Goal: Task Accomplishment & Management: Use online tool/utility

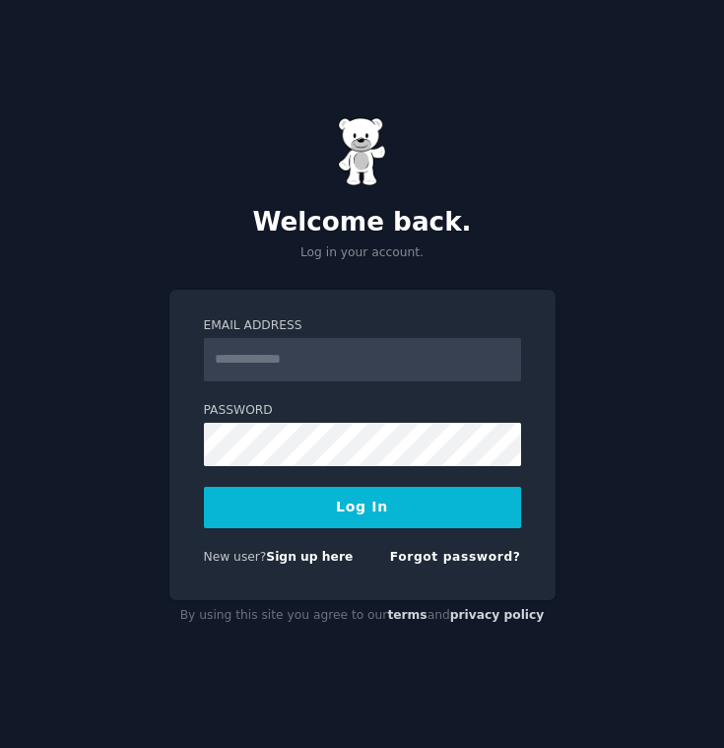
click at [413, 357] on input "Email Address" at bounding box center [362, 359] width 317 height 43
type input "**********"
click at [375, 494] on button "Log In" at bounding box center [362, 507] width 317 height 41
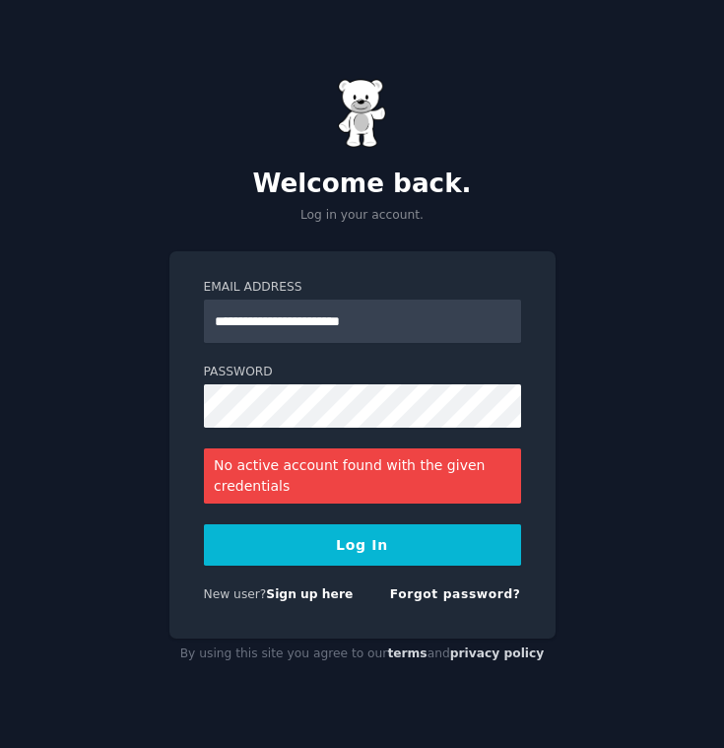
click at [432, 294] on label "Email Address" at bounding box center [362, 288] width 317 height 18
click at [432, 299] on input "**********" at bounding box center [362, 320] width 317 height 43
drag, startPoint x: 432, startPoint y: 323, endPoint x: 27, endPoint y: 267, distance: 409.8
click at [27, 267] on div "**********" at bounding box center [362, 374] width 724 height 748
click at [351, 327] on input "Email Address" at bounding box center [362, 320] width 317 height 43
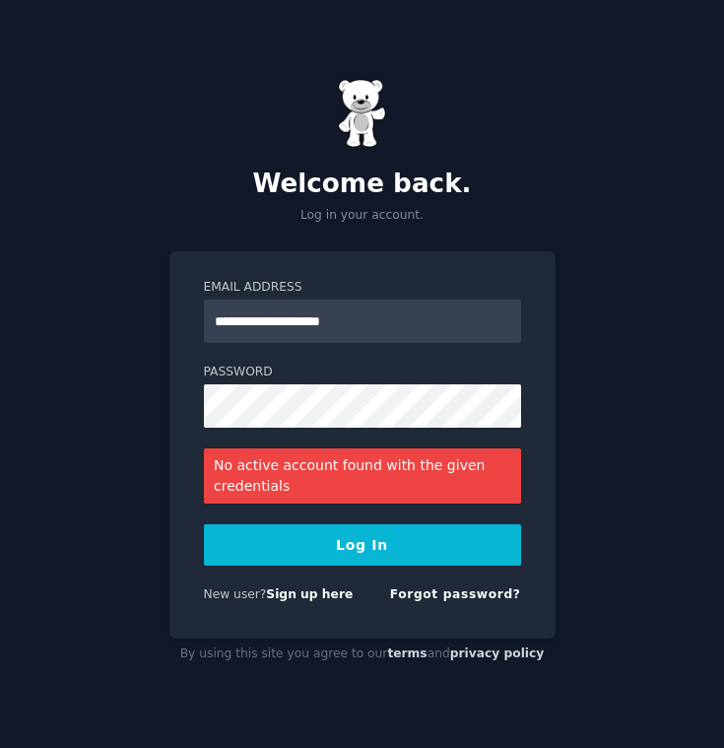
click at [376, 548] on button "Log In" at bounding box center [362, 544] width 317 height 41
click at [391, 508] on form "**********" at bounding box center [362, 445] width 317 height 332
click at [367, 313] on input "**********" at bounding box center [362, 320] width 317 height 43
drag, startPoint x: 295, startPoint y: 321, endPoint x: 30, endPoint y: 263, distance: 271.3
click at [40, 267] on div "**********" at bounding box center [362, 374] width 724 height 748
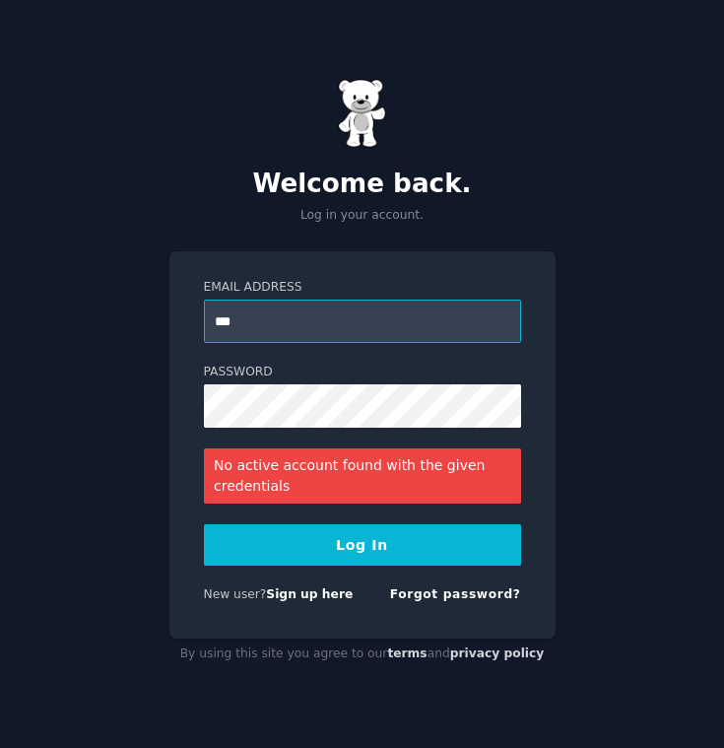
type input "**********"
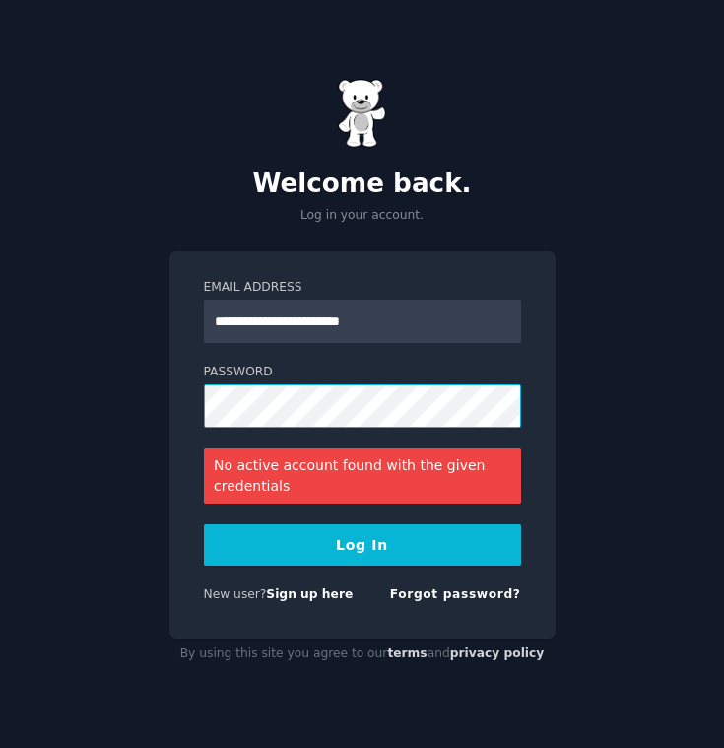
click at [117, 371] on div "**********" at bounding box center [362, 374] width 724 height 748
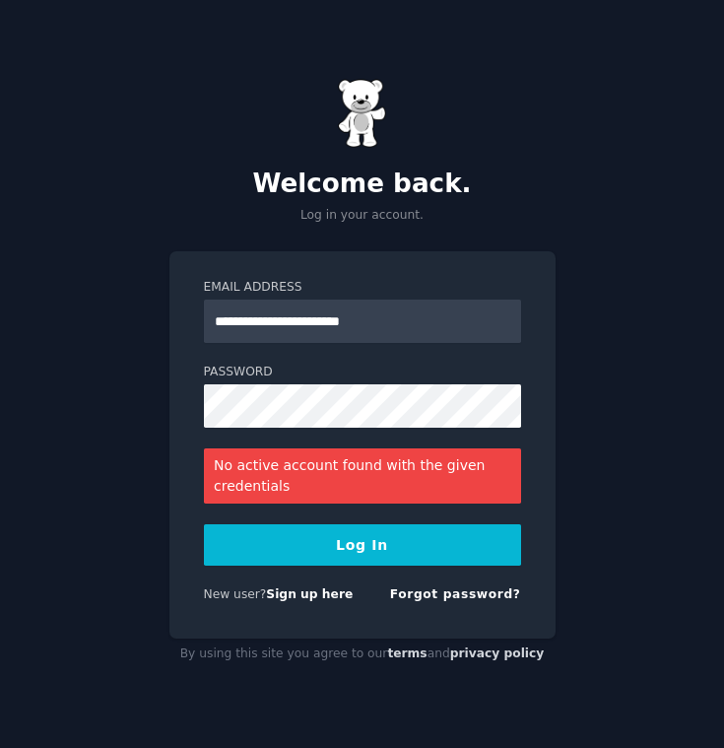
click at [238, 516] on form "**********" at bounding box center [362, 445] width 317 height 332
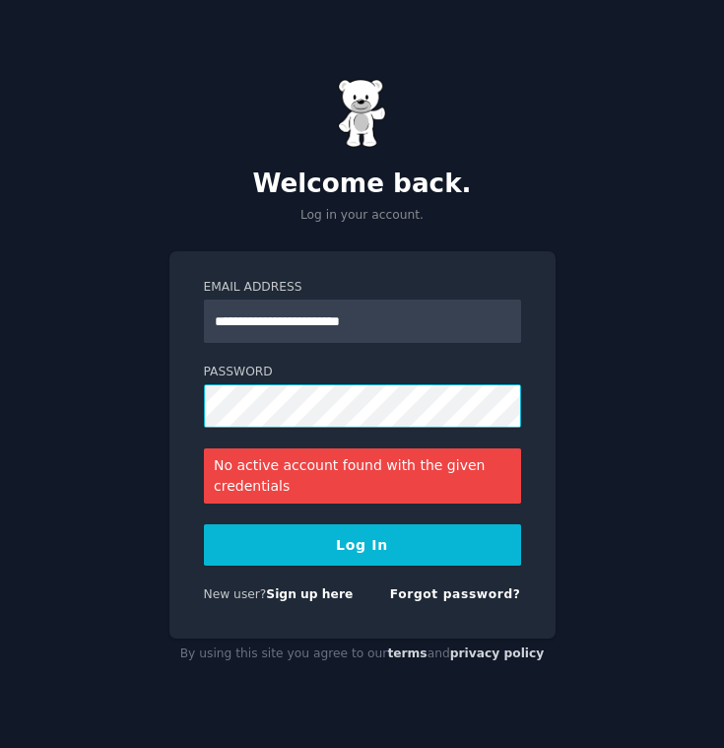
click at [82, 351] on div "**********" at bounding box center [362, 374] width 724 height 748
click at [204, 524] on button "Log In" at bounding box center [362, 544] width 317 height 41
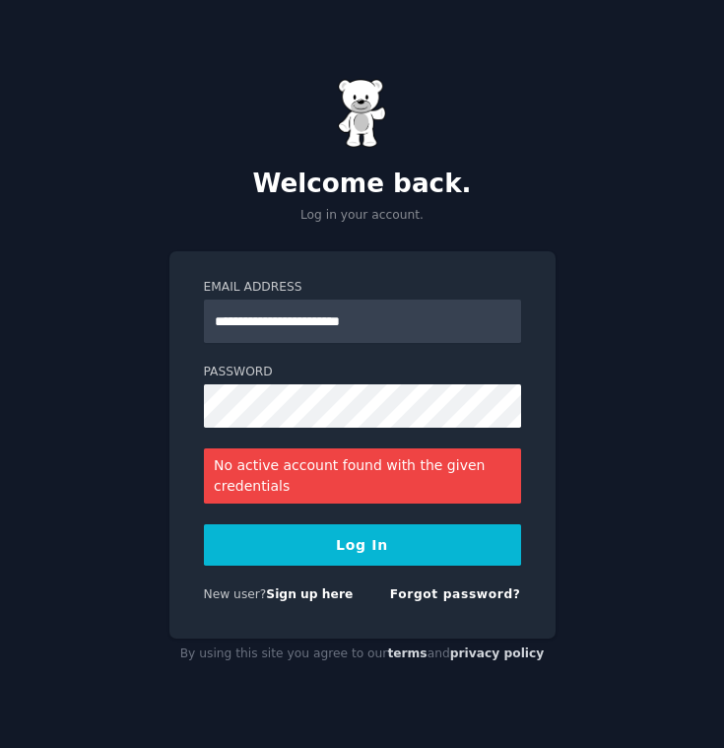
click at [264, 620] on div "**********" at bounding box center [362, 444] width 386 height 387
click at [266, 537] on button "Log In" at bounding box center [362, 544] width 317 height 41
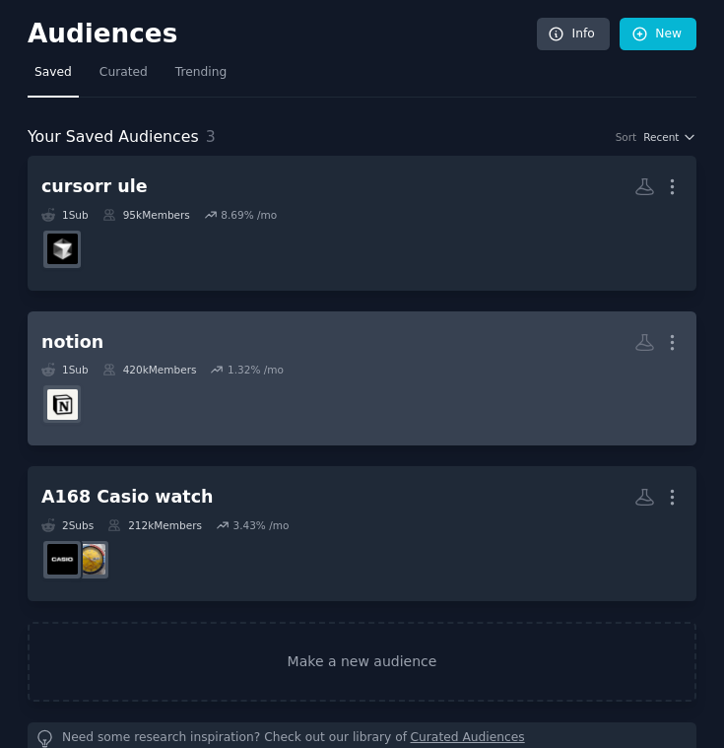
click at [243, 414] on dd at bounding box center [361, 403] width 641 height 55
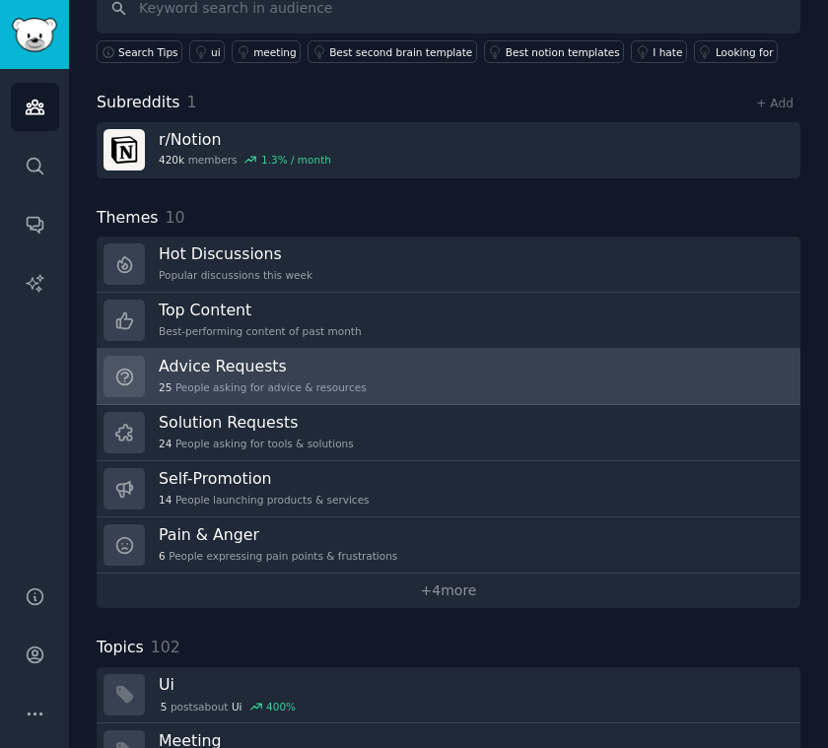
scroll to position [476, 0]
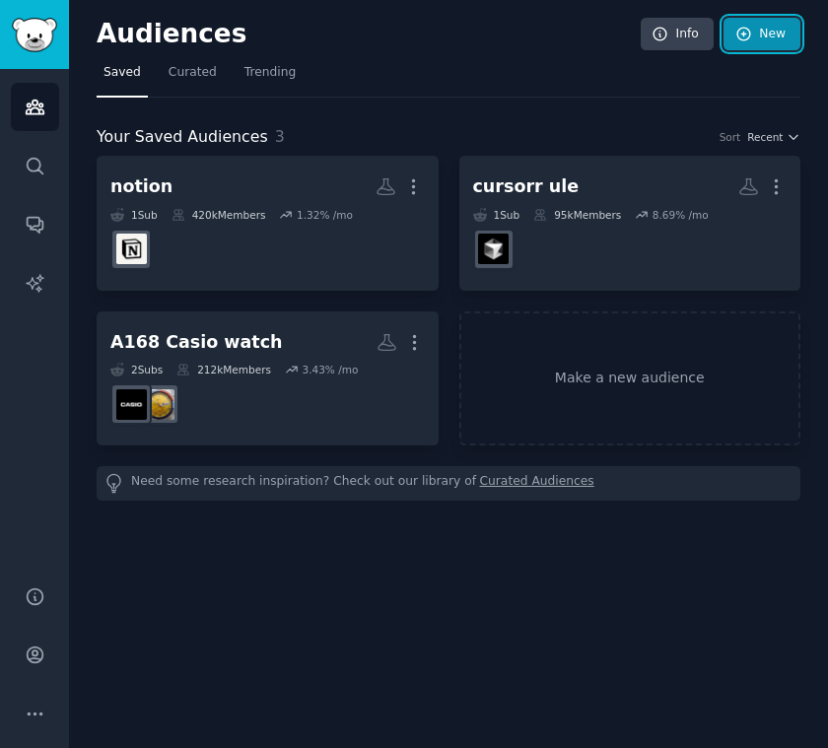
click at [723, 36] on icon at bounding box center [744, 35] width 18 height 18
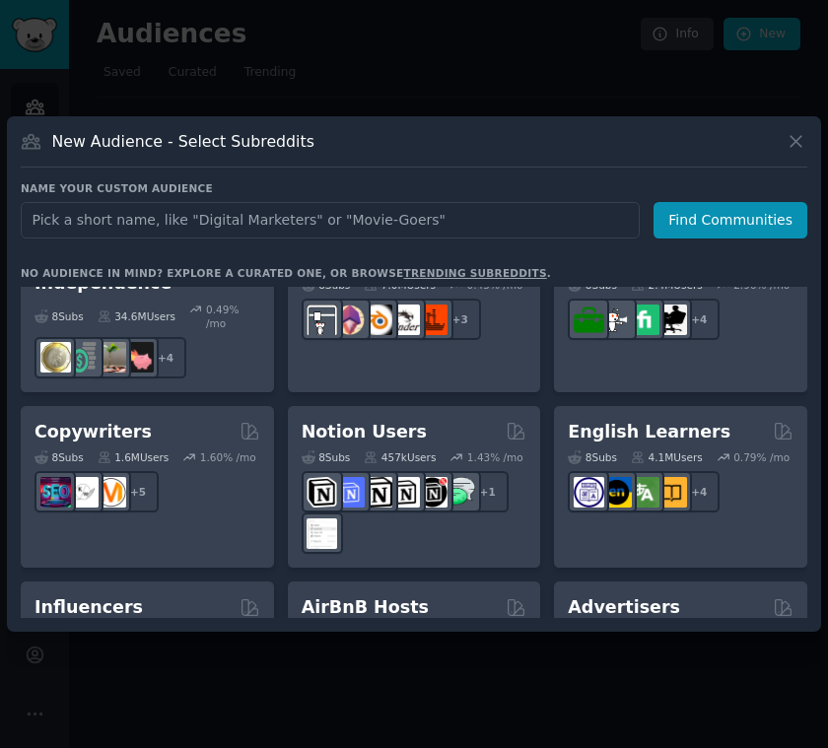
scroll to position [1725, 0]
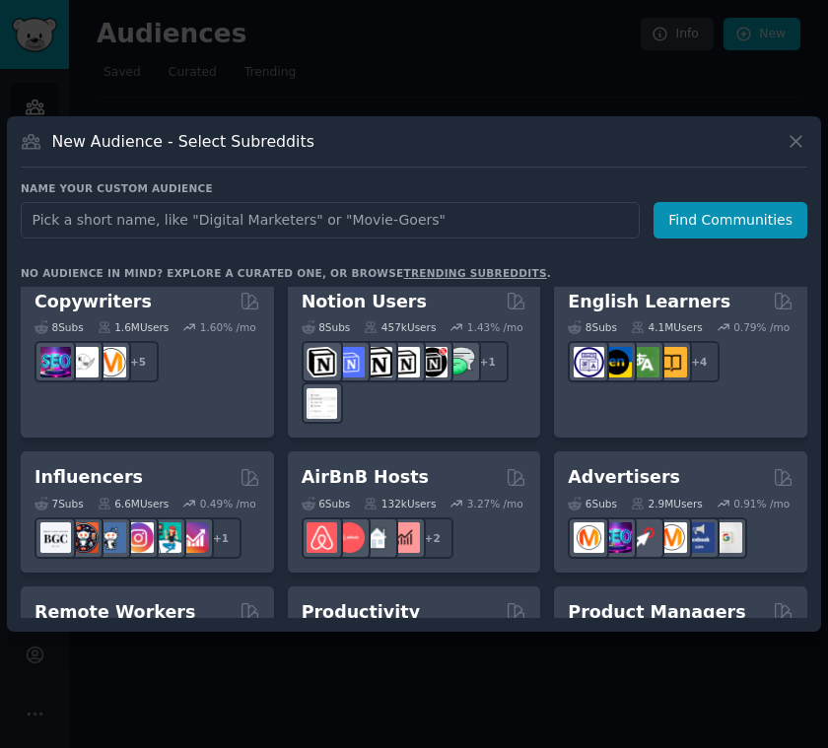
click at [470, 224] on input "text" at bounding box center [330, 220] width 619 height 36
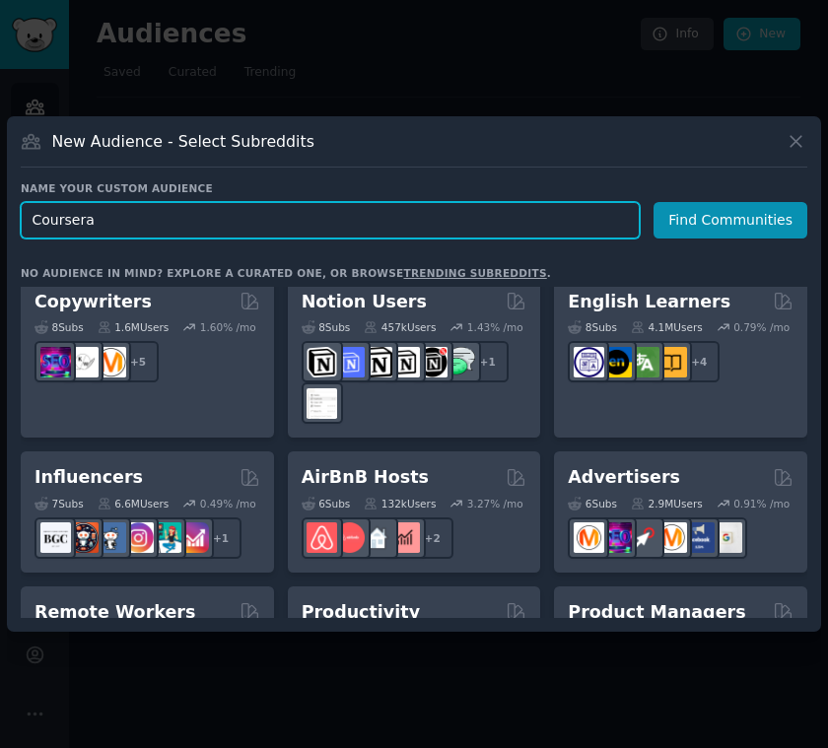
drag, startPoint x: 213, startPoint y: 223, endPoint x: 0, endPoint y: 152, distance: 224.3
click at [7, 152] on div "​ New Audience - Select Subreddits Name your custom audience Audience Name Cour…" at bounding box center [414, 374] width 814 height 748
type input "="
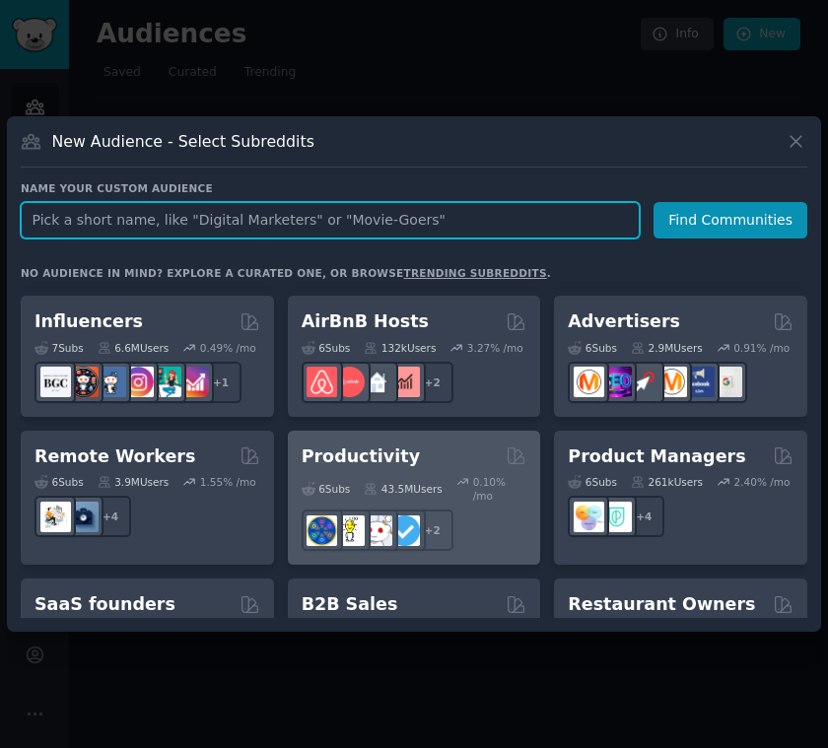
scroll to position [1740, 0]
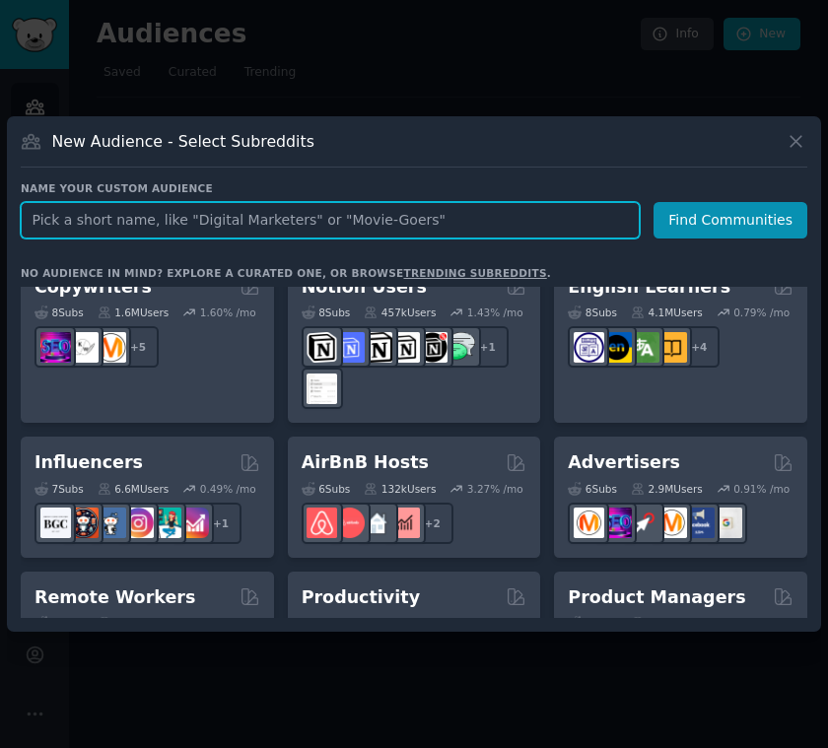
paste input "Notion"
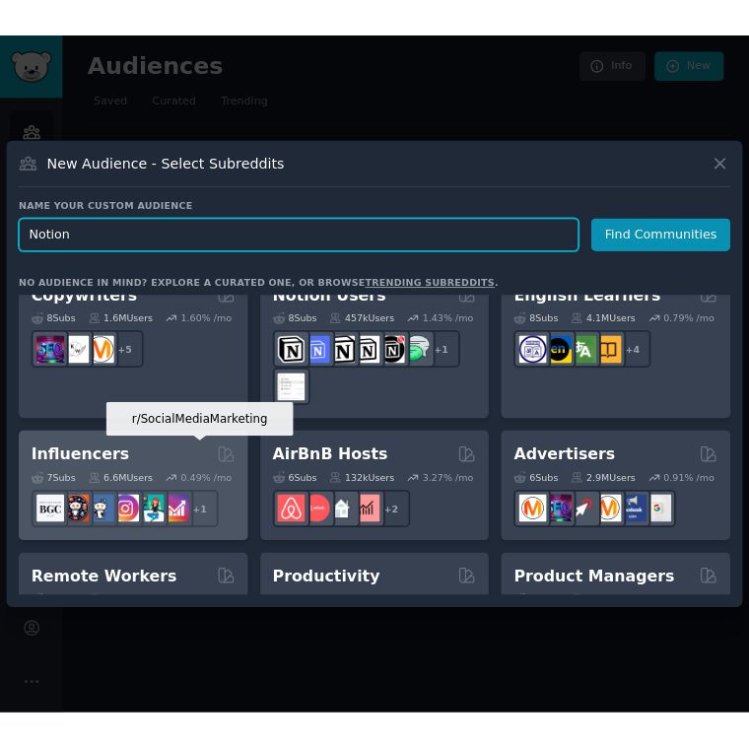
scroll to position [559, 0]
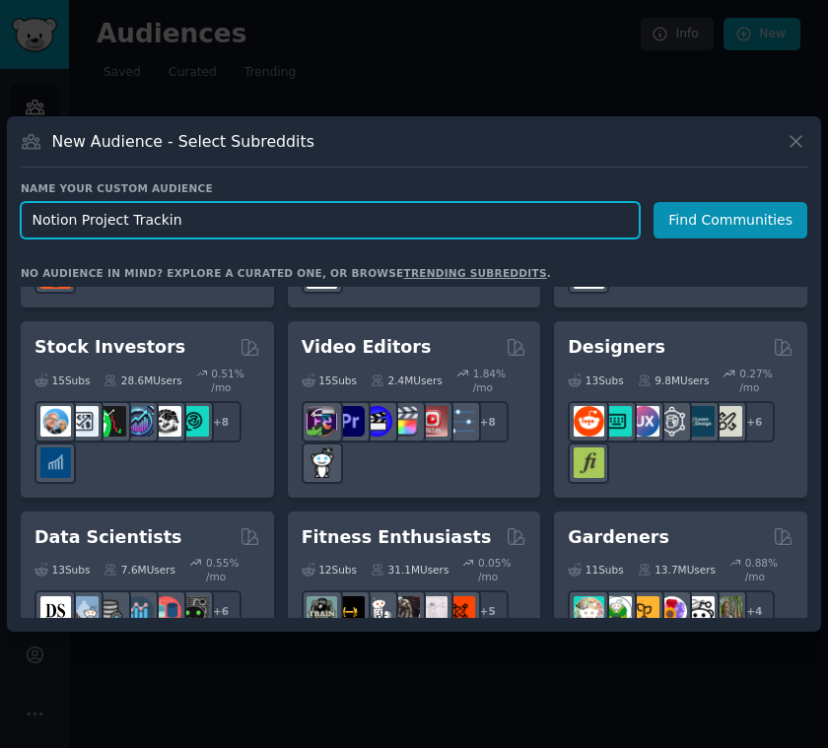
type input "Notion Project Tracking"
click at [303, 227] on input "text" at bounding box center [330, 220] width 619 height 36
paste input "Todoist"
type input "Todoist"
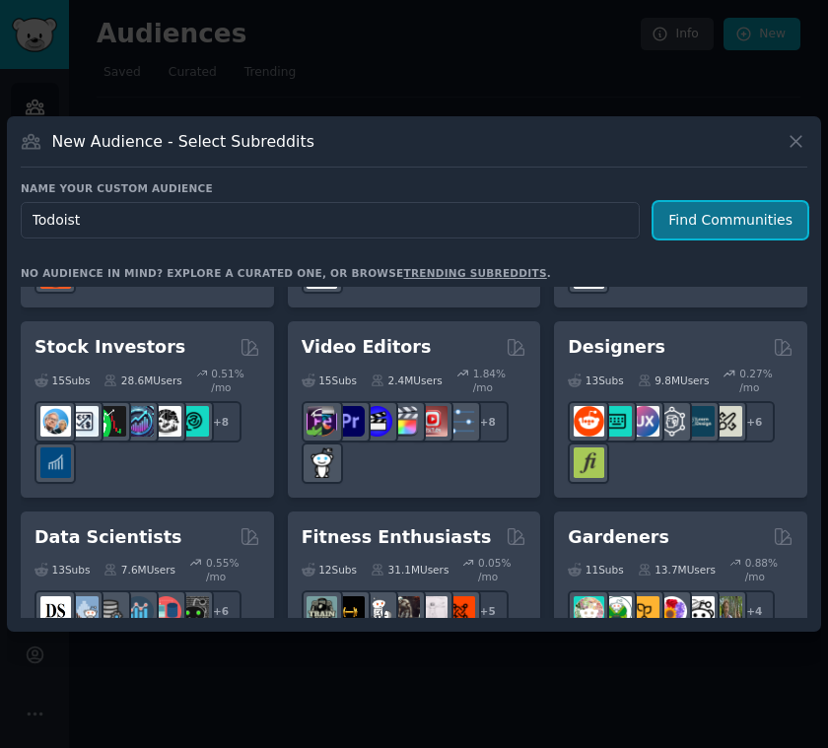
click at [705, 216] on button "Find Communities" at bounding box center [730, 220] width 154 height 36
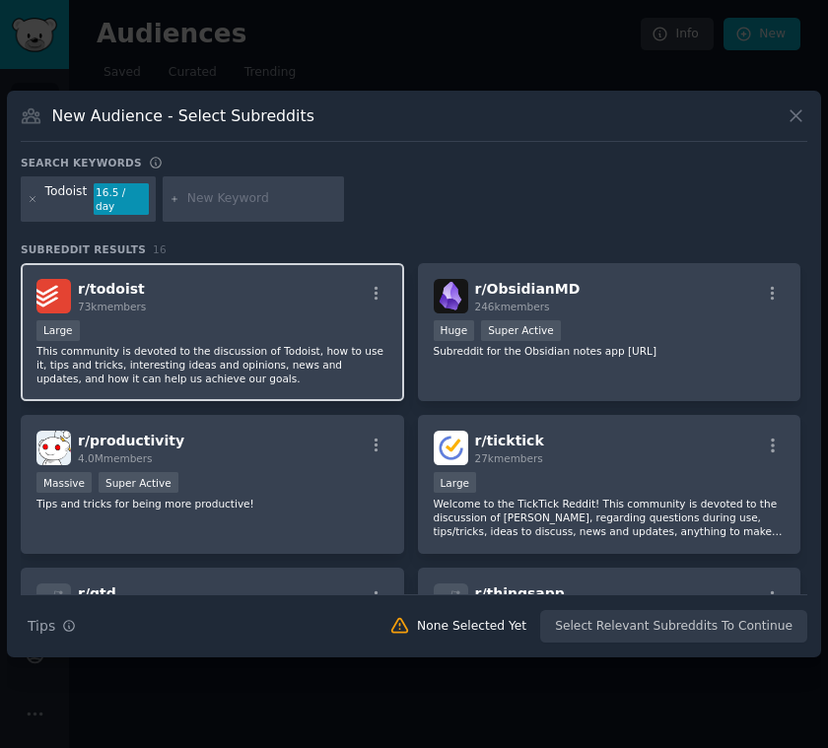
click at [296, 360] on p "This community is devoted to the discussion of Todoist, how to use it, tips and…" at bounding box center [212, 364] width 352 height 41
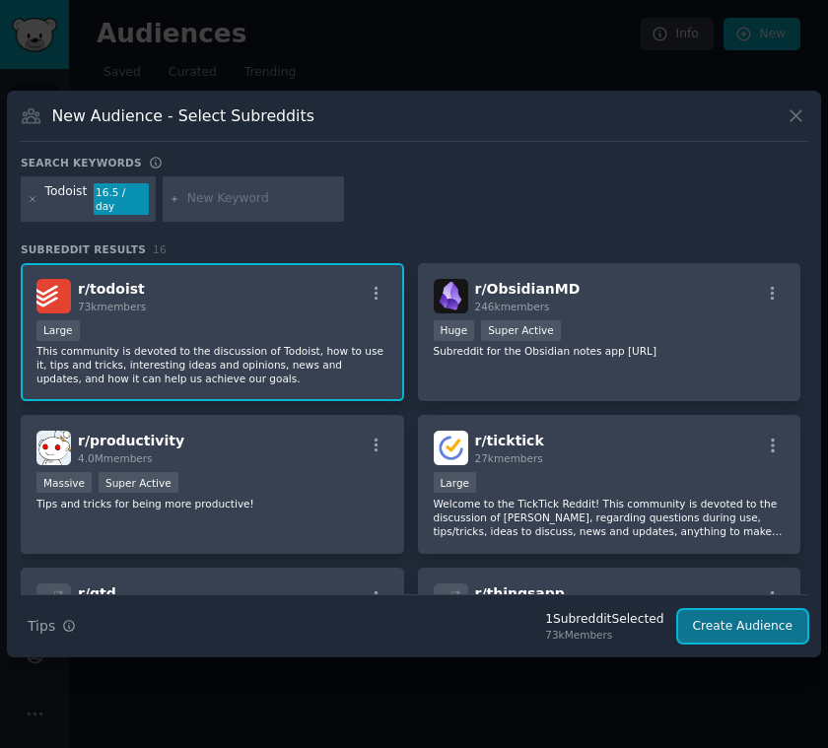
click at [723, 618] on button "Create Audience" at bounding box center [743, 626] width 130 height 33
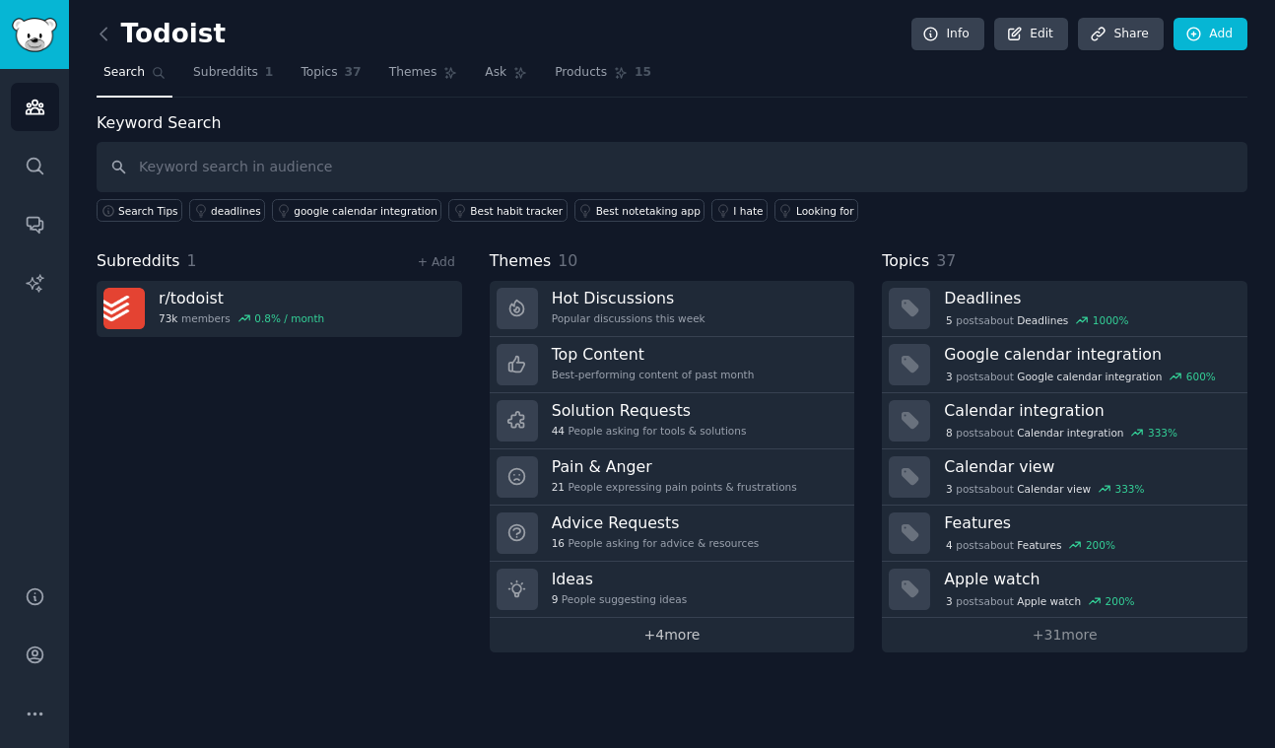
click at [674, 636] on link "+ 4 more" at bounding box center [672, 635] width 365 height 34
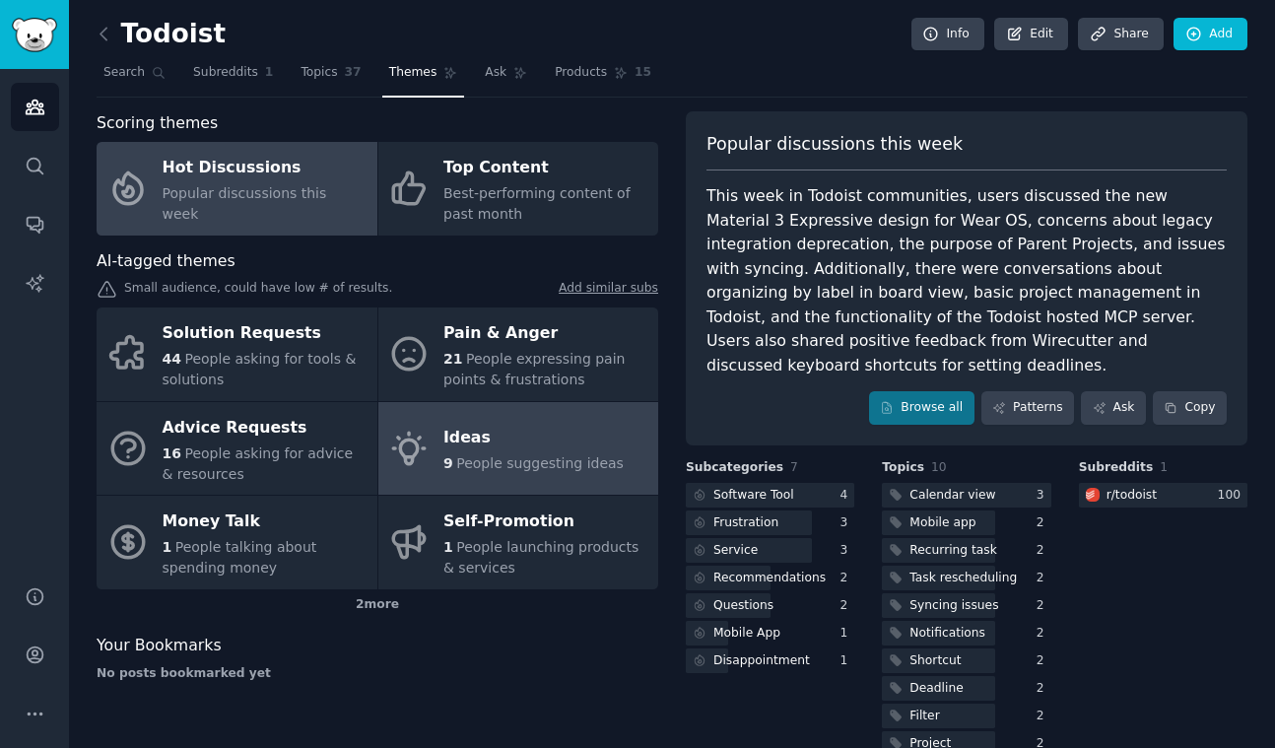
click at [499, 411] on link "Ideas 9 People suggesting ideas" at bounding box center [518, 449] width 281 height 94
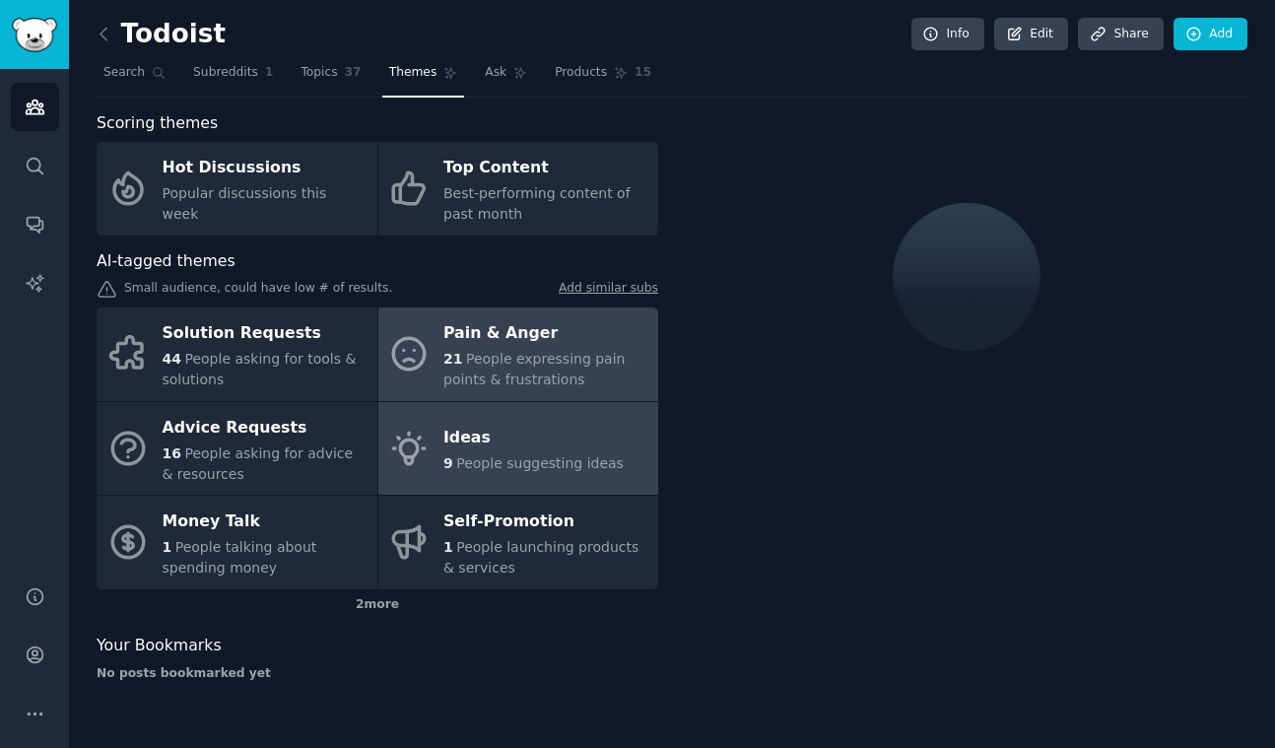
click at [529, 362] on span "People expressing pain points & frustrations" at bounding box center [533, 369] width 181 height 36
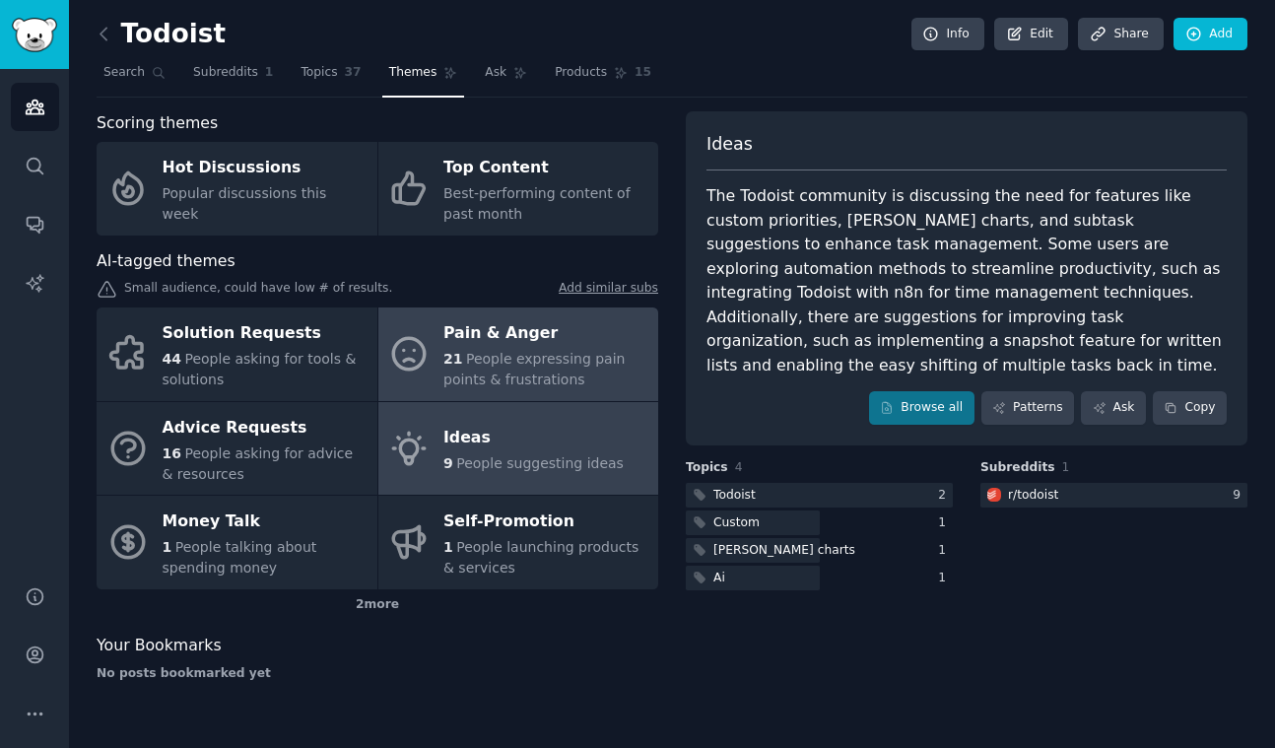
click at [460, 493] on link "Ideas 9 People suggesting ideas" at bounding box center [518, 449] width 281 height 94
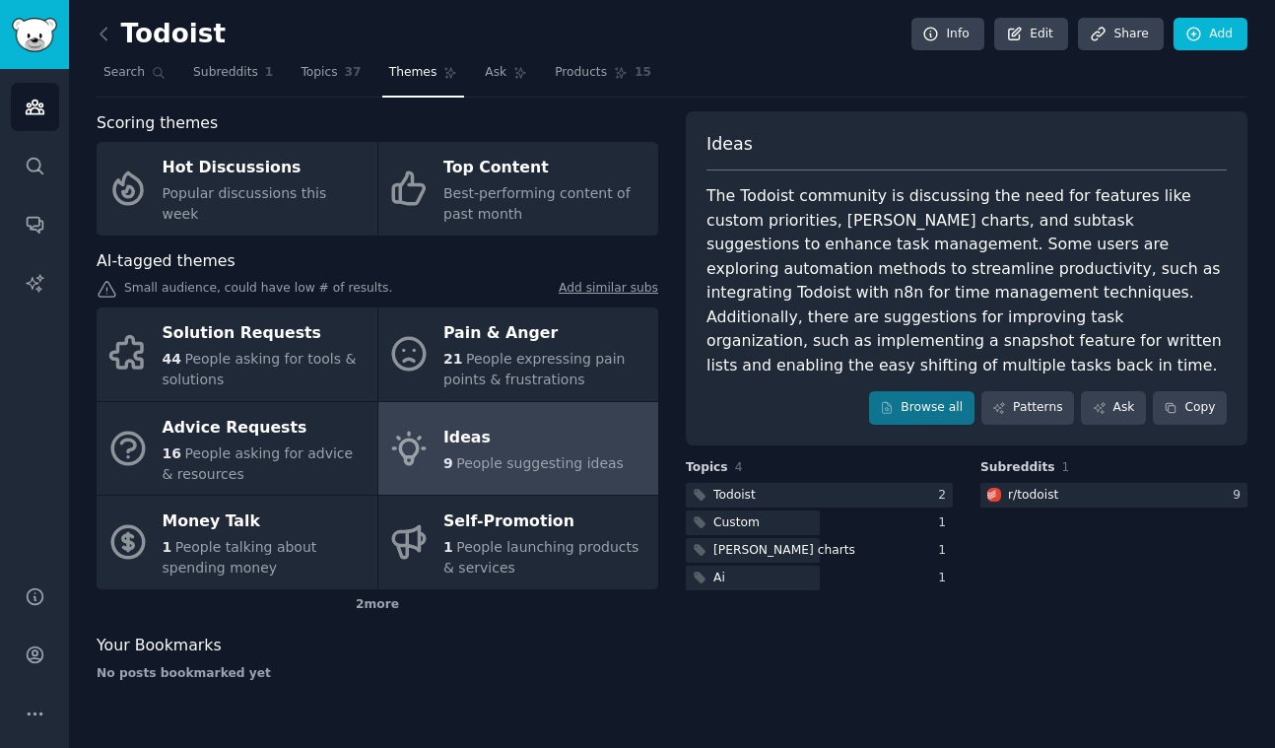
click at [488, 453] on div "9 People suggesting ideas" at bounding box center [533, 463] width 180 height 21
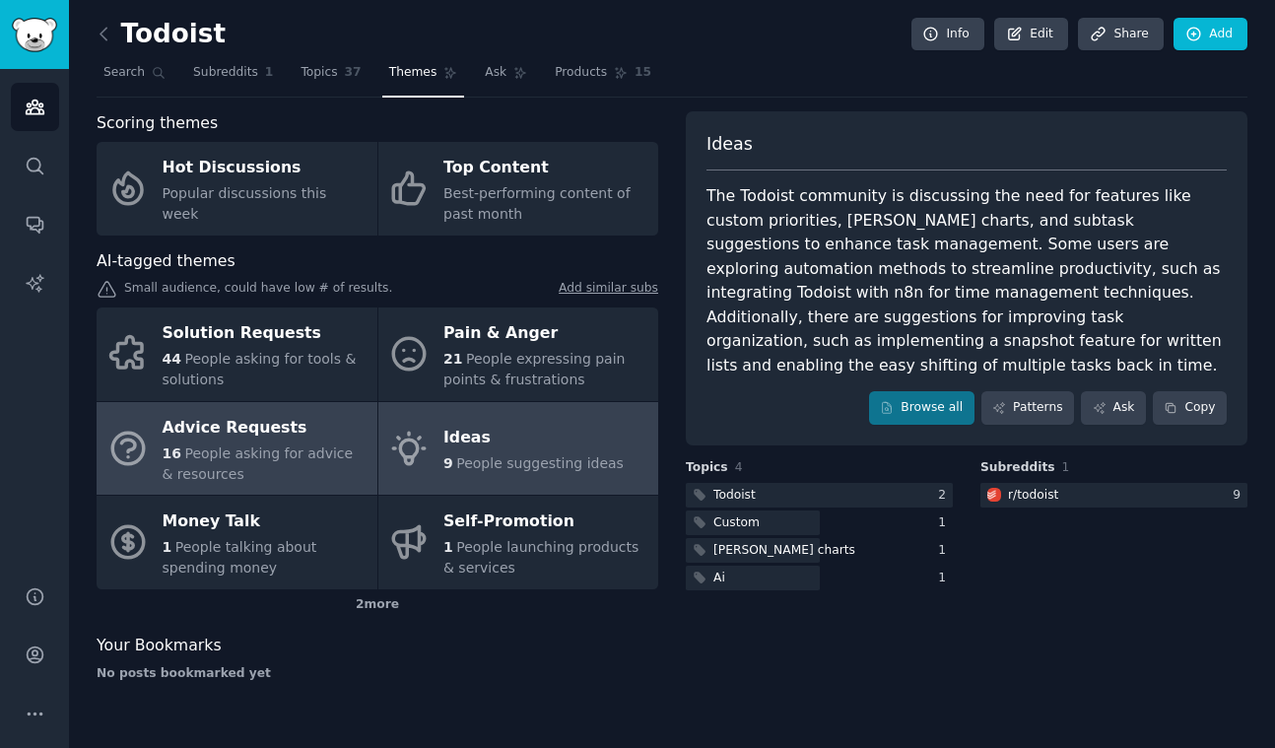
click at [296, 465] on div "16 People asking for advice & resources" at bounding box center [265, 463] width 205 height 41
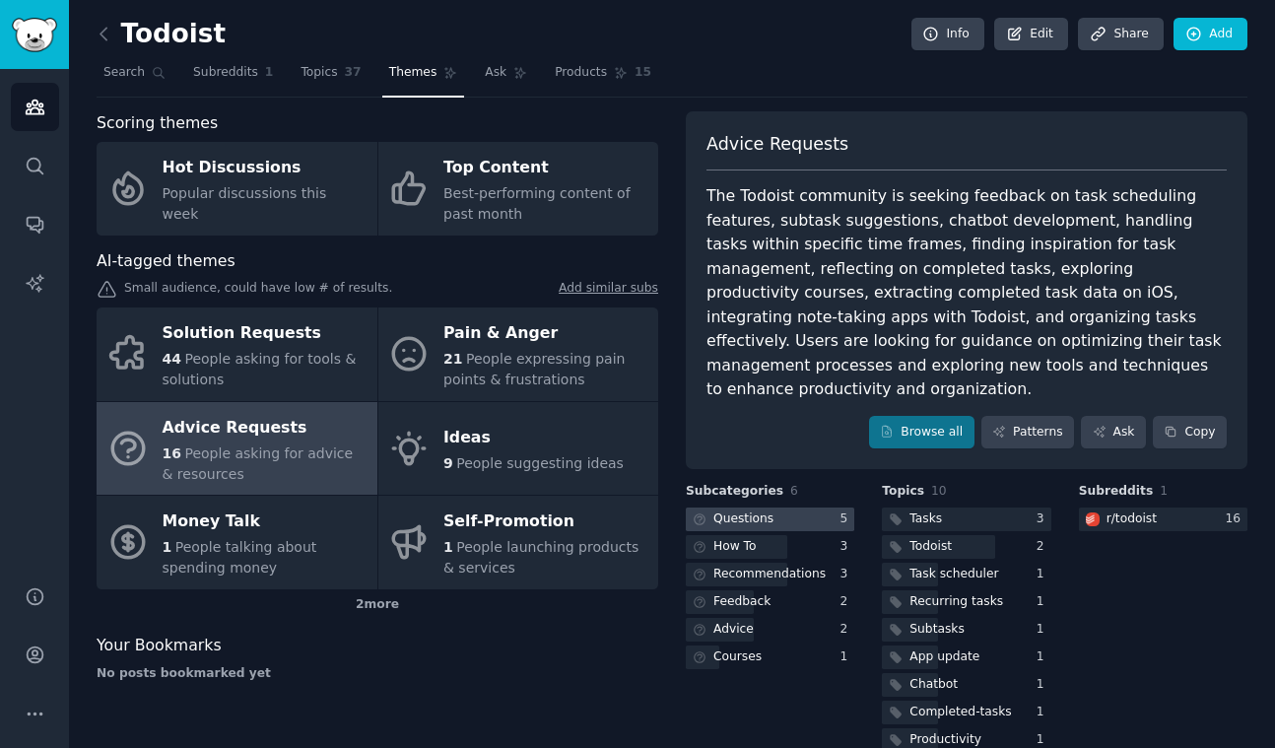
click at [723, 507] on div at bounding box center [770, 519] width 168 height 25
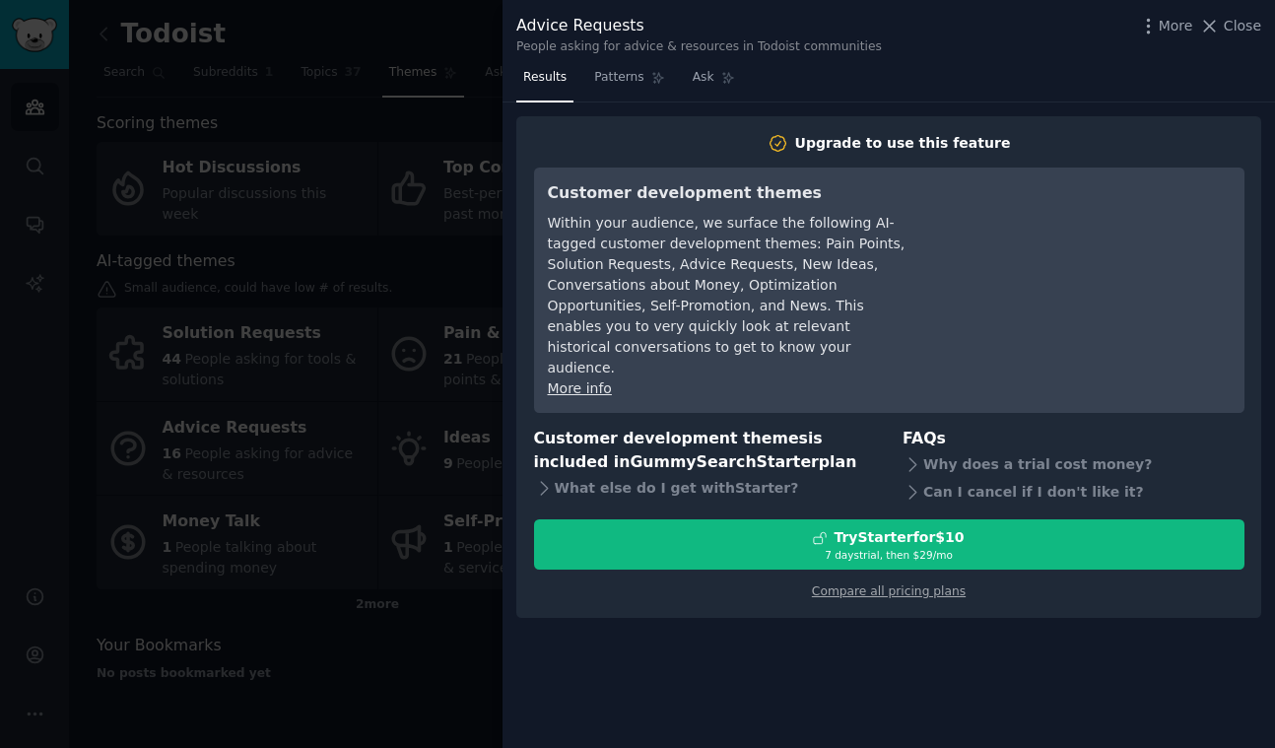
click at [430, 257] on div at bounding box center [637, 374] width 1275 height 748
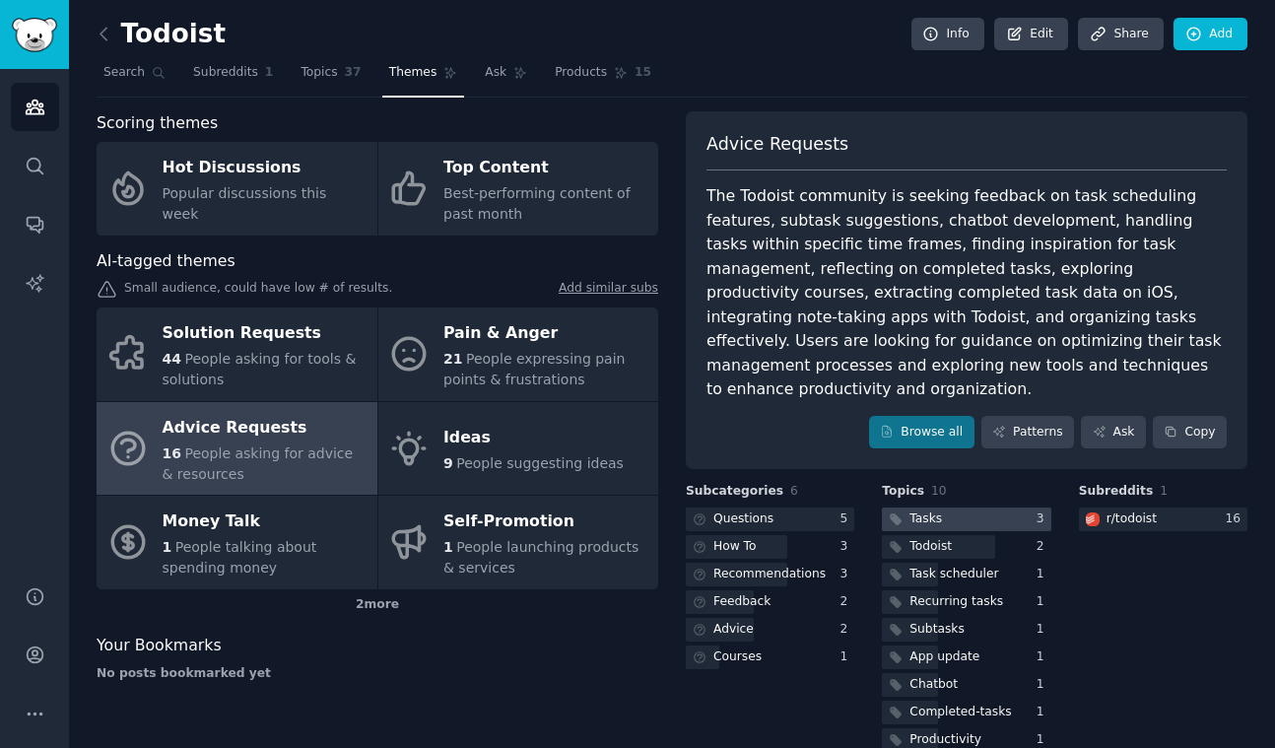
click at [723, 507] on div at bounding box center [966, 519] width 168 height 25
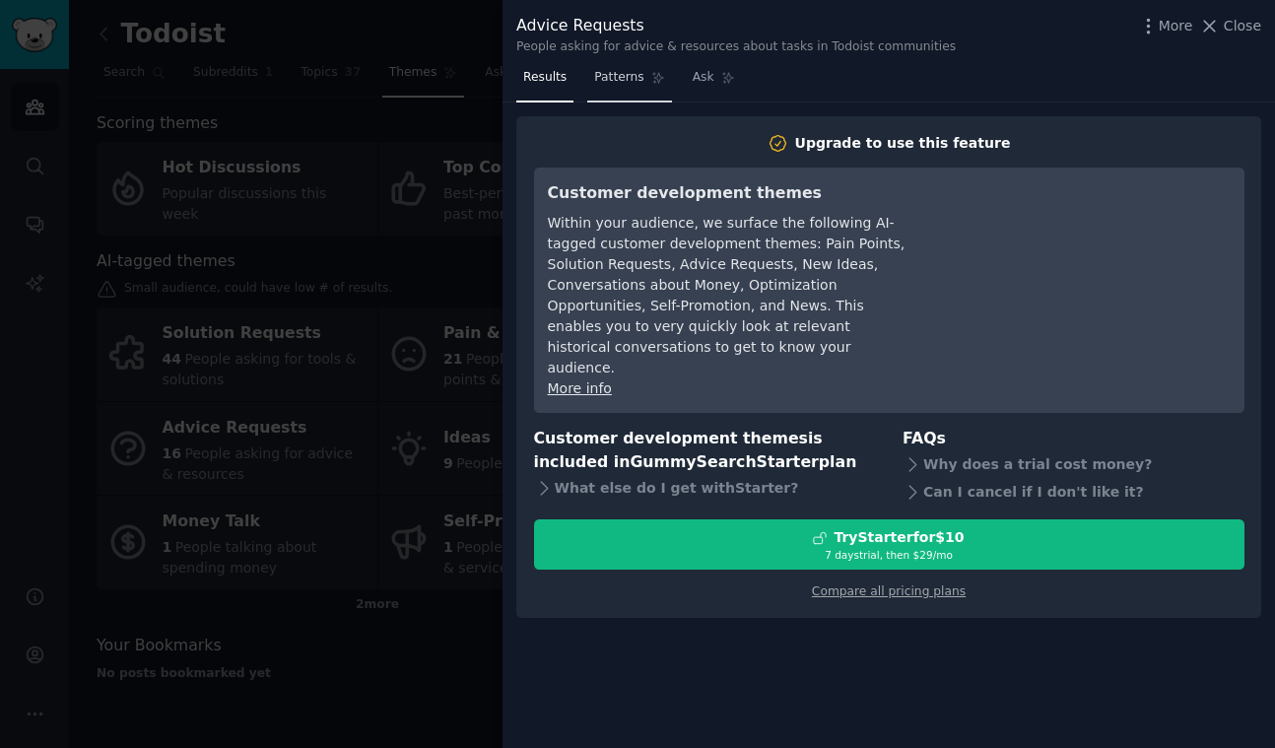
click at [610, 78] on span "Patterns" at bounding box center [618, 78] width 49 height 18
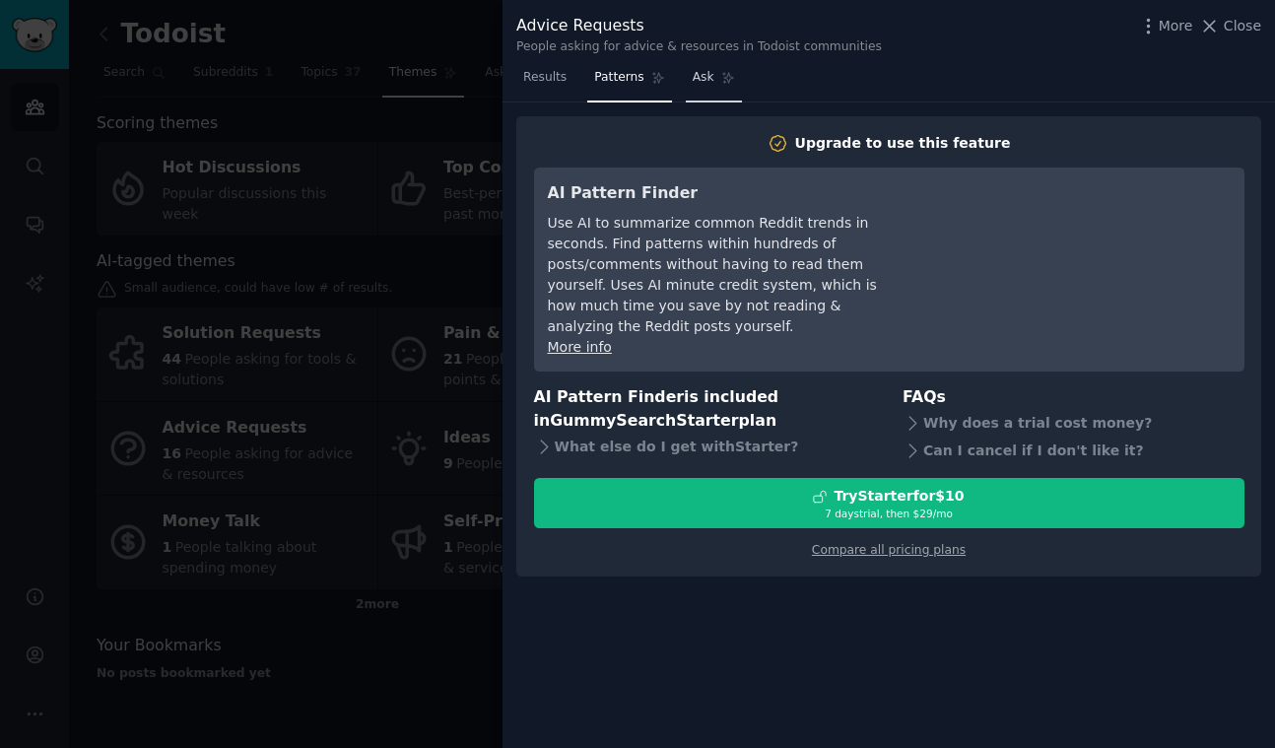
click at [721, 75] on icon at bounding box center [728, 78] width 14 height 14
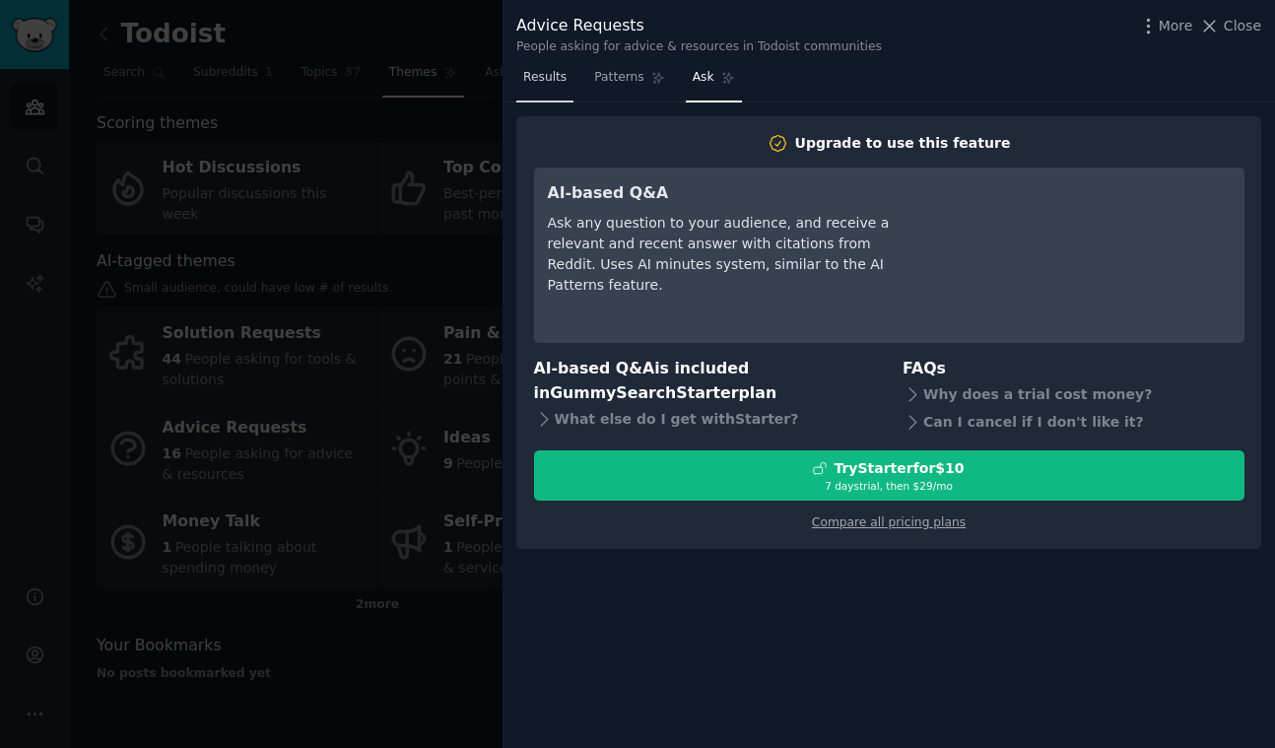
click at [553, 79] on span "Results" at bounding box center [544, 78] width 43 height 18
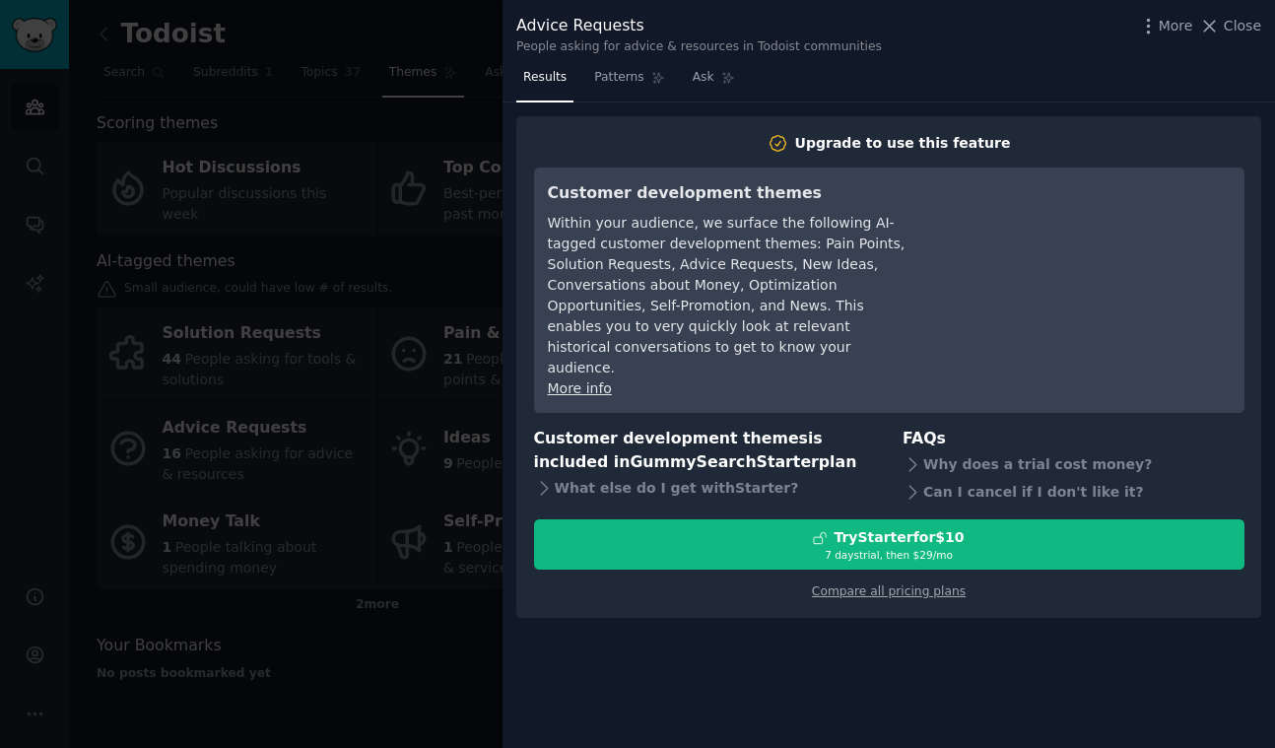
click at [435, 107] on div at bounding box center [637, 374] width 1275 height 748
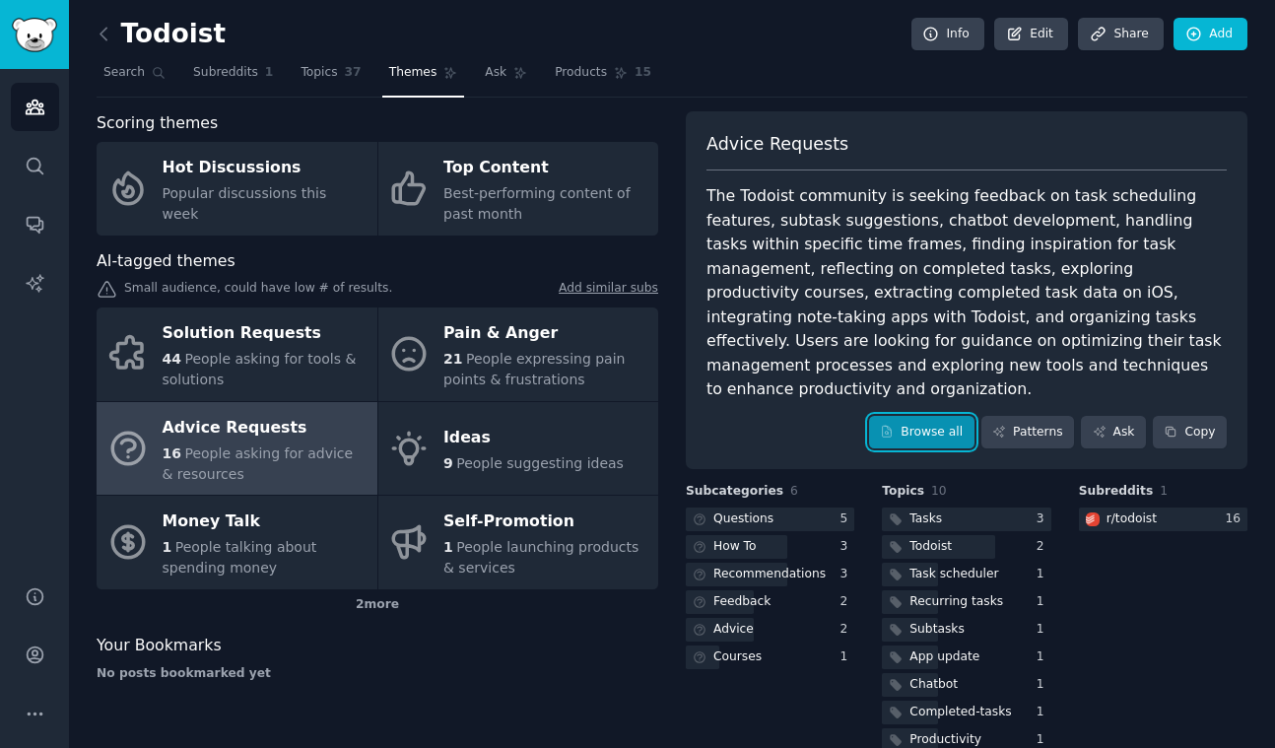
click at [723, 416] on link "Browse all" at bounding box center [921, 432] width 105 height 33
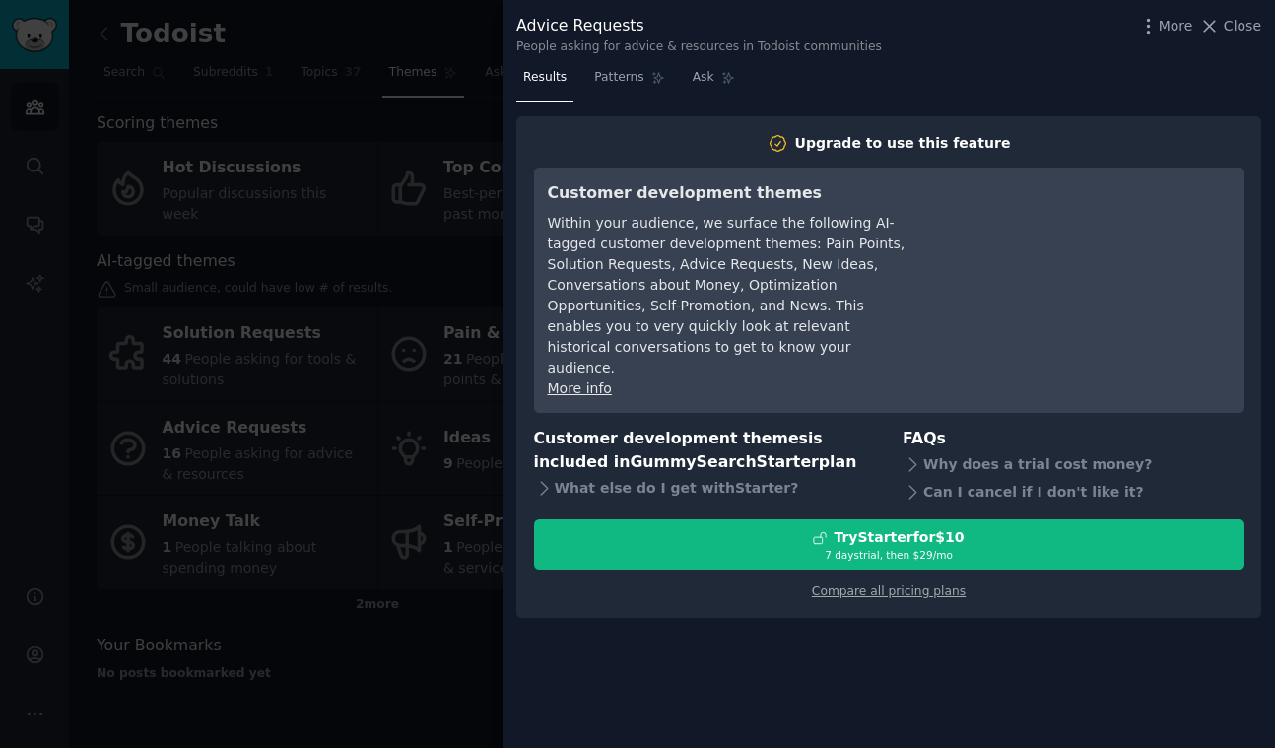
click at [386, 440] on div at bounding box center [637, 374] width 1275 height 748
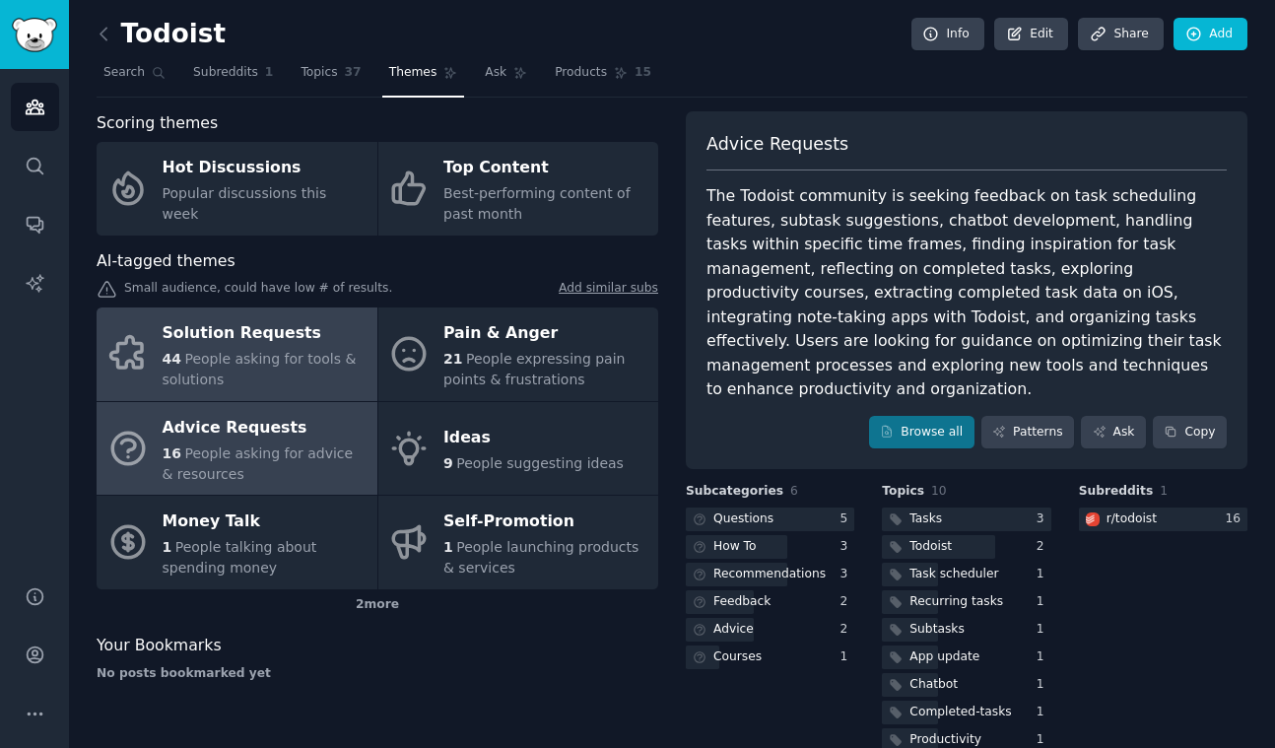
click at [279, 344] on div "Solution Requests" at bounding box center [265, 334] width 205 height 32
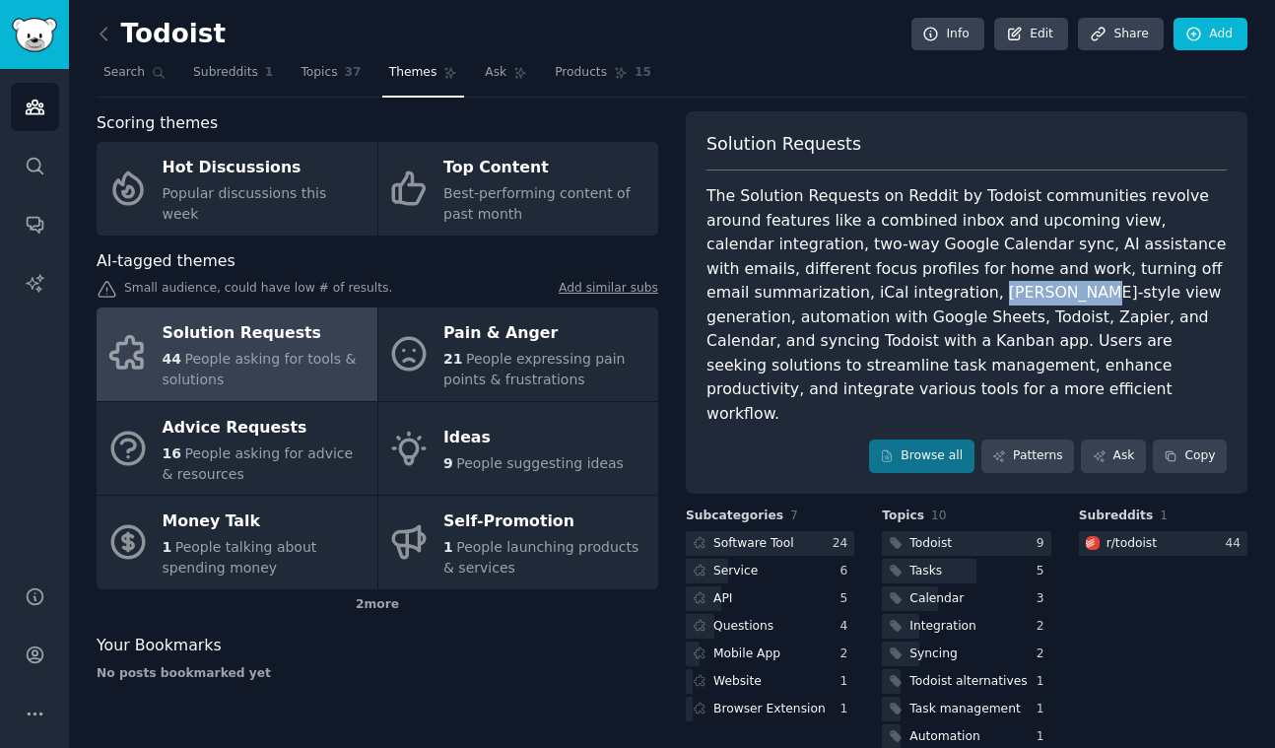
drag, startPoint x: 787, startPoint y: 288, endPoint x: 866, endPoint y: 295, distance: 79.1
click at [723, 295] on div "The Solution Requests on Reddit by Todoist communities revolve around features …" at bounding box center [966, 304] width 520 height 241
copy div "Gantt-style"
click at [723, 269] on div "The Solution Requests on Reddit by Todoist communities revolve around features …" at bounding box center [966, 304] width 520 height 241
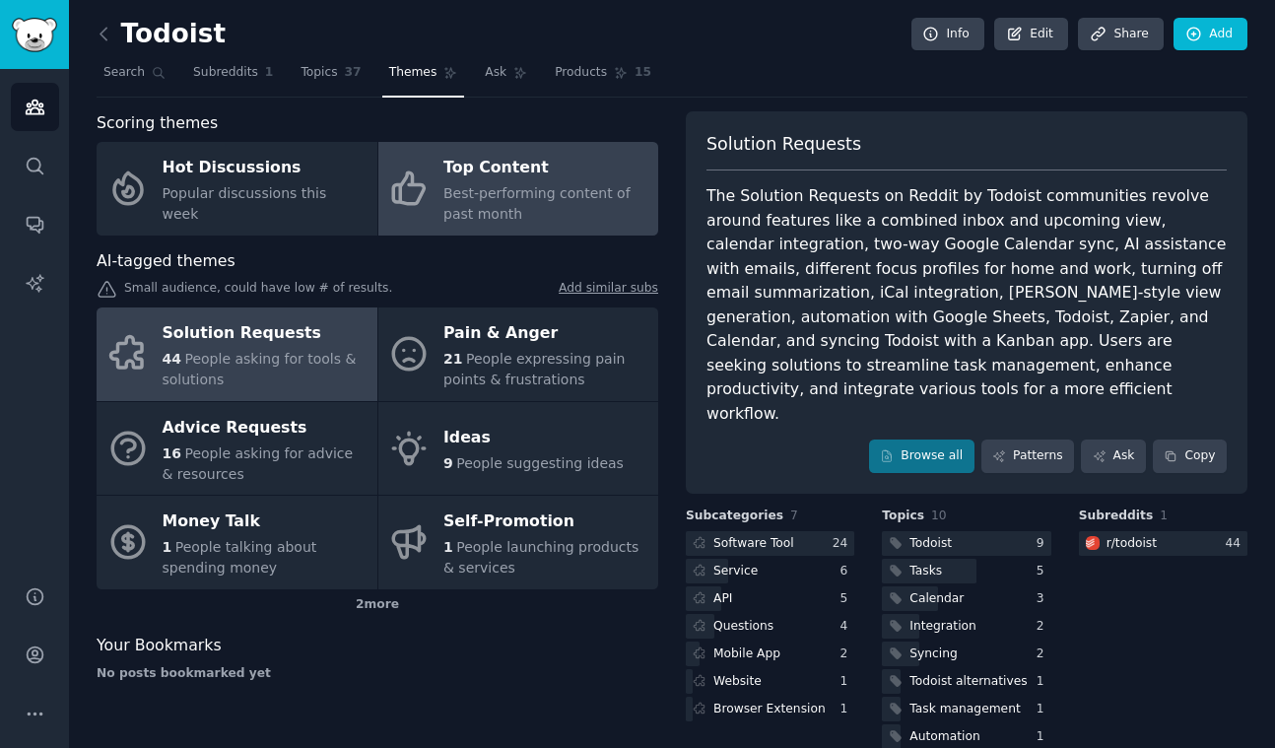
click at [449, 182] on div "Top Content" at bounding box center [545, 169] width 205 height 32
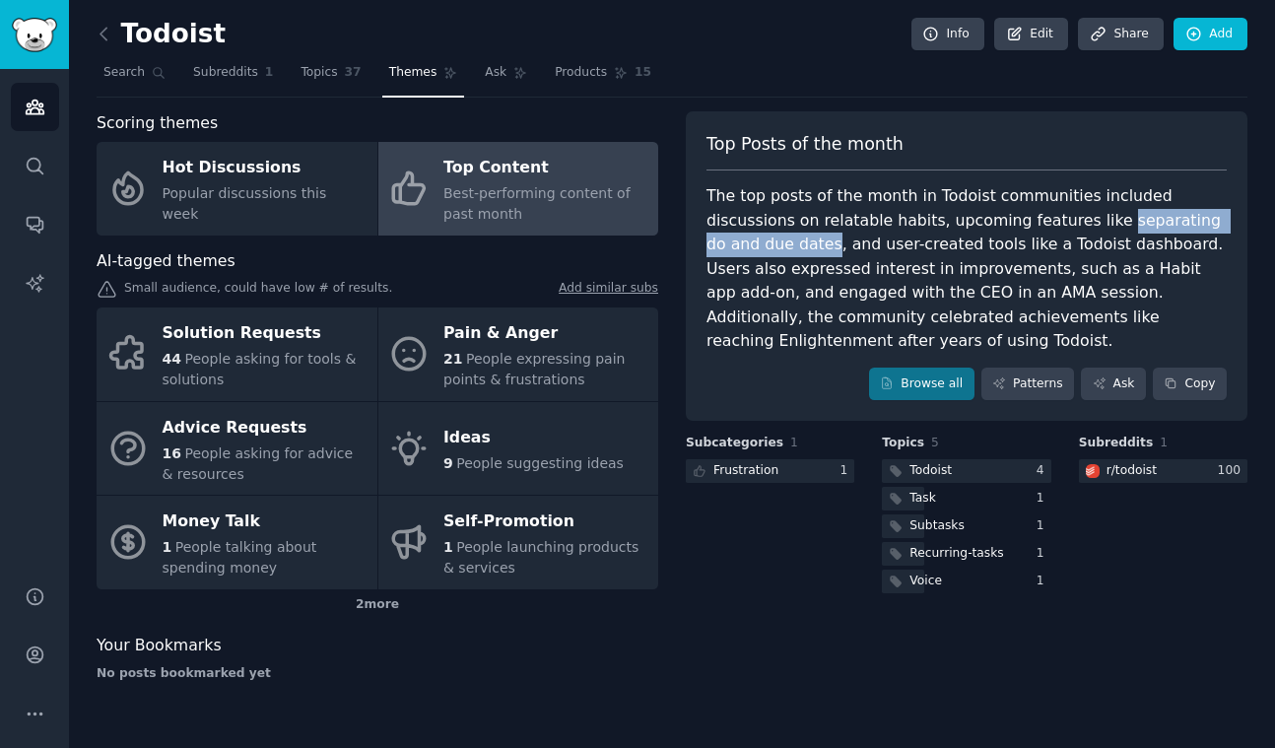
drag, startPoint x: 1006, startPoint y: 223, endPoint x: 1207, endPoint y: 223, distance: 201.0
click at [723, 223] on div "The top posts of the month in Todoist communities included discussions on relat…" at bounding box center [966, 268] width 520 height 169
click at [723, 274] on div "The top posts of the month in Todoist communities included discussions on relat…" at bounding box center [966, 268] width 520 height 169
drag, startPoint x: 1007, startPoint y: 219, endPoint x: 1210, endPoint y: 217, distance: 203.0
click at [723, 217] on div "The top posts of the month in Todoist communities included discussions on relat…" at bounding box center [966, 268] width 520 height 169
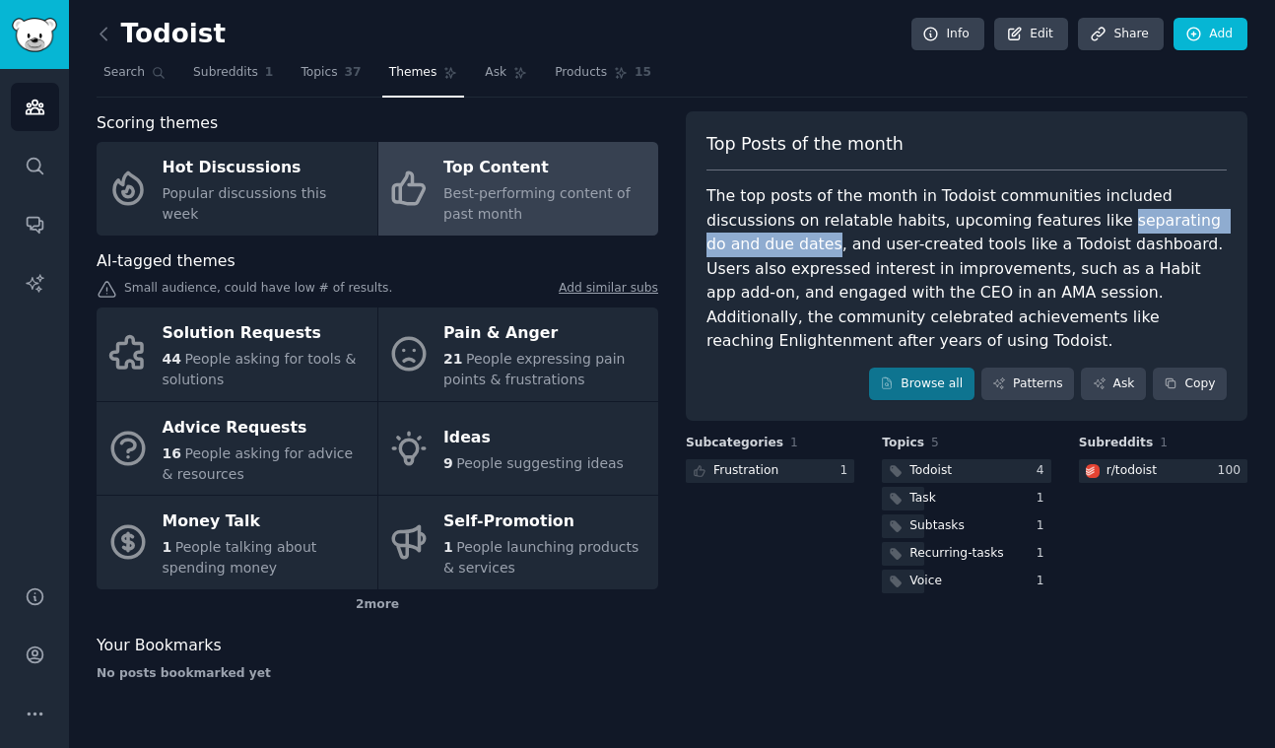
copy div "separating do and due dates"
click at [101, 33] on icon at bounding box center [103, 34] width 6 height 12
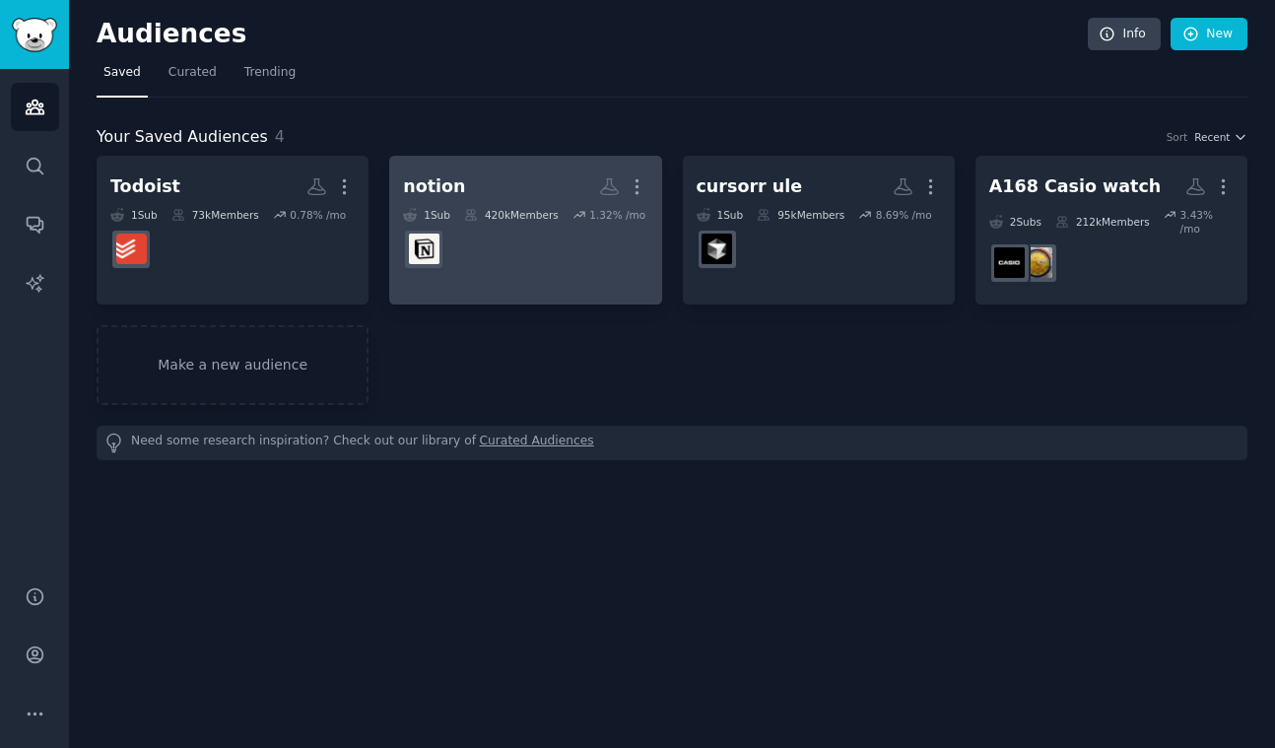
click at [510, 270] on dd at bounding box center [525, 249] width 244 height 55
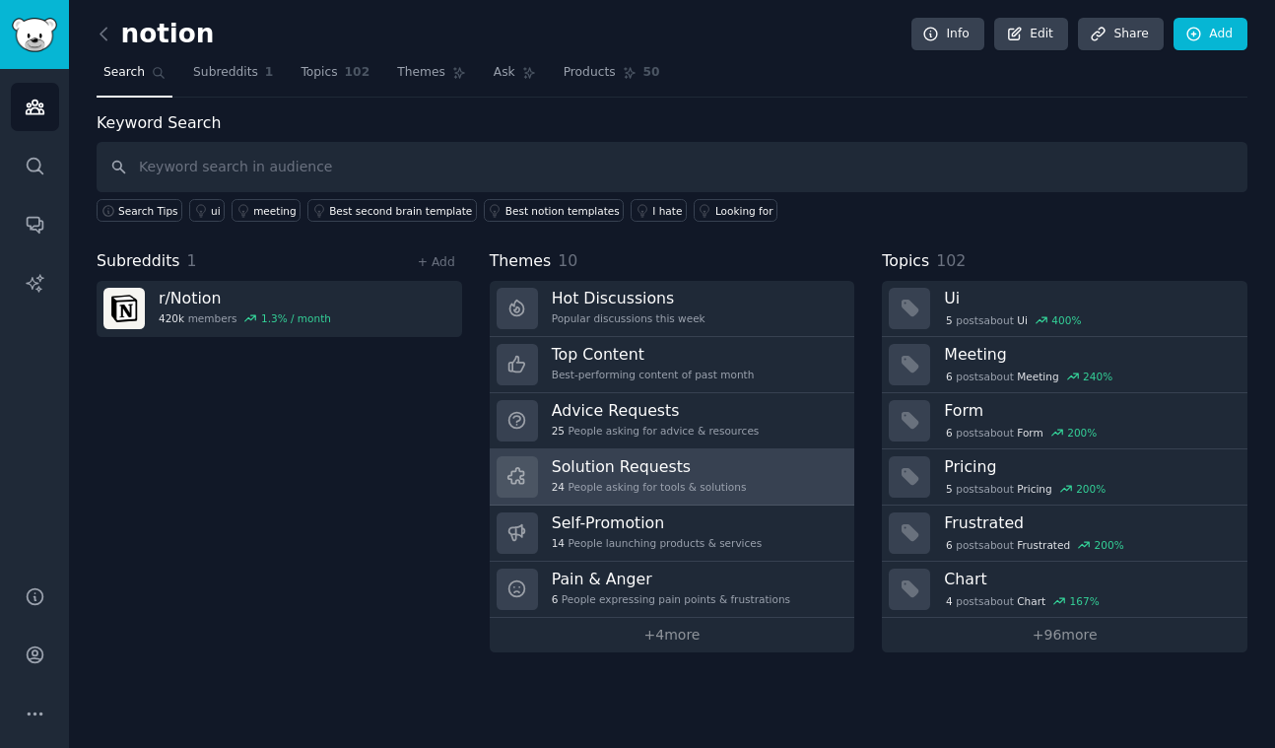
click at [697, 461] on h3 "Solution Requests" at bounding box center [649, 466] width 195 height 21
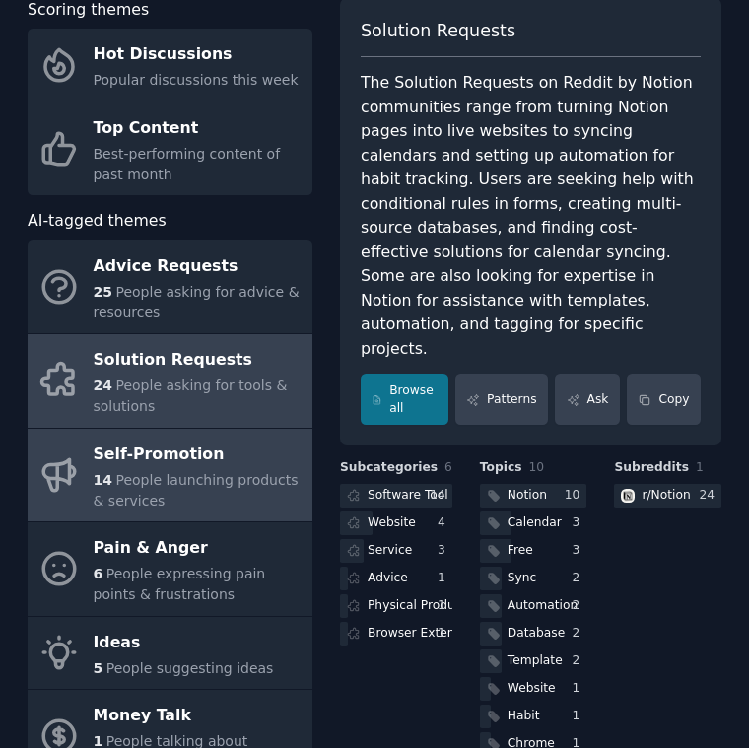
scroll to position [166, 0]
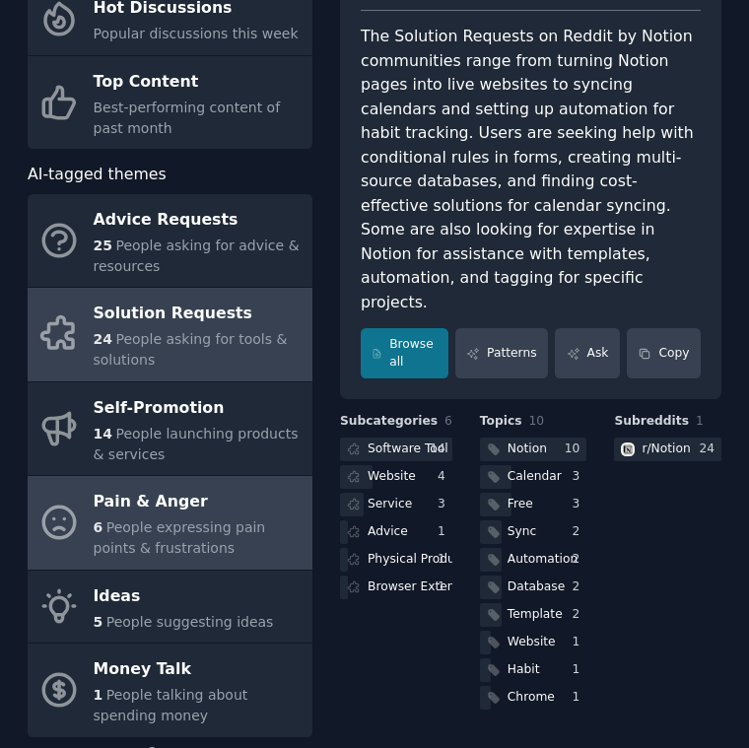
click at [202, 538] on div "6 People expressing pain points & frustrations" at bounding box center [198, 537] width 209 height 41
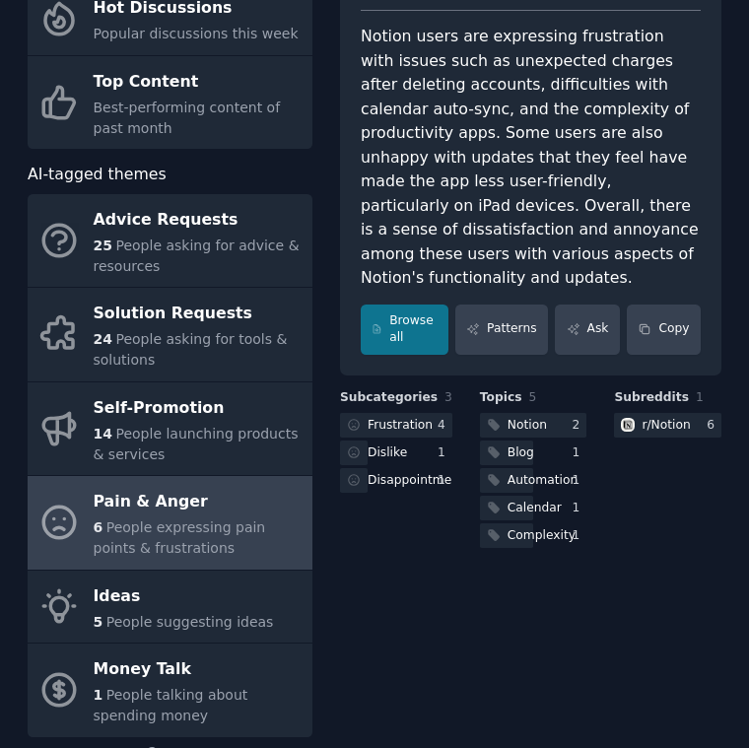
scroll to position [79, 0]
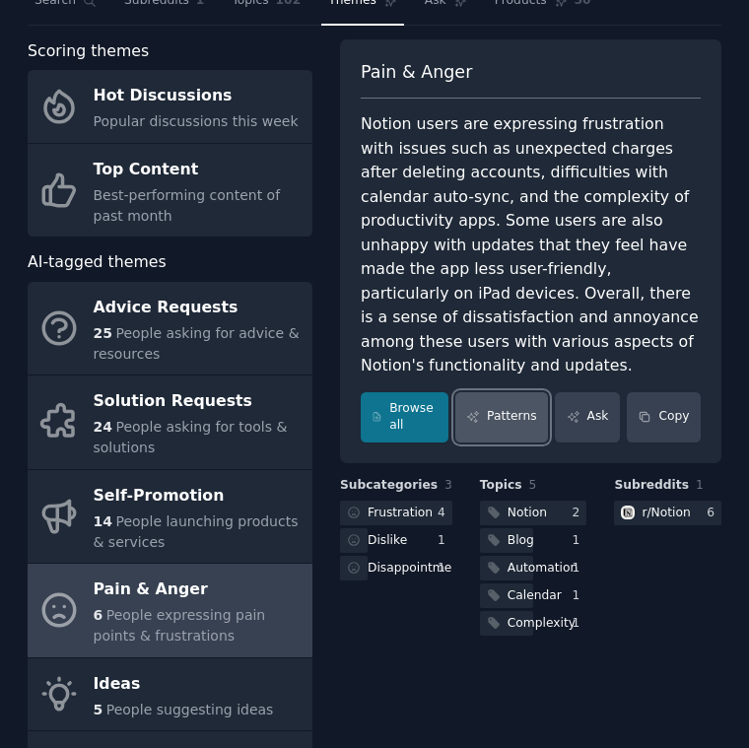
click at [494, 401] on link "Patterns" at bounding box center [501, 417] width 93 height 50
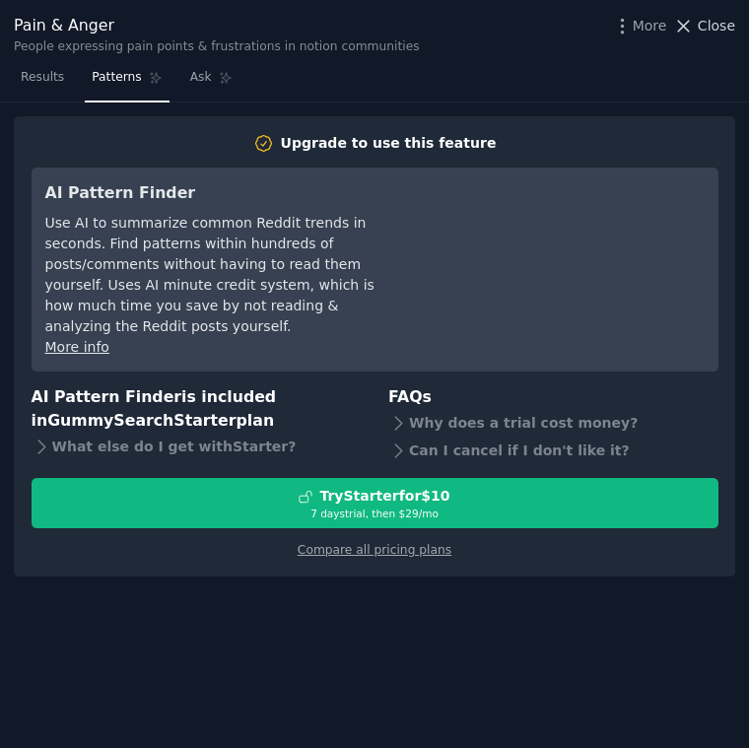
click at [721, 29] on span "Close" at bounding box center [715, 26] width 37 height 21
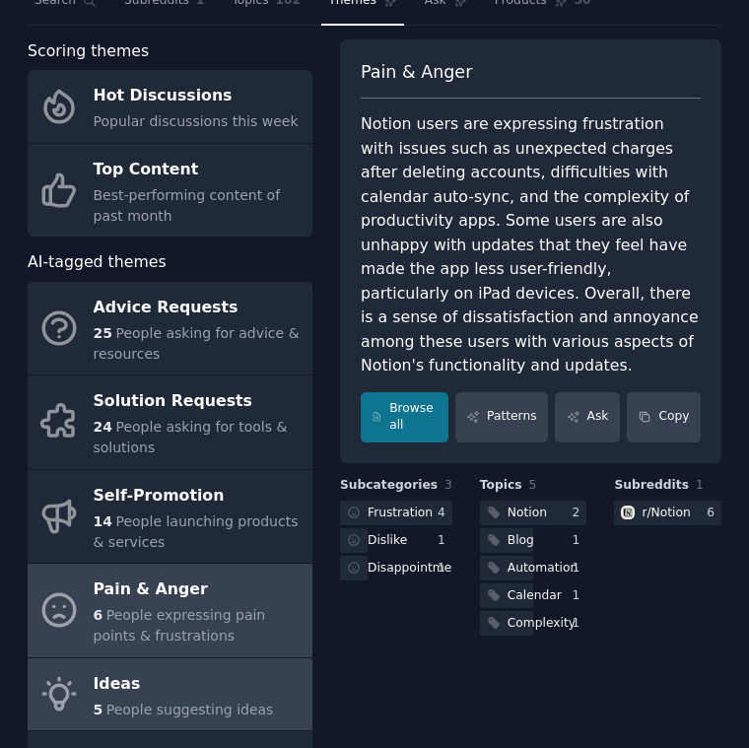
click at [215, 708] on span "People suggesting ideas" at bounding box center [189, 709] width 167 height 16
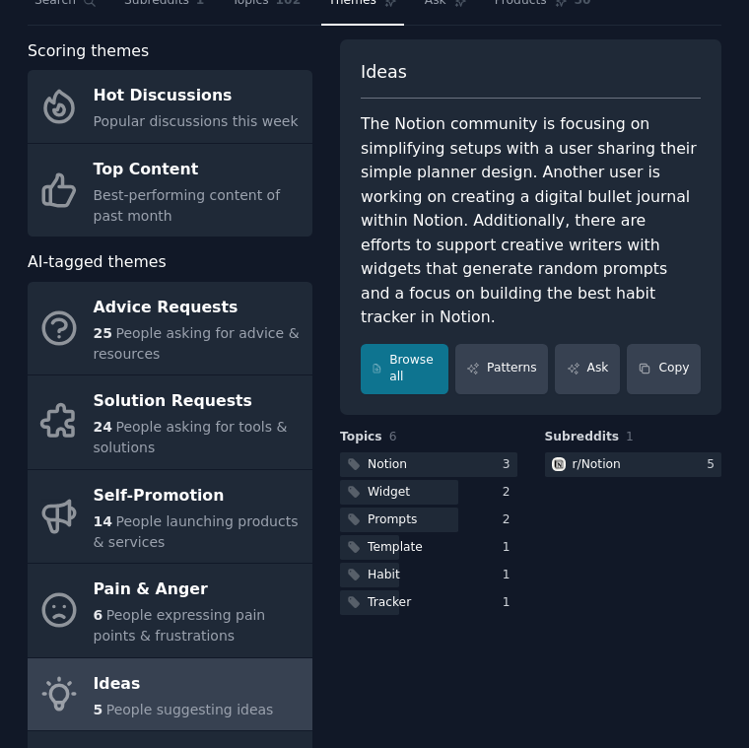
click at [560, 712] on div "Ideas The Notion community is focusing on simplifying setups with a user sharin…" at bounding box center [530, 485] width 381 height 893
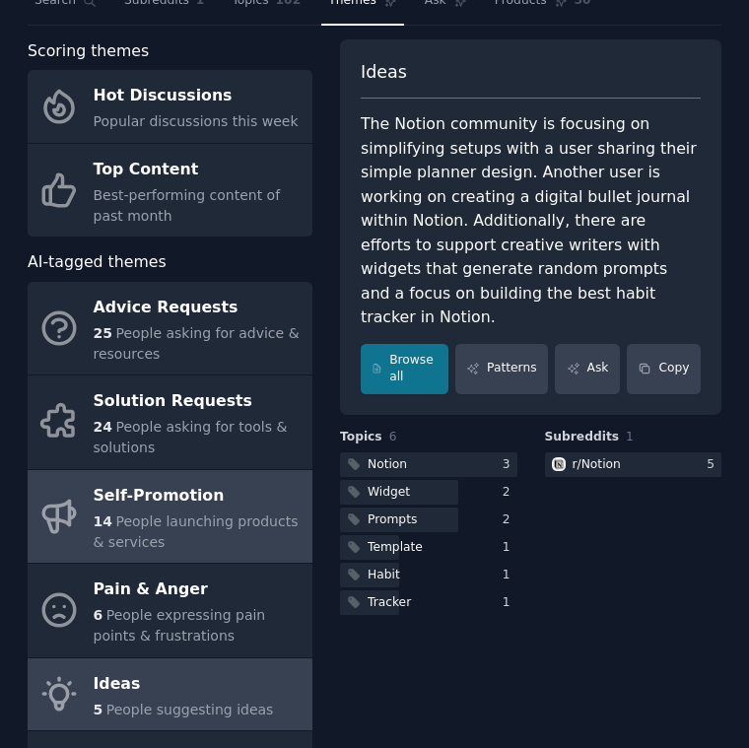
scroll to position [290, 0]
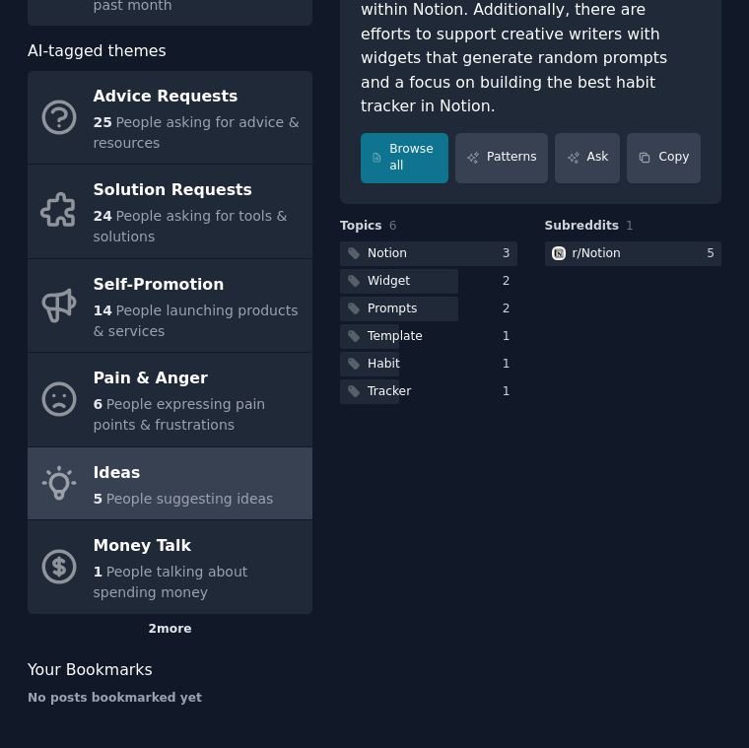
click at [157, 630] on div "2 more" at bounding box center [170, 630] width 285 height 32
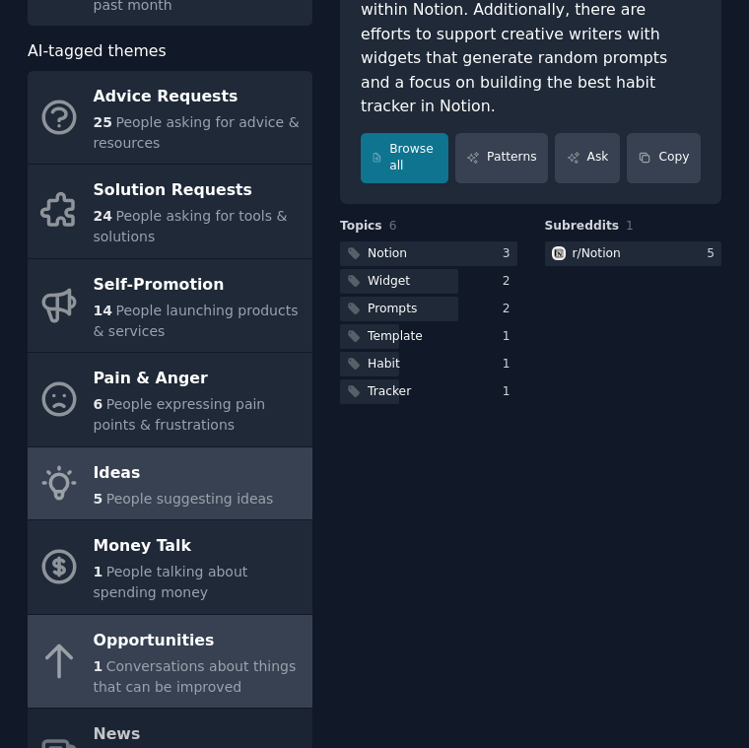
click at [191, 654] on div "Opportunities" at bounding box center [198, 641] width 209 height 32
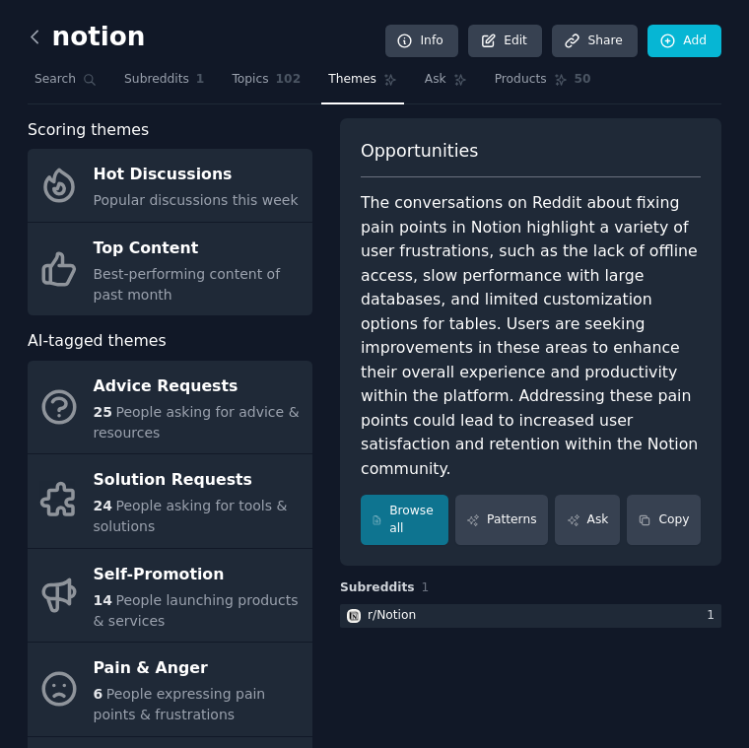
click at [35, 42] on icon at bounding box center [35, 38] width 6 height 12
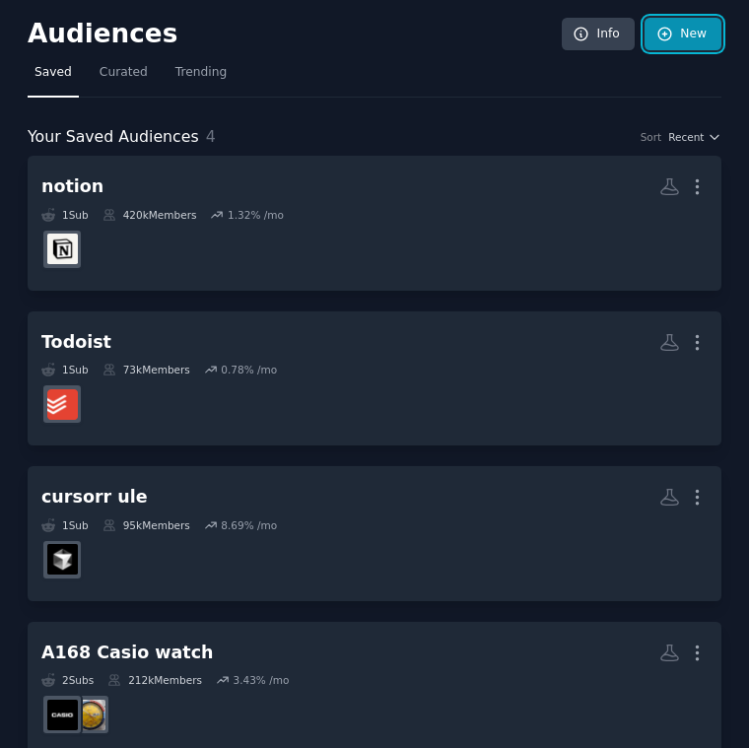
click at [645, 37] on link "New" at bounding box center [682, 34] width 77 height 33
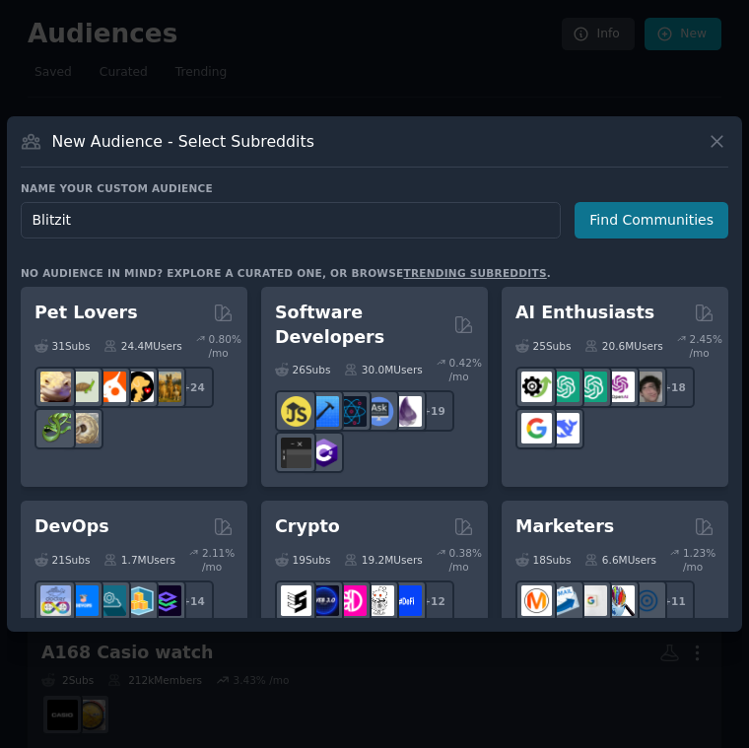
type input "Blitzit"
click at [636, 229] on button "Find Communities" at bounding box center [651, 220] width 154 height 36
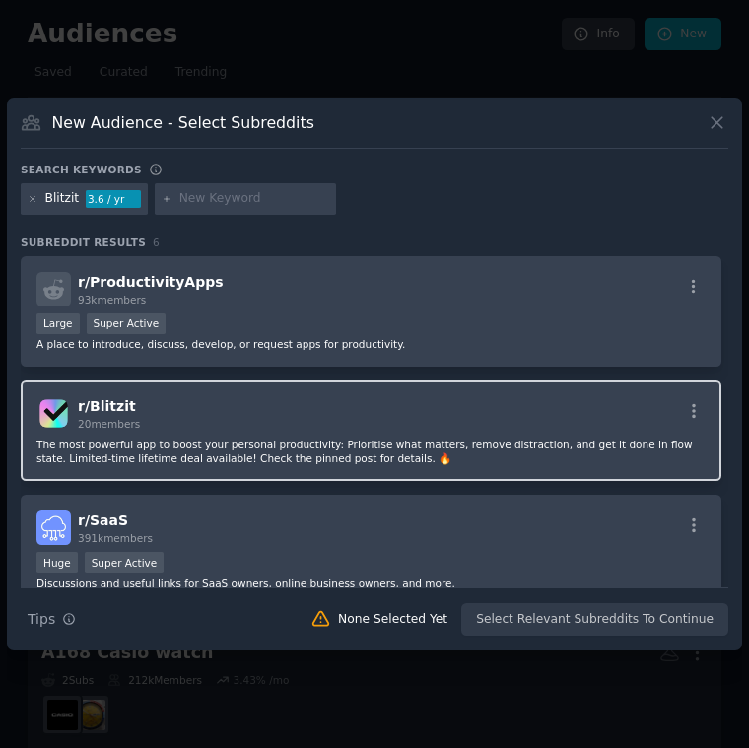
click at [557, 406] on div "r/ Blitzit 20 members" at bounding box center [370, 413] width 669 height 34
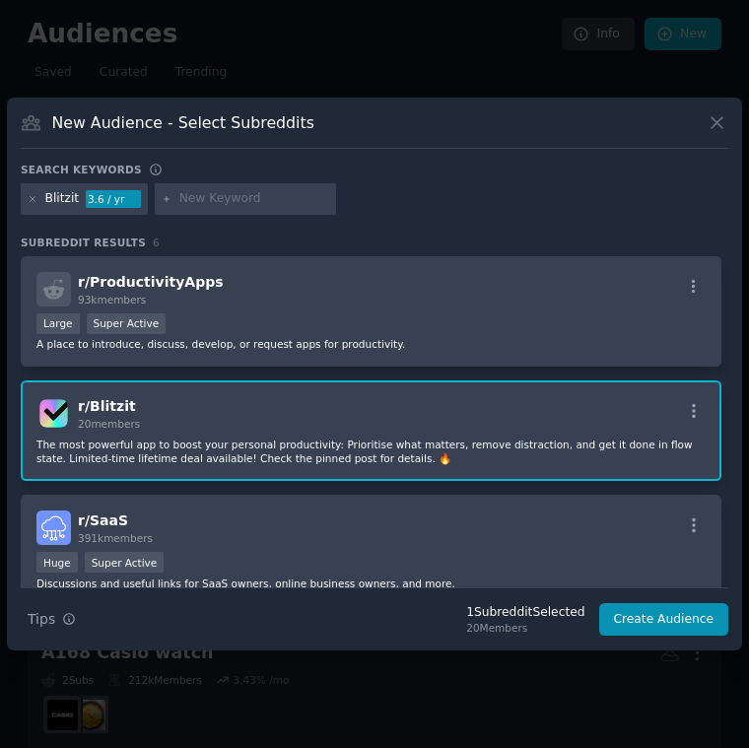
click at [583, 458] on p "The most powerful app to boost your personal productivity: Prioritise what matt…" at bounding box center [370, 451] width 669 height 28
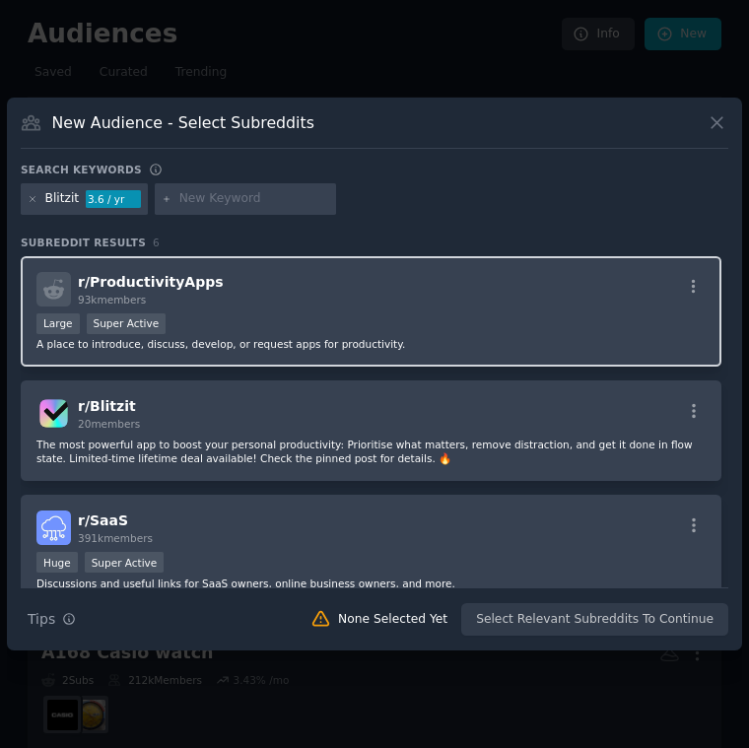
click at [575, 332] on div "Large Super Active" at bounding box center [370, 325] width 669 height 25
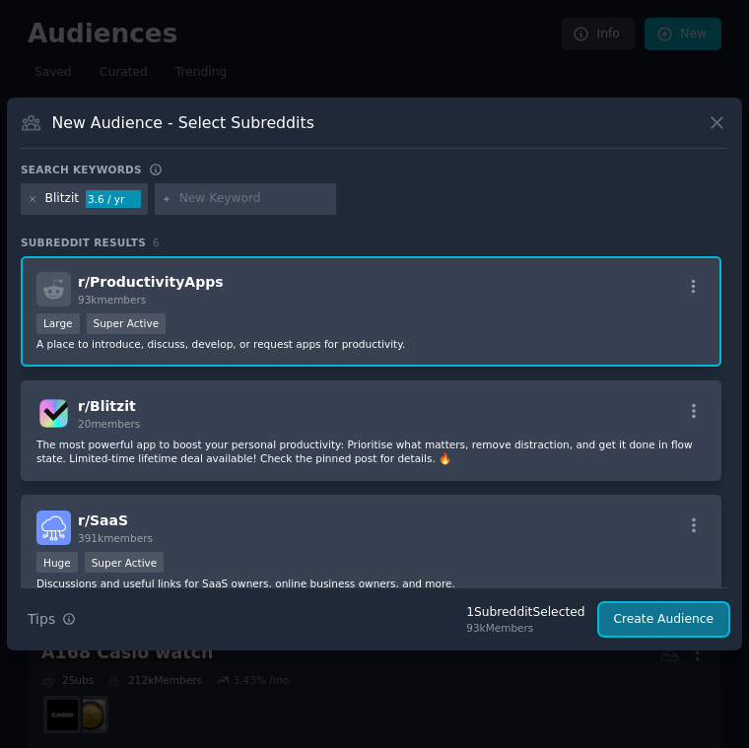
click at [659, 614] on button "Create Audience" at bounding box center [664, 619] width 130 height 33
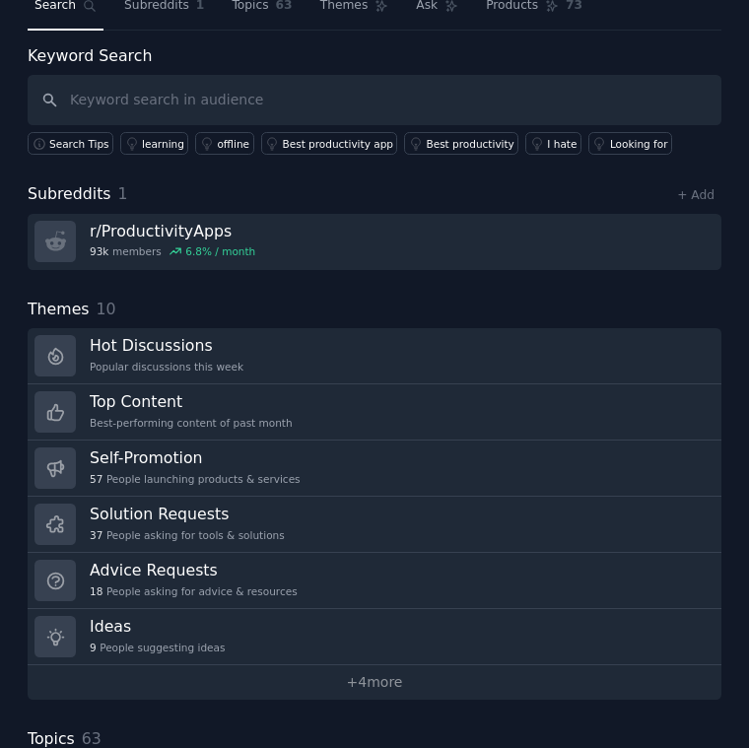
scroll to position [93, 0]
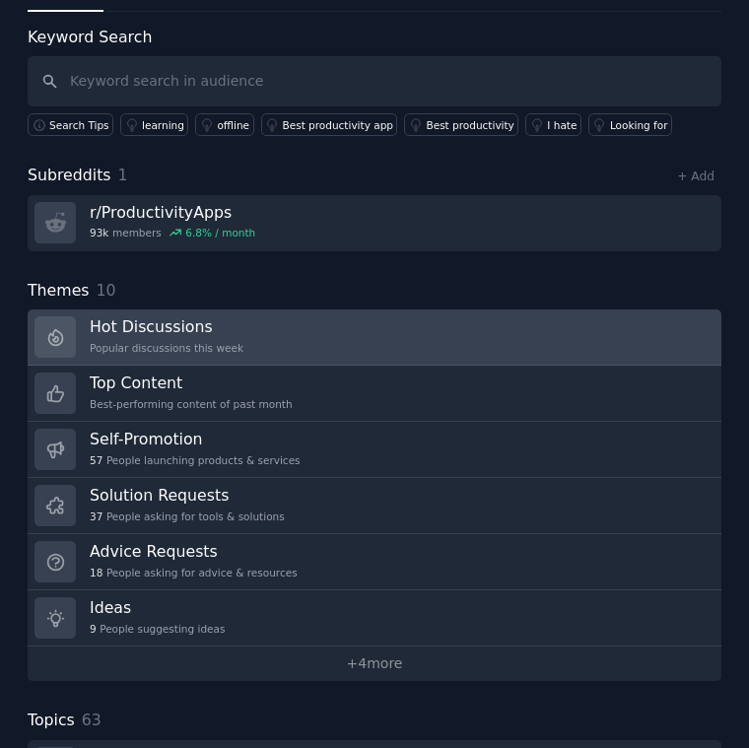
click at [594, 337] on link "Hot Discussions Popular discussions this week" at bounding box center [375, 337] width 694 height 56
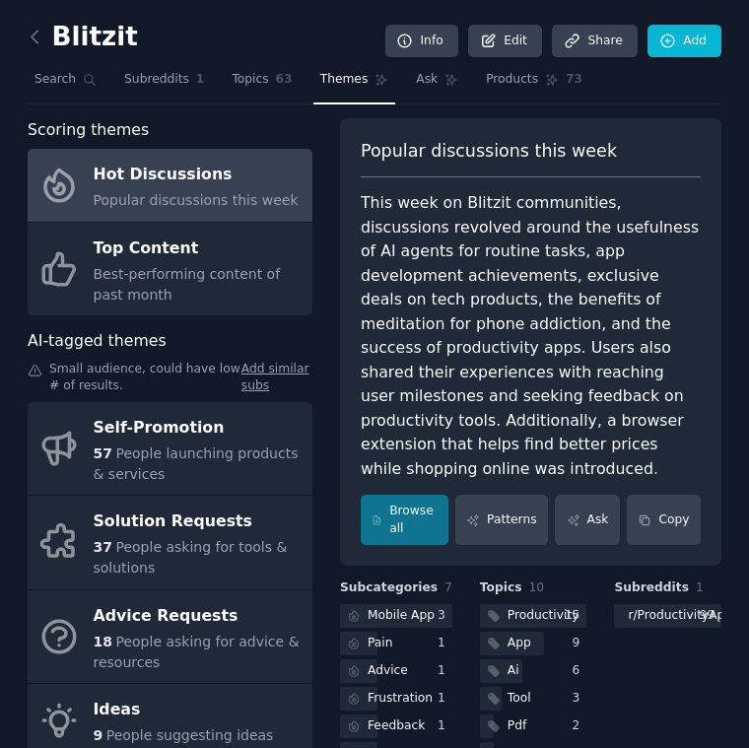
click at [24, 33] on div "Blitzit Info Edit Share Add Search Subreddits 1 Topics 63 Themes Ask Products 7…" at bounding box center [374, 539] width 749 height 1079
click at [32, 37] on icon at bounding box center [35, 38] width 6 height 12
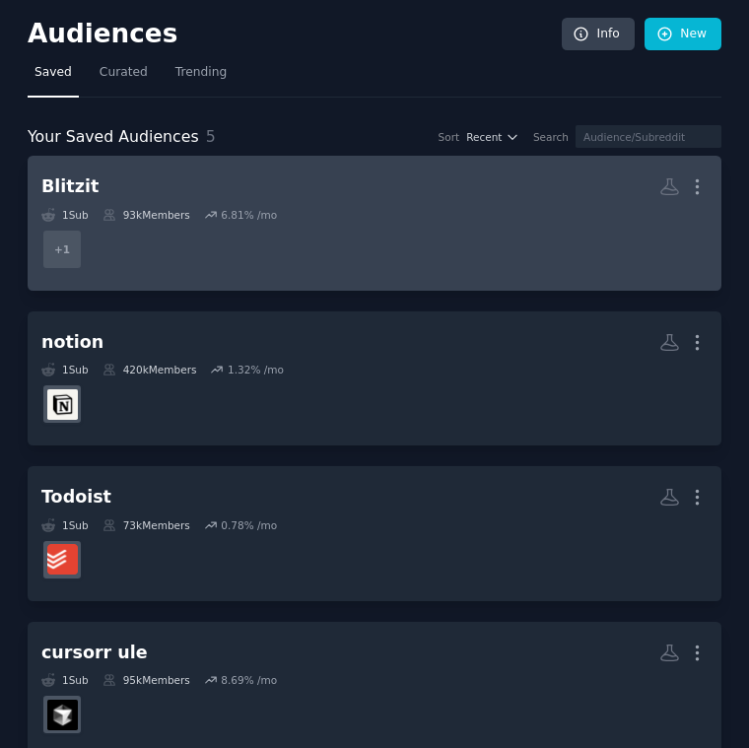
click at [339, 235] on dd "+ 1" at bounding box center [374, 249] width 666 height 55
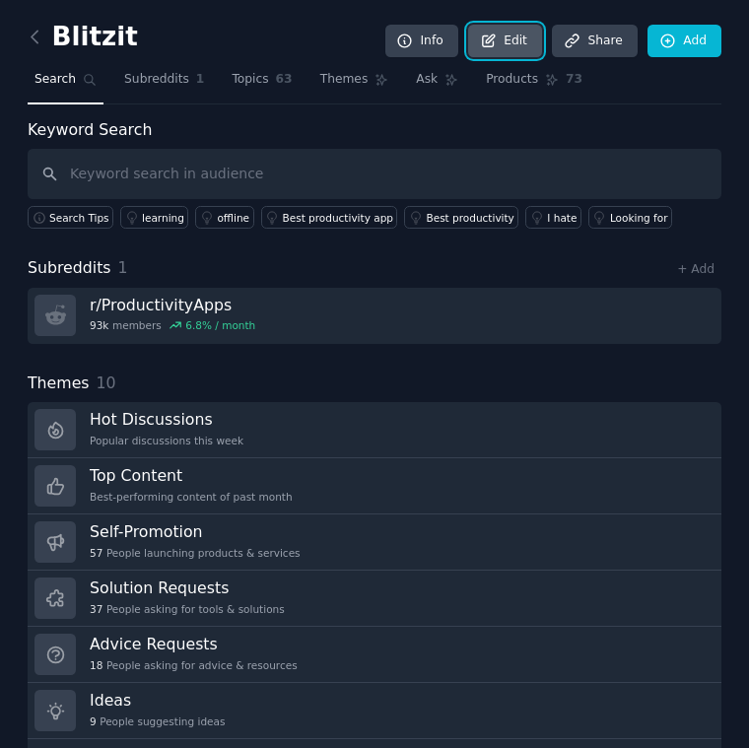
click at [512, 33] on link "Edit" at bounding box center [505, 41] width 74 height 33
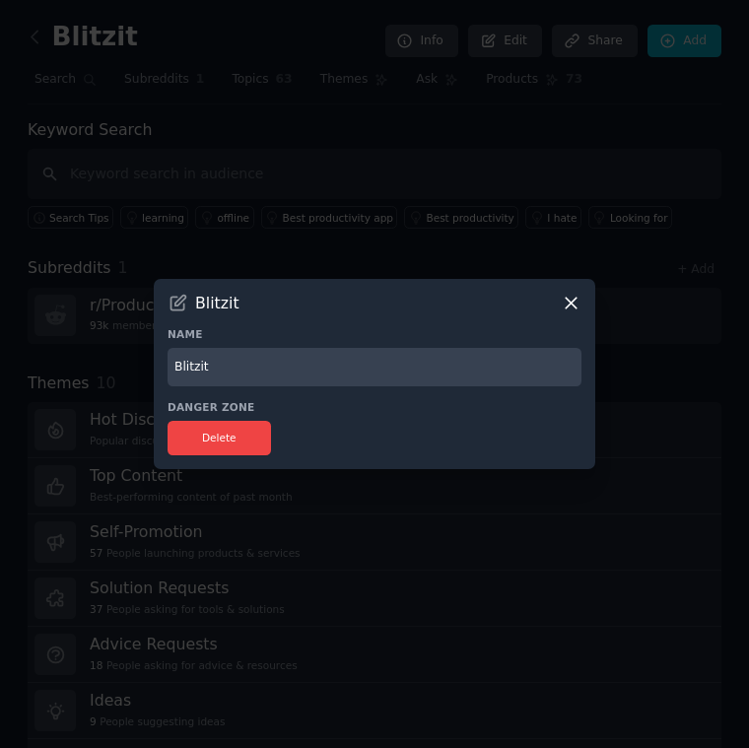
drag, startPoint x: 233, startPoint y: 363, endPoint x: 96, endPoint y: 348, distance: 138.7
click at [96, 348] on div "​ Blitzit Name Blitzit Danger Zone Delete" at bounding box center [374, 374] width 735 height 748
type input "Productivity Apps"
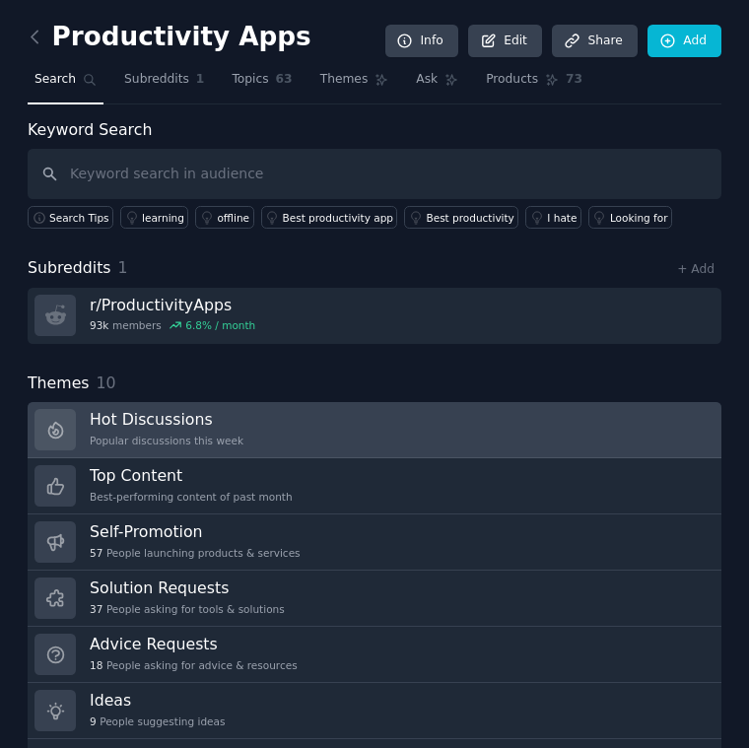
click at [235, 427] on h3 "Hot Discussions" at bounding box center [167, 419] width 154 height 21
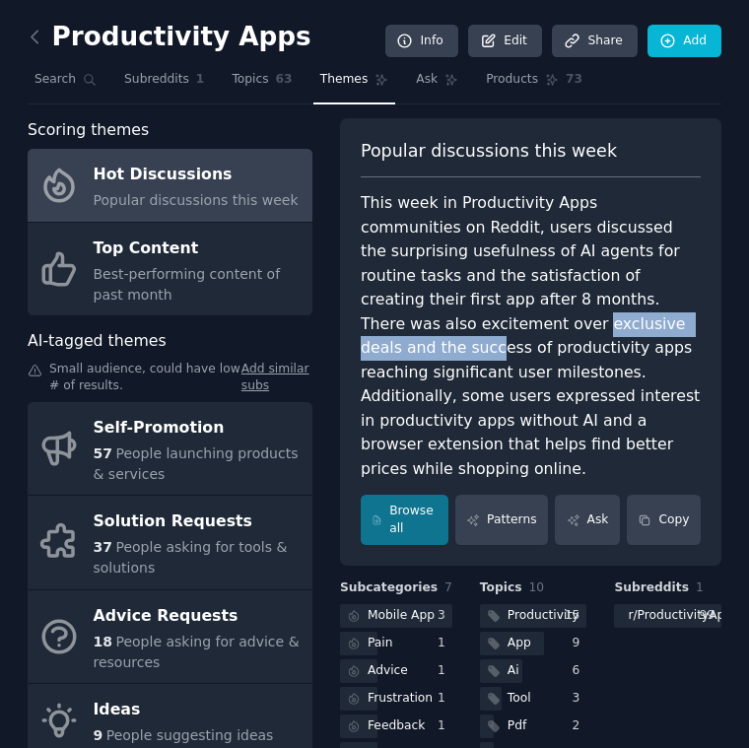
drag, startPoint x: 348, startPoint y: 328, endPoint x: 768, endPoint y: 328, distance: 420.7
click at [723, 328] on html "Audiences Search Conversations AI Reports Help Account More Productivity Apps I…" at bounding box center [374, 374] width 749 height 748
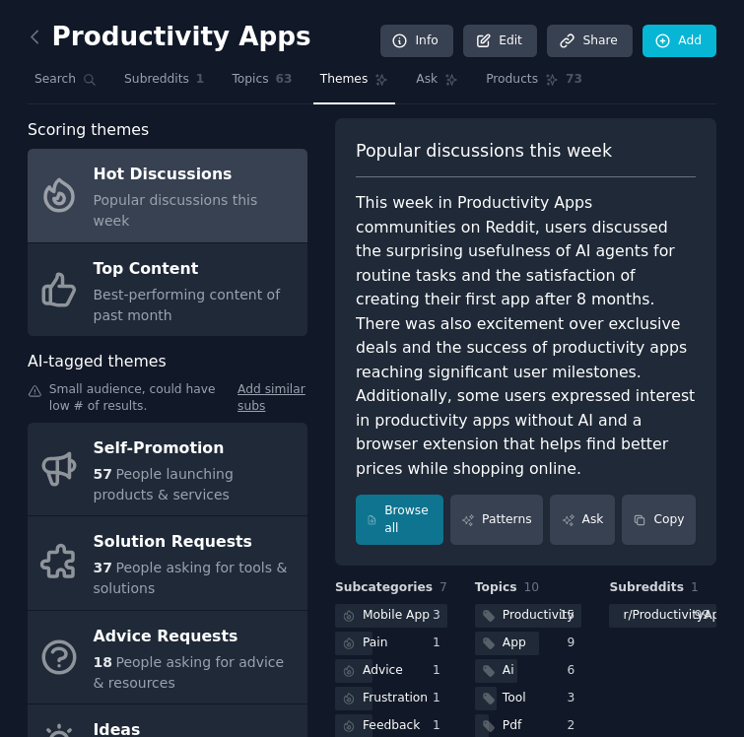
click at [596, 404] on div "This week in Productivity Apps communities on Reddit, users discussed the surpr…" at bounding box center [526, 336] width 340 height 290
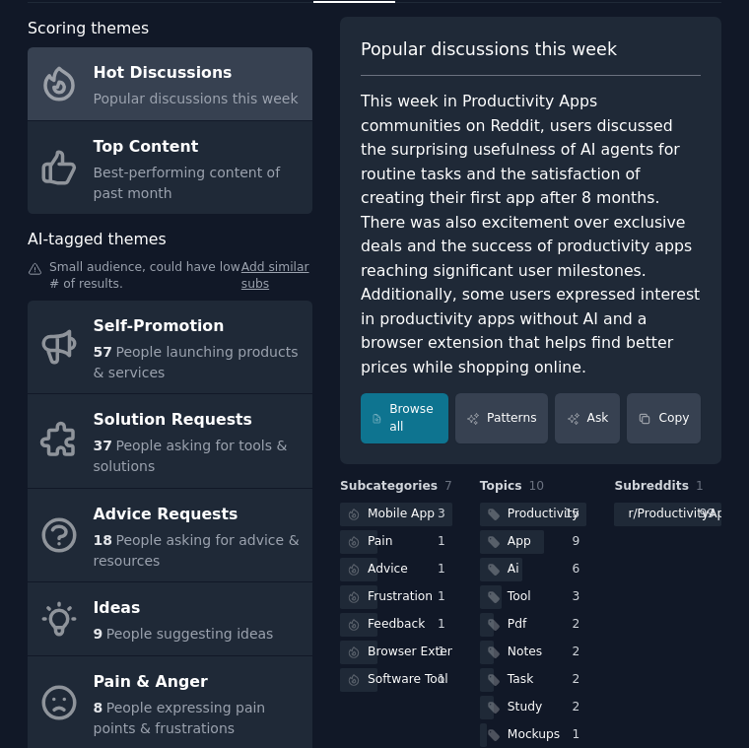
scroll to position [98, 0]
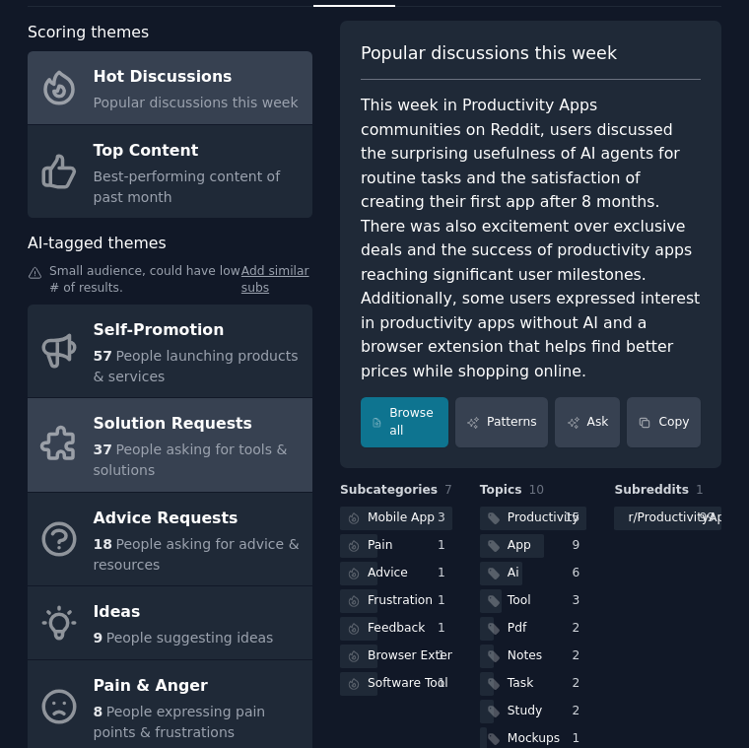
click at [211, 454] on span "People asking for tools & solutions" at bounding box center [191, 459] width 194 height 36
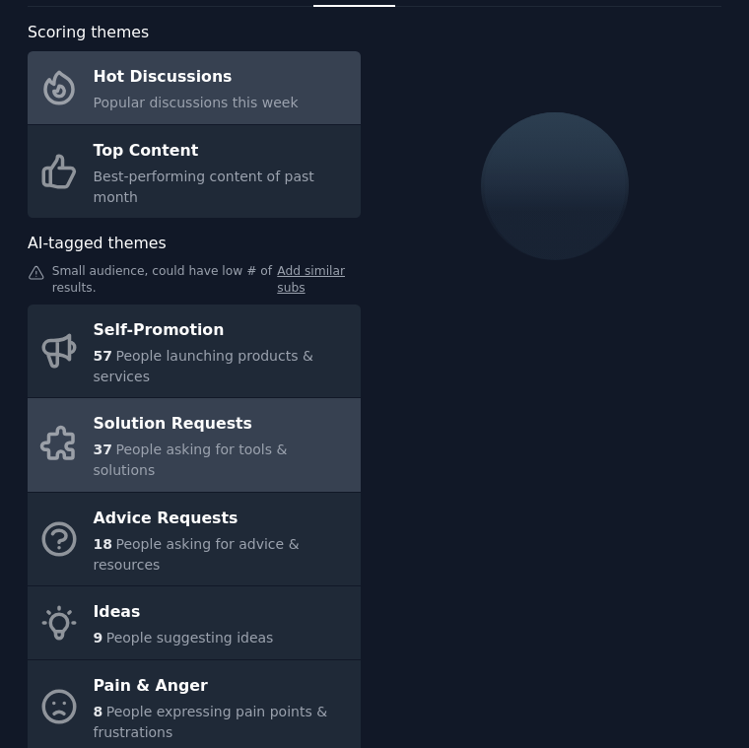
click at [245, 105] on span "Popular discussions this week" at bounding box center [196, 103] width 205 height 16
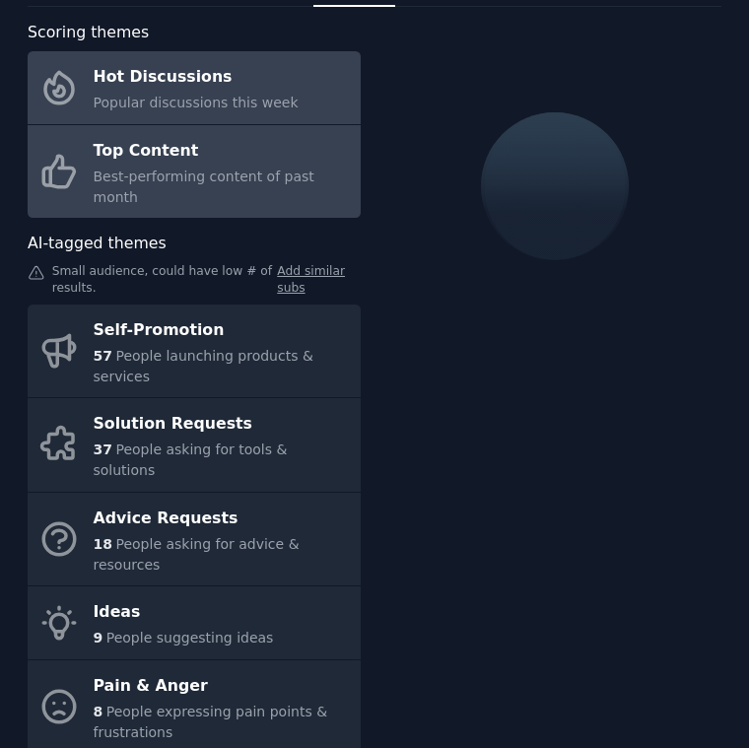
click at [232, 159] on div "Top Content" at bounding box center [222, 151] width 257 height 32
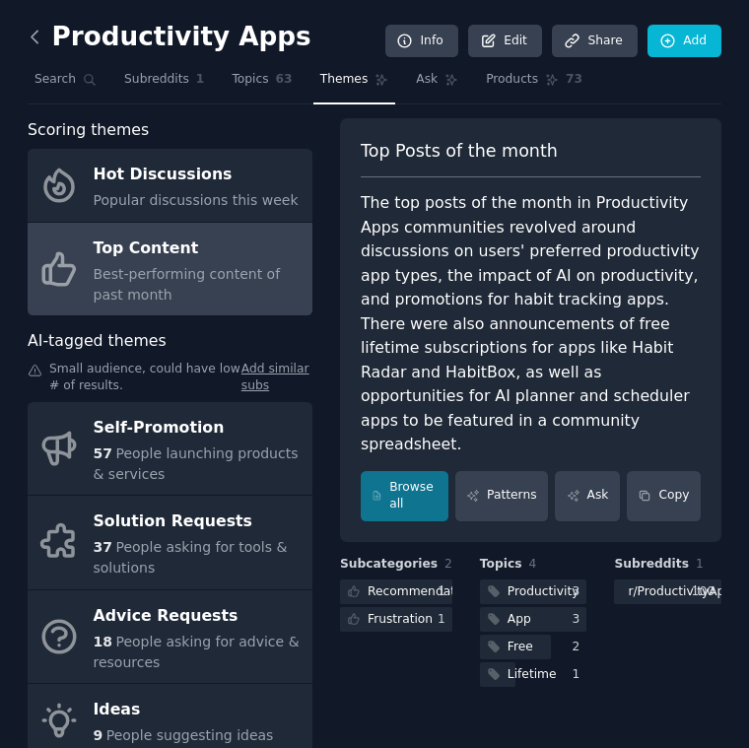
click at [36, 38] on icon at bounding box center [35, 37] width 21 height 21
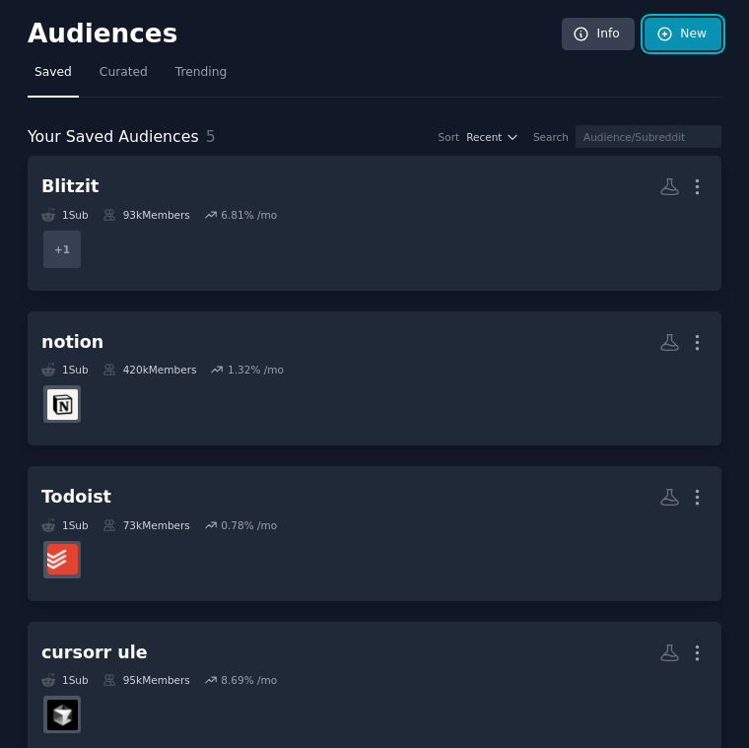
click at [682, 36] on link "New" at bounding box center [682, 34] width 77 height 33
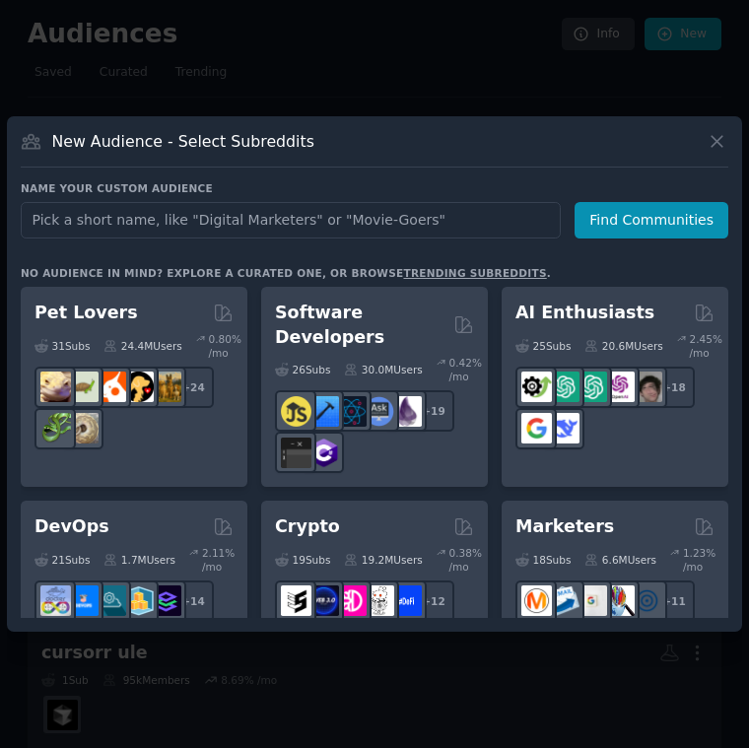
click at [221, 228] on input "text" at bounding box center [291, 220] width 540 height 36
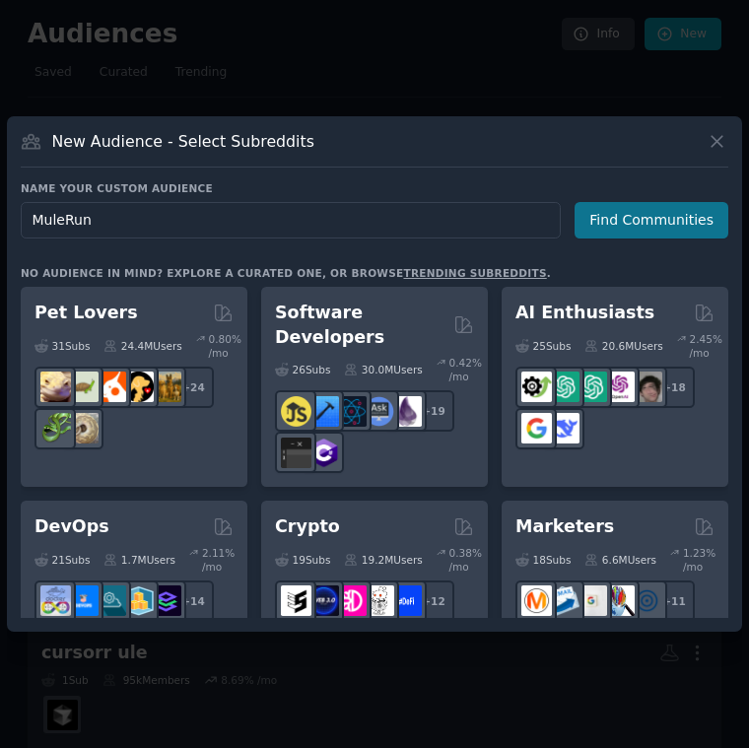
type input "MuleRun"
click at [645, 226] on button "Find Communities" at bounding box center [651, 220] width 154 height 36
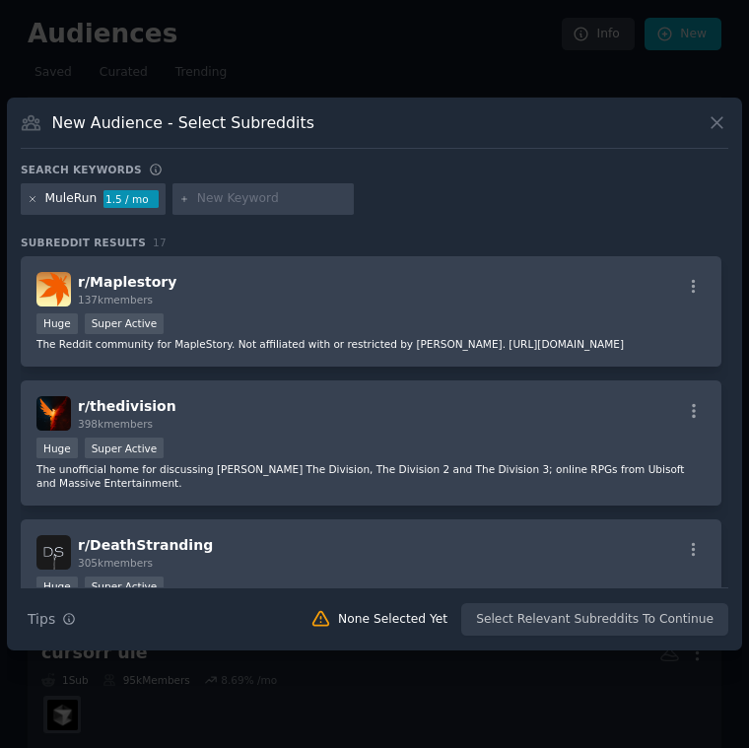
click at [33, 198] on icon at bounding box center [33, 198] width 5 height 5
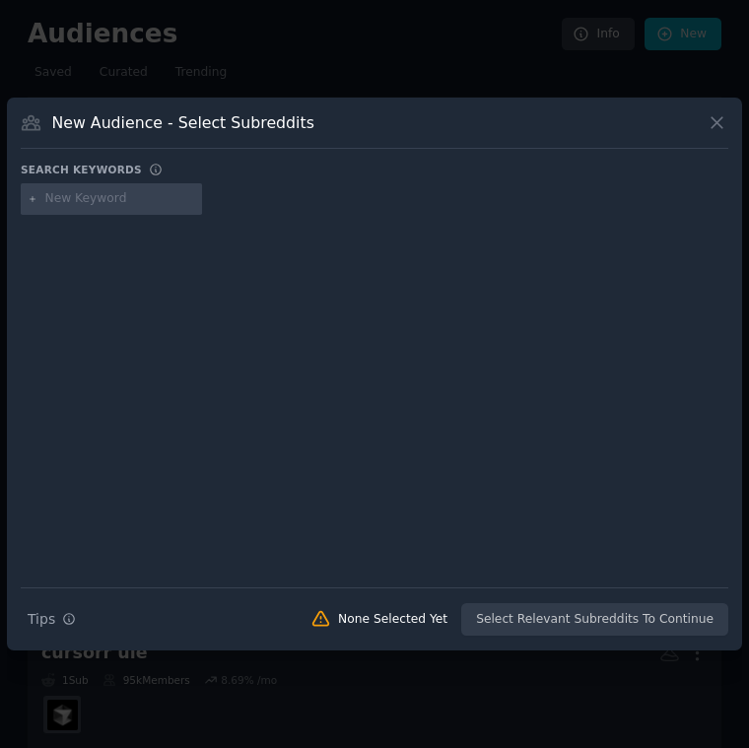
click at [64, 208] on div at bounding box center [111, 199] width 181 height 32
click at [71, 205] on input "text" at bounding box center [120, 199] width 150 height 18
click at [714, 129] on icon at bounding box center [716, 122] width 21 height 21
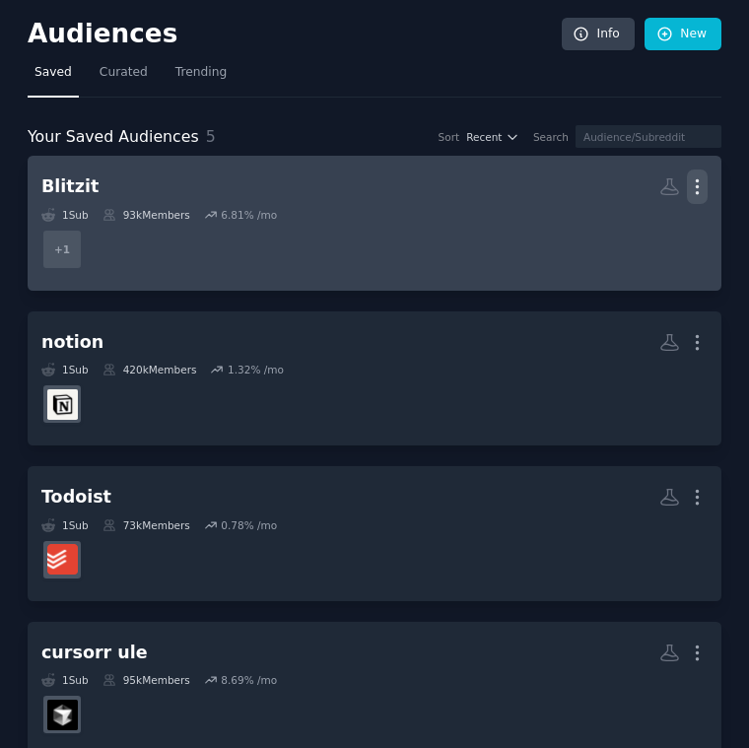
click at [689, 197] on button "More" at bounding box center [697, 186] width 21 height 34
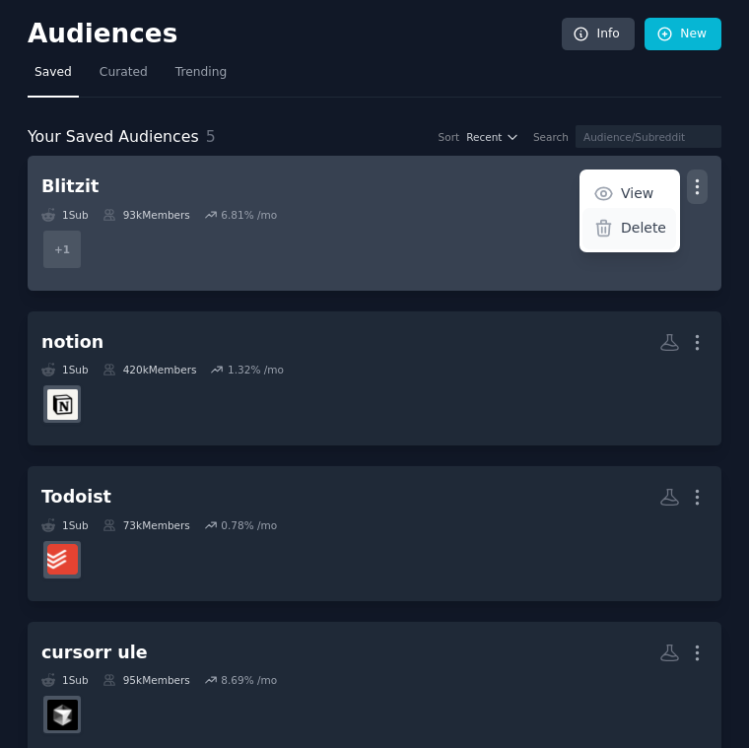
click at [641, 222] on p "Delete" at bounding box center [643, 228] width 45 height 21
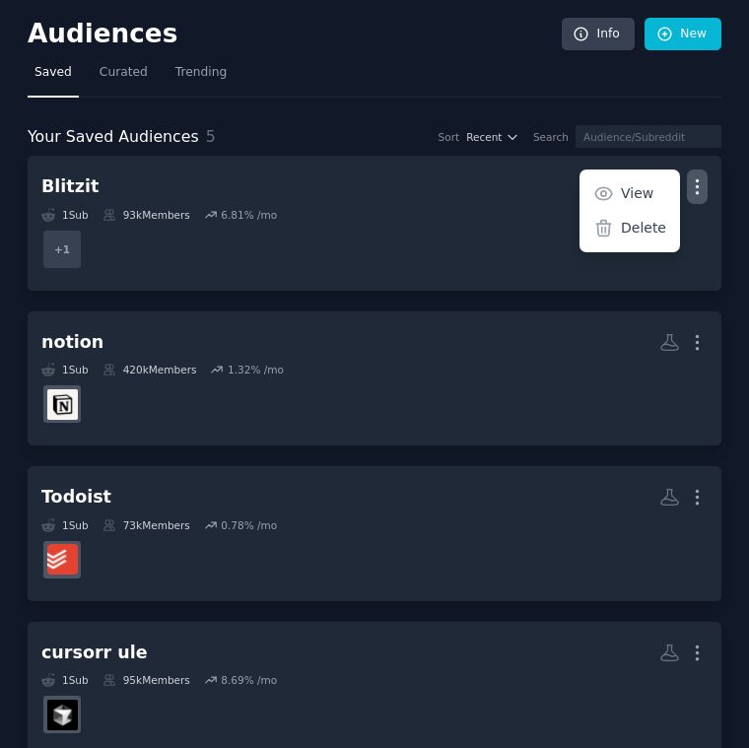
click at [320, 48] on h2 "Audiences" at bounding box center [295, 35] width 534 height 32
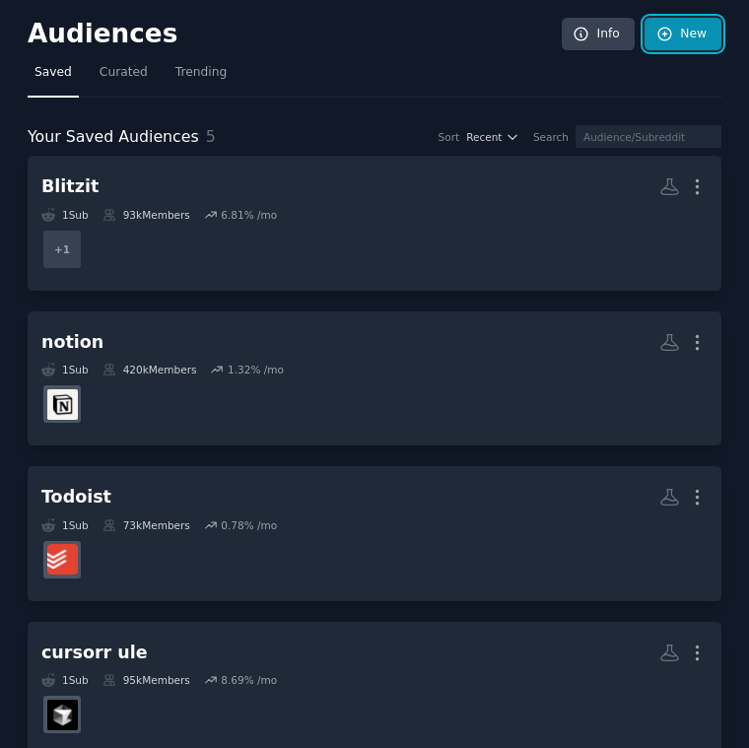
click at [677, 40] on link "New" at bounding box center [682, 34] width 77 height 33
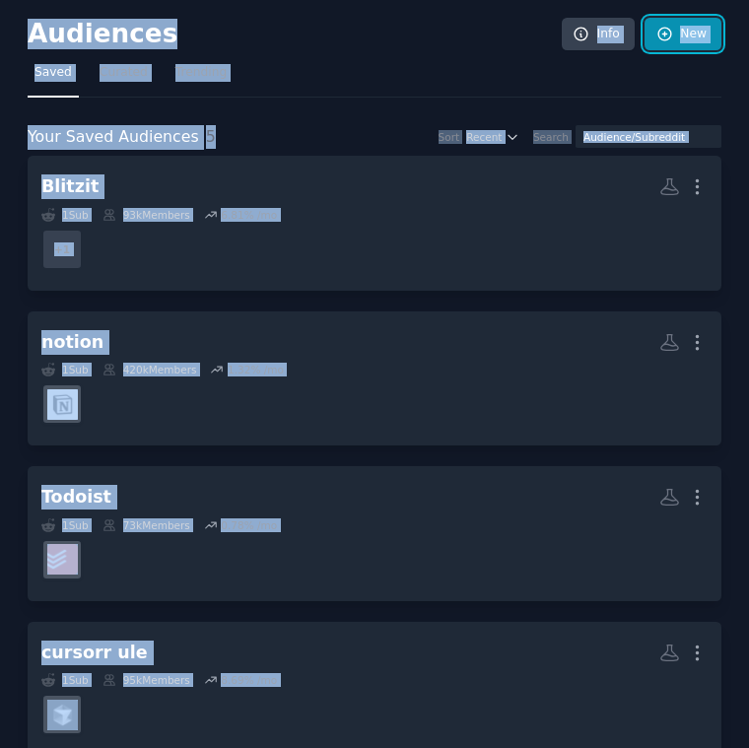
click at [677, 40] on link "New" at bounding box center [682, 34] width 77 height 33
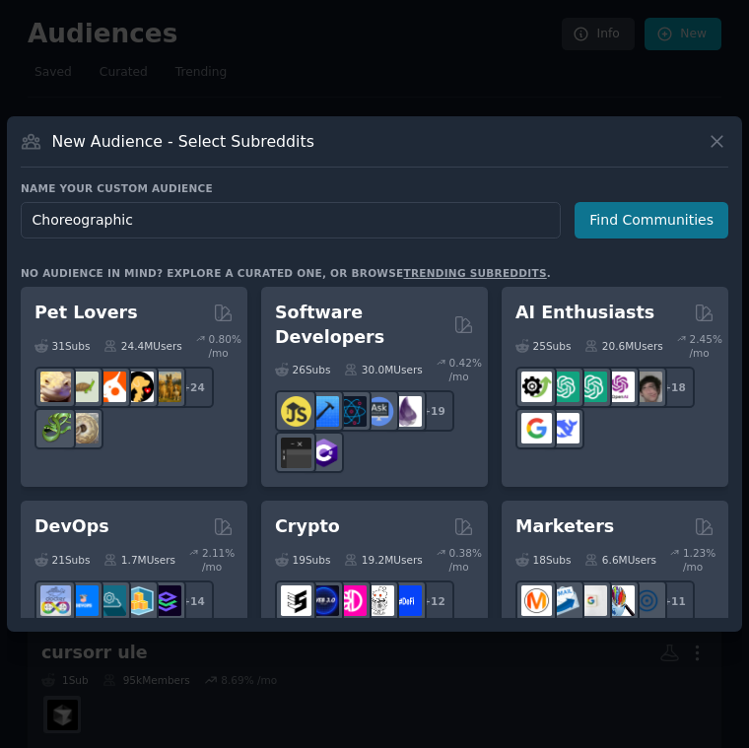
type input "Choreographic"
click at [674, 221] on button "Find Communities" at bounding box center [651, 220] width 154 height 36
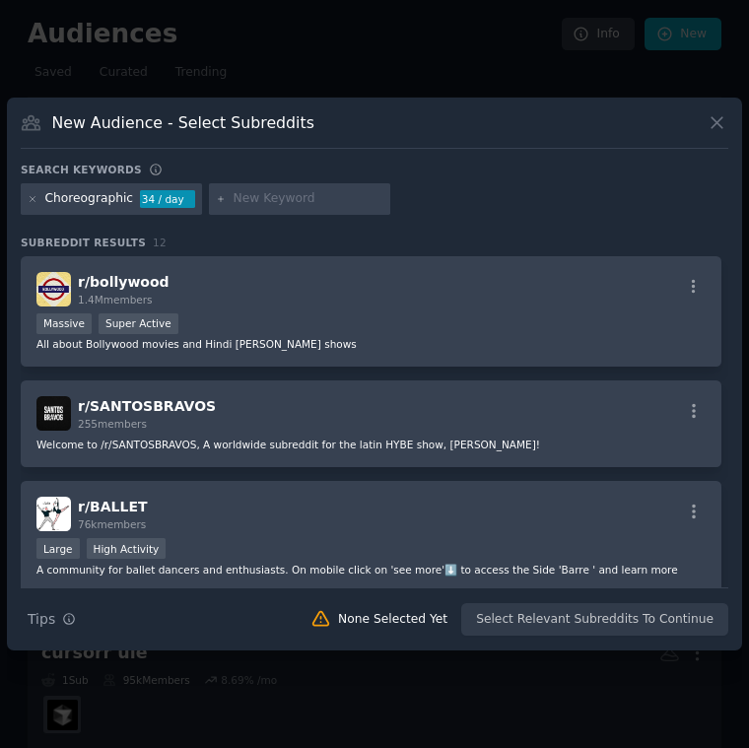
click at [33, 207] on div "Choreographic 34 / day" at bounding box center [111, 199] width 181 height 32
click at [33, 197] on icon at bounding box center [33, 199] width 11 height 11
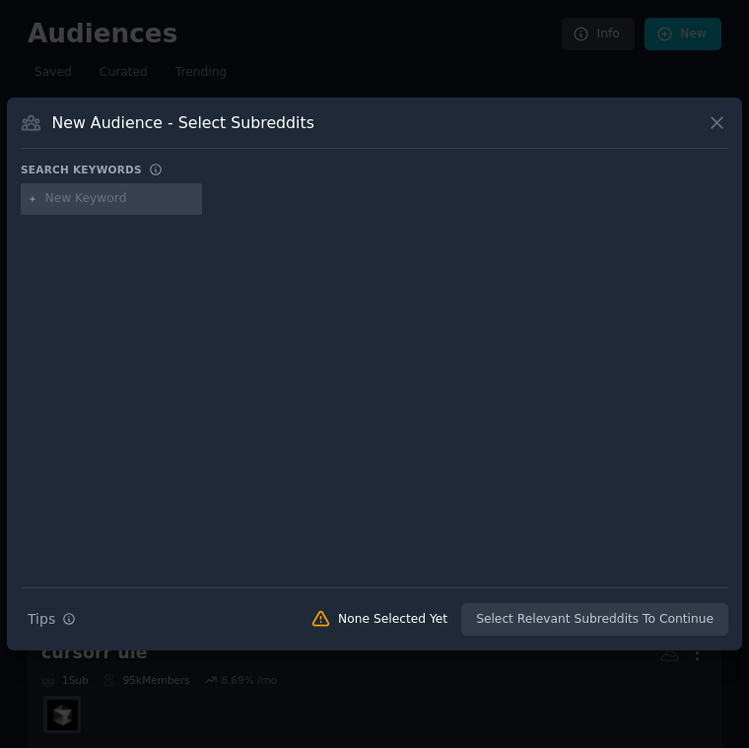
click at [66, 205] on input "text" at bounding box center [120, 199] width 150 height 18
click at [718, 121] on icon at bounding box center [716, 123] width 11 height 11
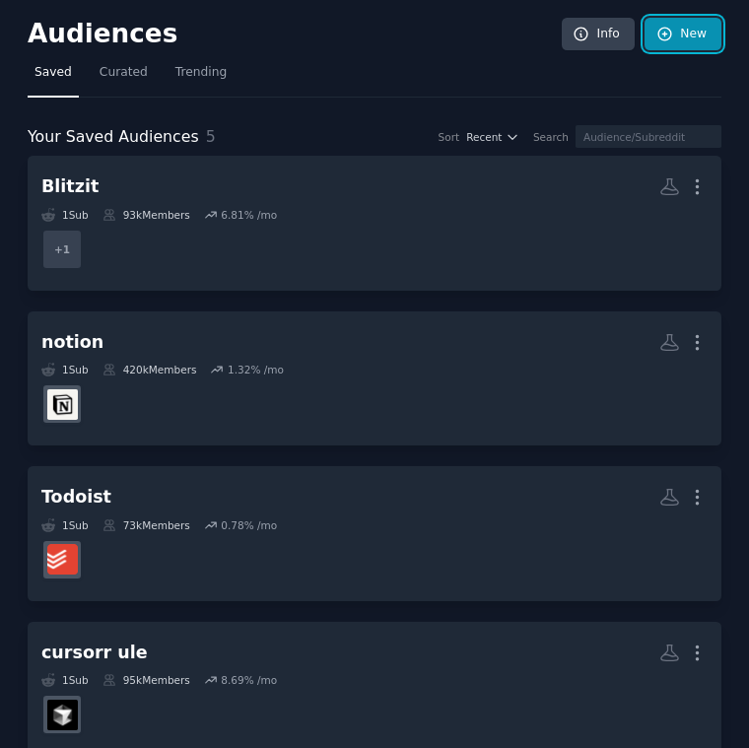
click at [697, 22] on link "New" at bounding box center [682, 34] width 77 height 33
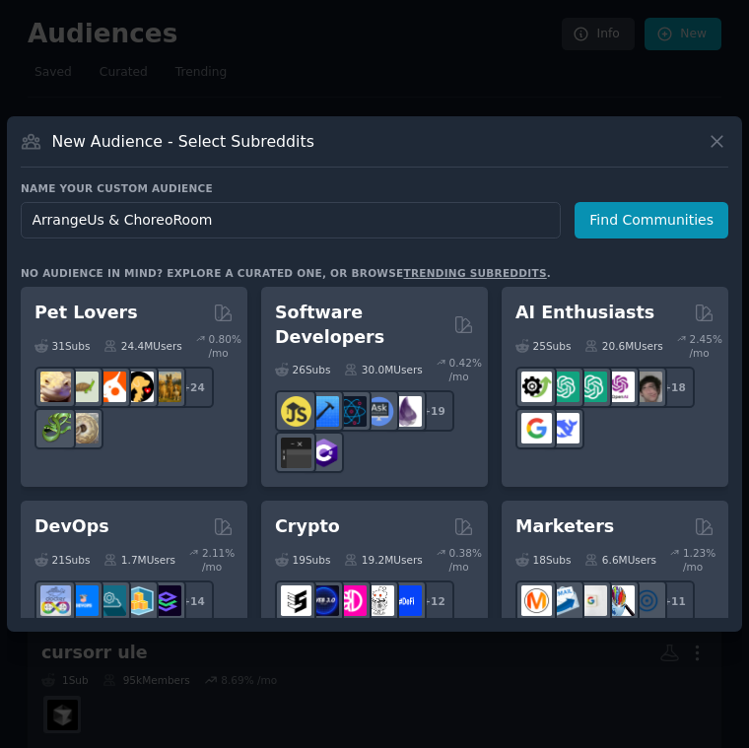
drag, startPoint x: 103, startPoint y: 219, endPoint x: 334, endPoint y: 219, distance: 230.5
click at [334, 219] on input "ArrangeUs & ChoreoRoom" at bounding box center [291, 220] width 540 height 36
type input "ArrangeUs"
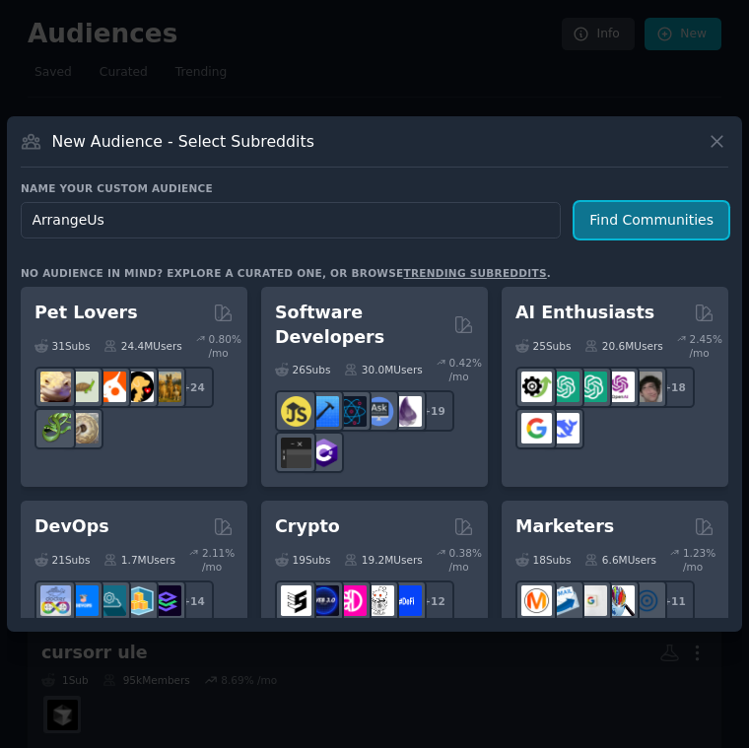
click at [676, 213] on button "Find Communities" at bounding box center [651, 220] width 154 height 36
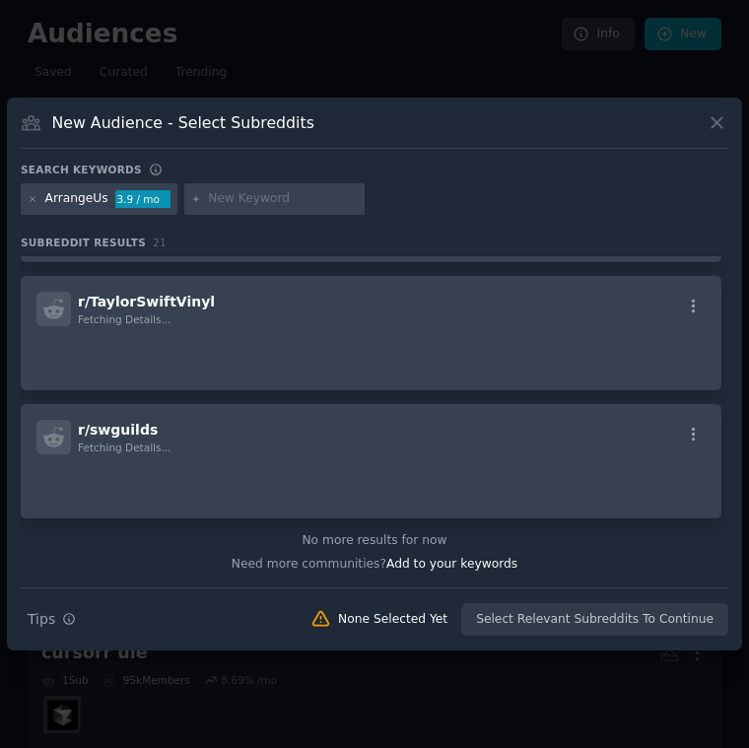
scroll to position [2448, 0]
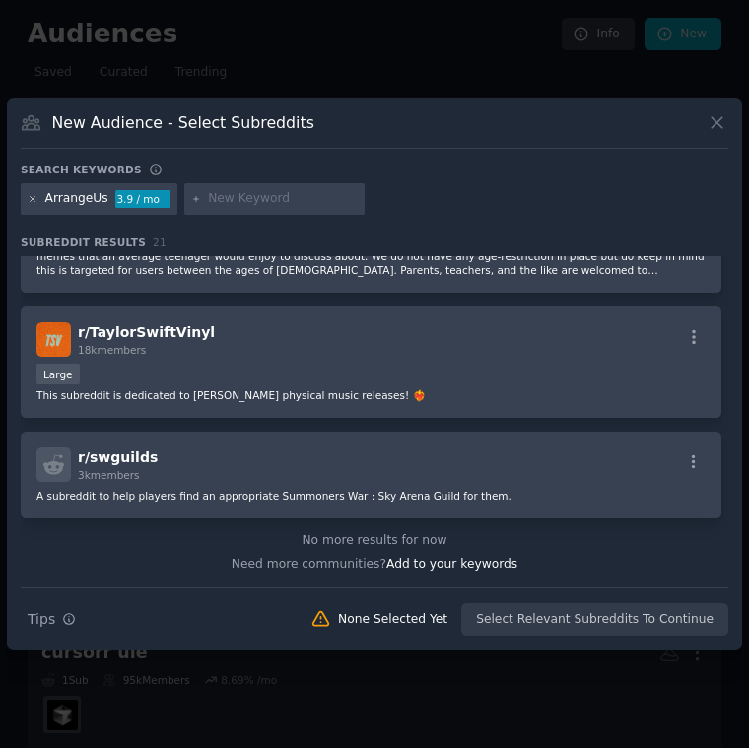
click at [33, 197] on icon at bounding box center [33, 199] width 11 height 11
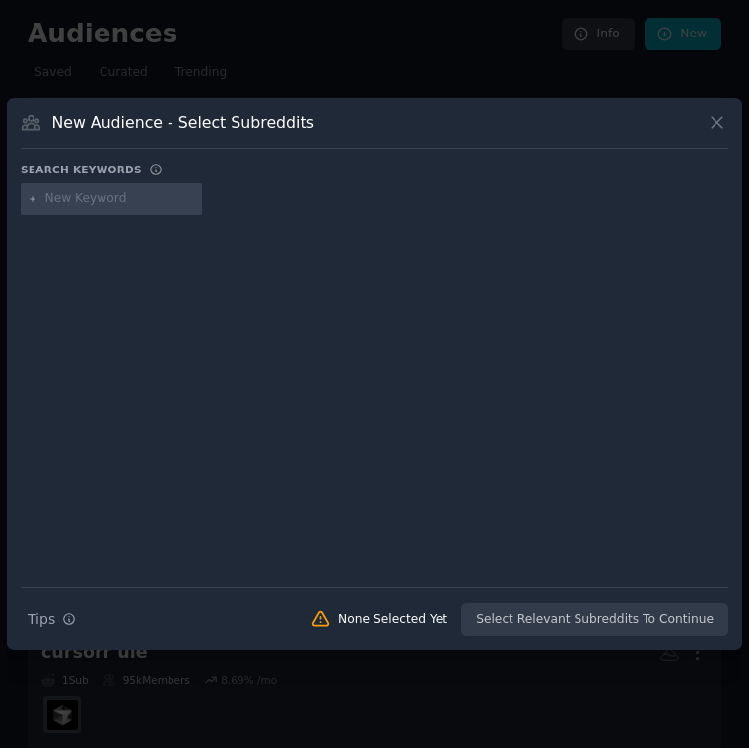
click at [545, 66] on div at bounding box center [374, 374] width 749 height 748
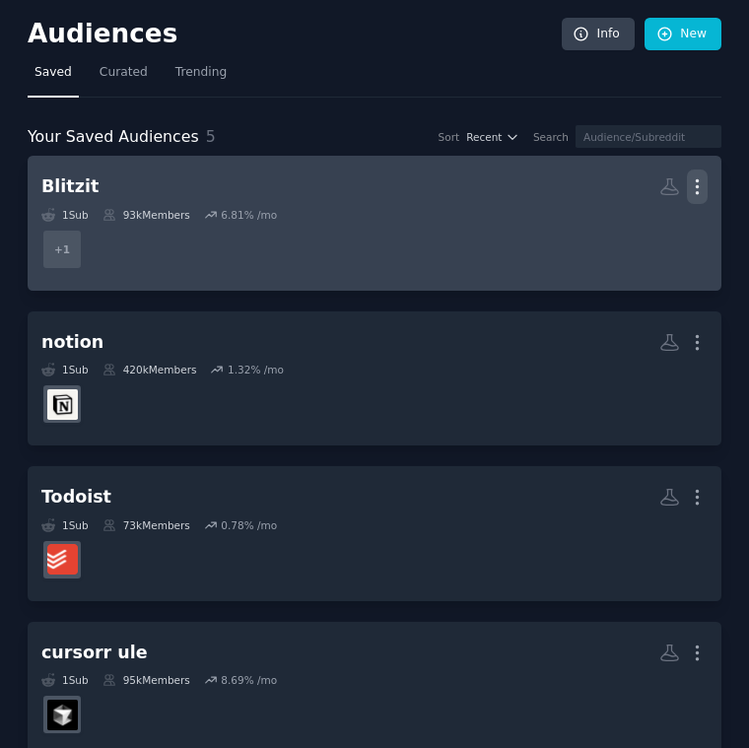
click at [691, 195] on icon "button" at bounding box center [697, 186] width 21 height 21
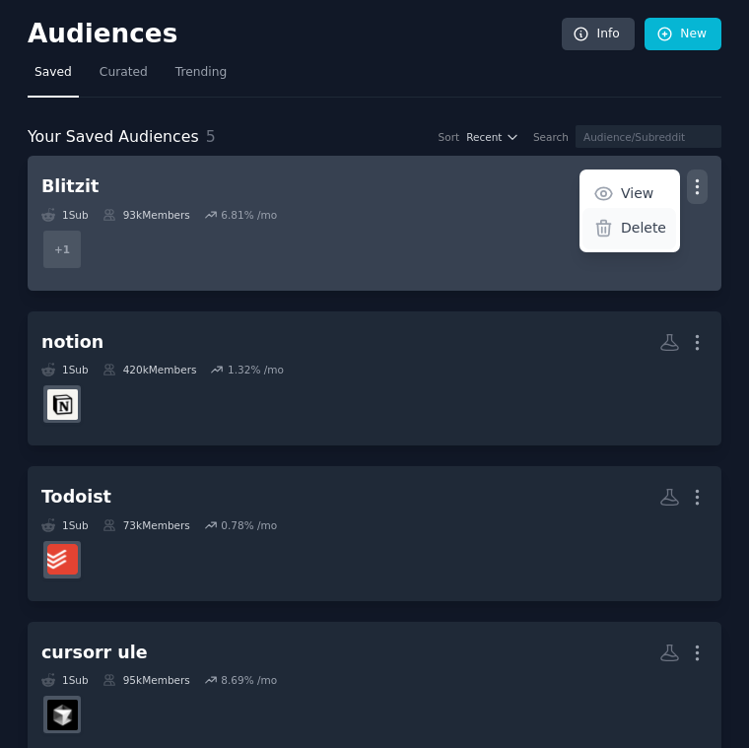
click at [646, 233] on p "Delete" at bounding box center [643, 228] width 45 height 21
click at [634, 238] on div "Delete" at bounding box center [629, 228] width 94 height 41
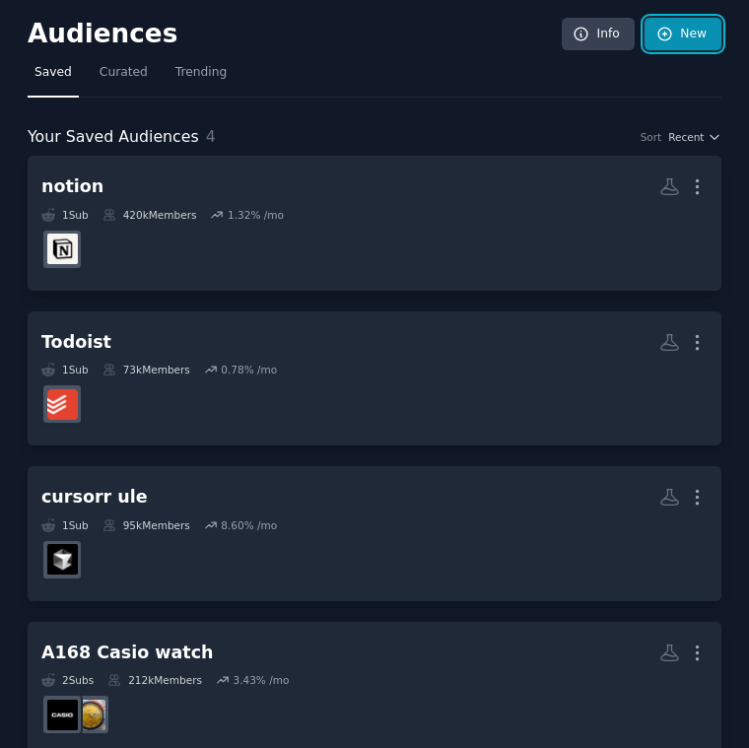
click at [696, 34] on link "New" at bounding box center [682, 34] width 77 height 33
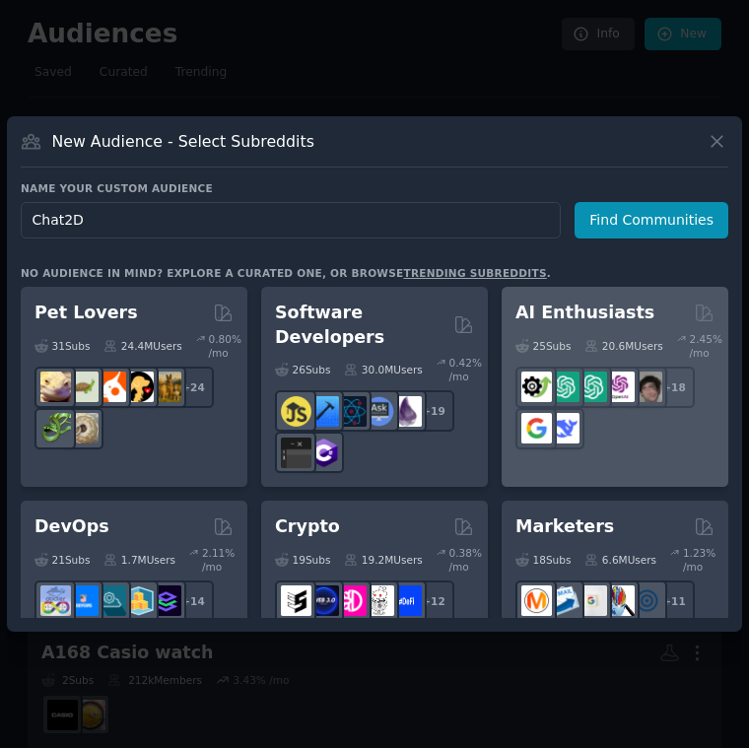
type input "Chat2DB"
click button "Find Communities" at bounding box center [651, 220] width 154 height 36
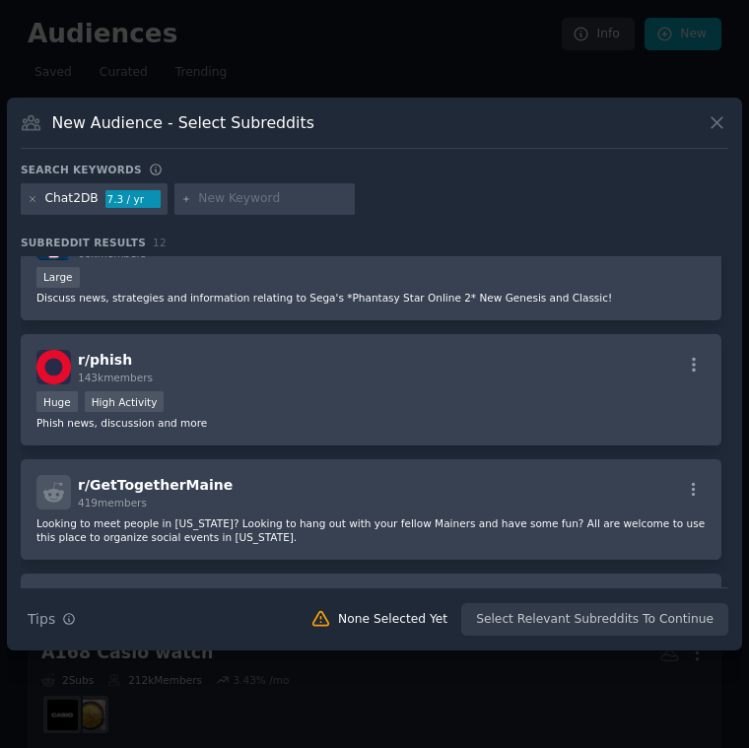
scroll to position [1206, 0]
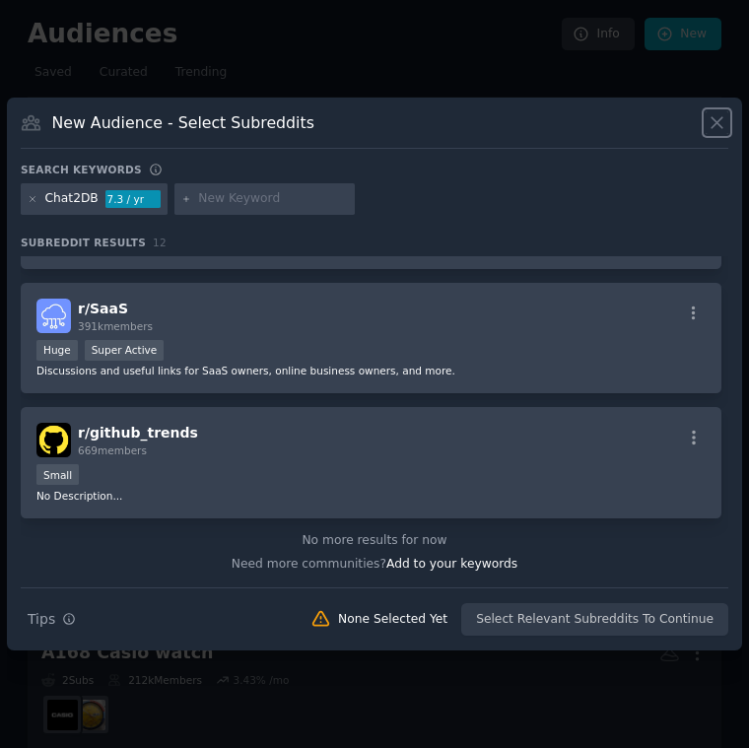
click at [723, 121] on icon at bounding box center [716, 122] width 21 height 21
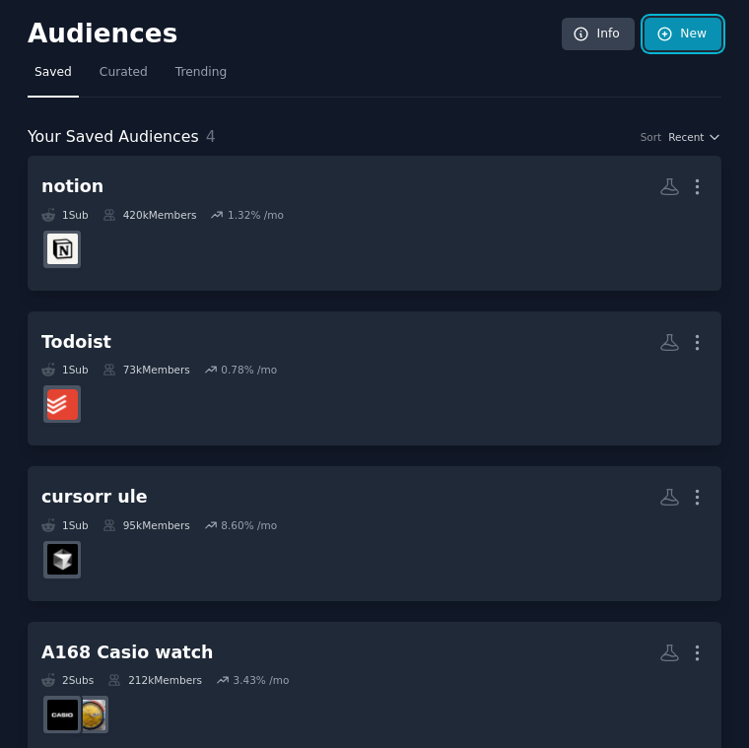
click at [685, 41] on link "New" at bounding box center [682, 34] width 77 height 33
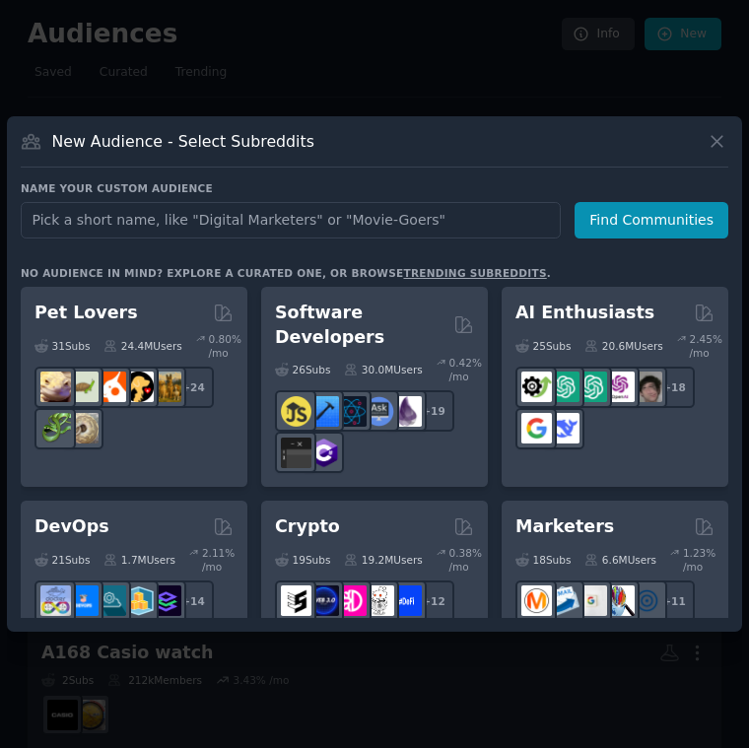
click at [138, 217] on input "text" at bounding box center [291, 220] width 540 height 36
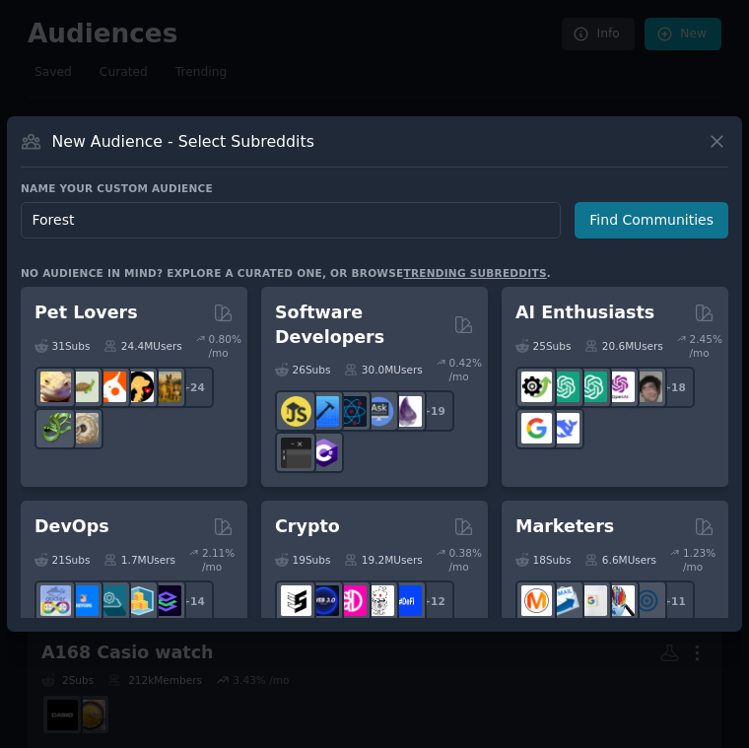
type input "Forest"
click at [631, 221] on button "Find Communities" at bounding box center [651, 220] width 154 height 36
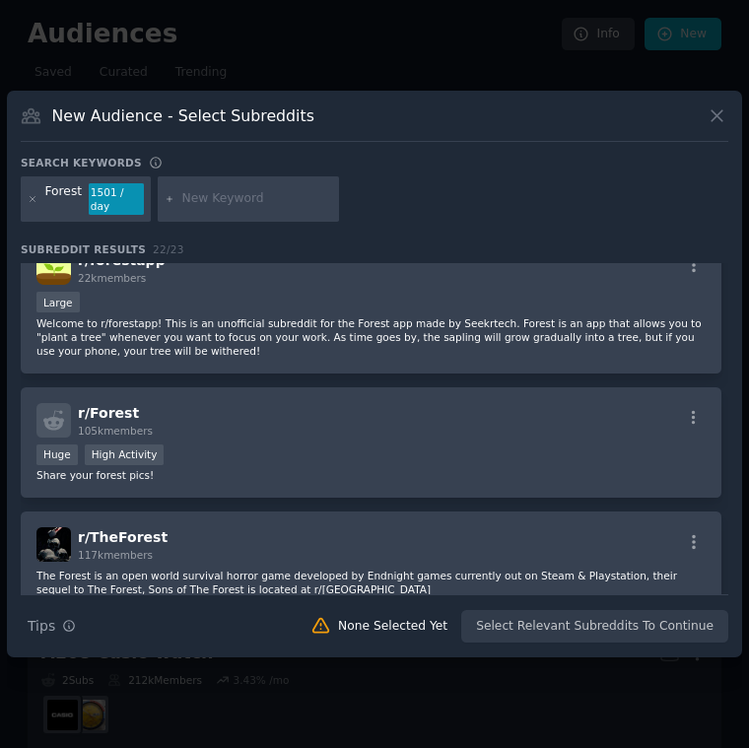
scroll to position [347, 0]
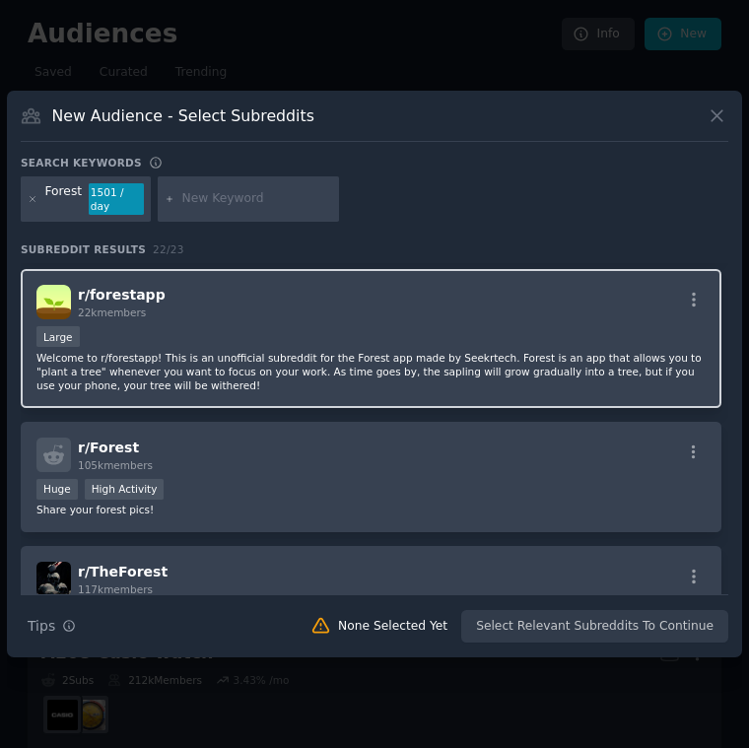
click at [321, 351] on p "Welcome to r/forestapp! This is an unofficial subreddit for the Forest app made…" at bounding box center [370, 371] width 669 height 41
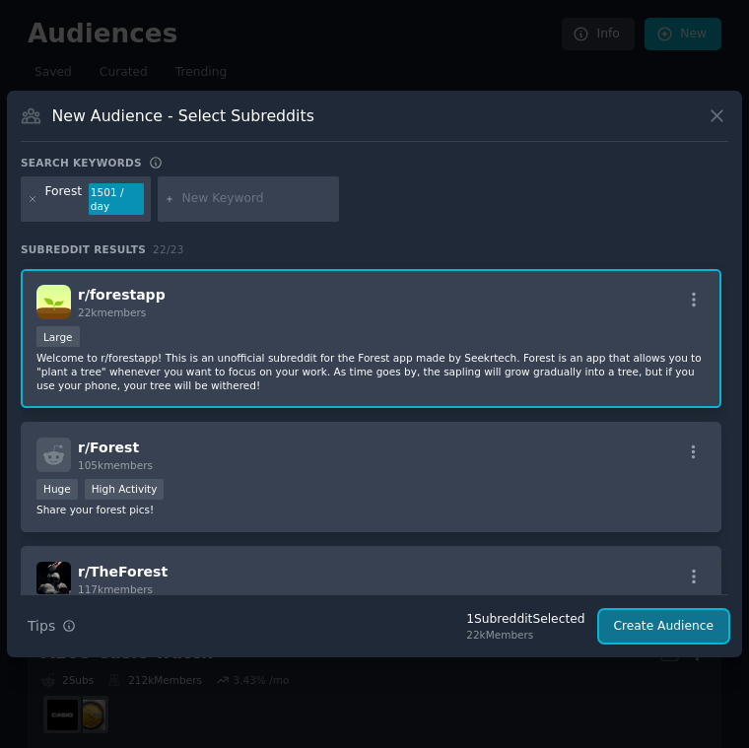
click at [663, 624] on button "Create Audience" at bounding box center [664, 626] width 130 height 33
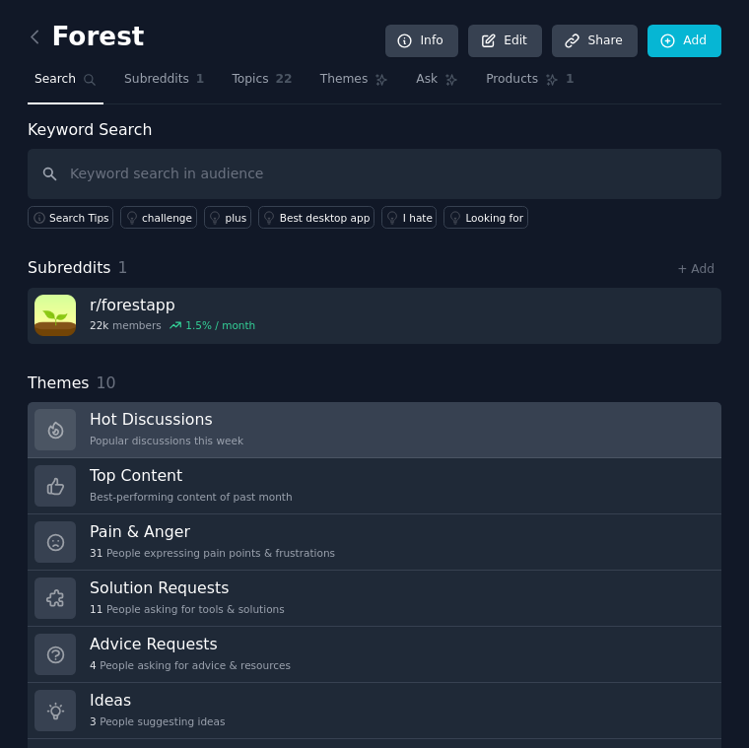
click at [515, 441] on link "Hot Discussions Popular discussions this week" at bounding box center [375, 430] width 694 height 56
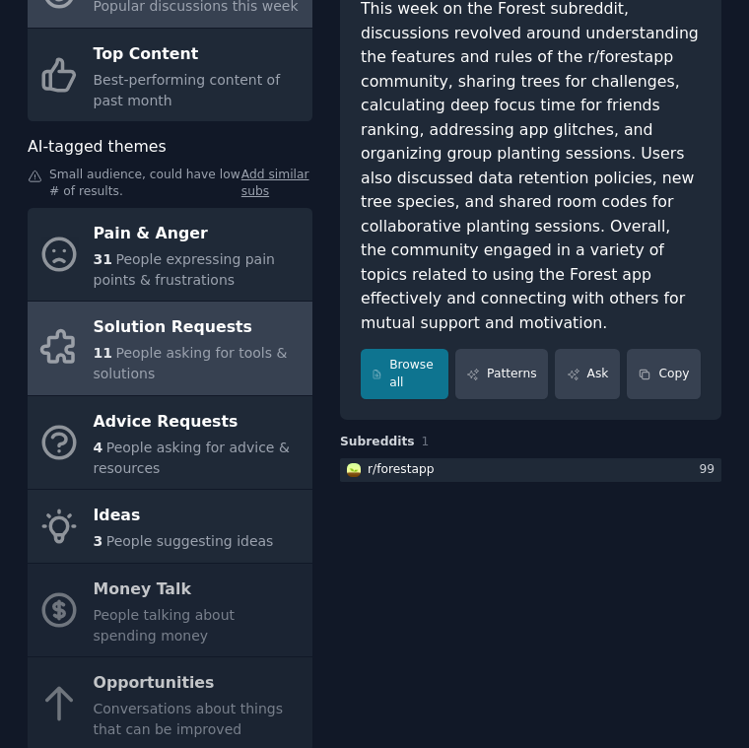
scroll to position [196, 0]
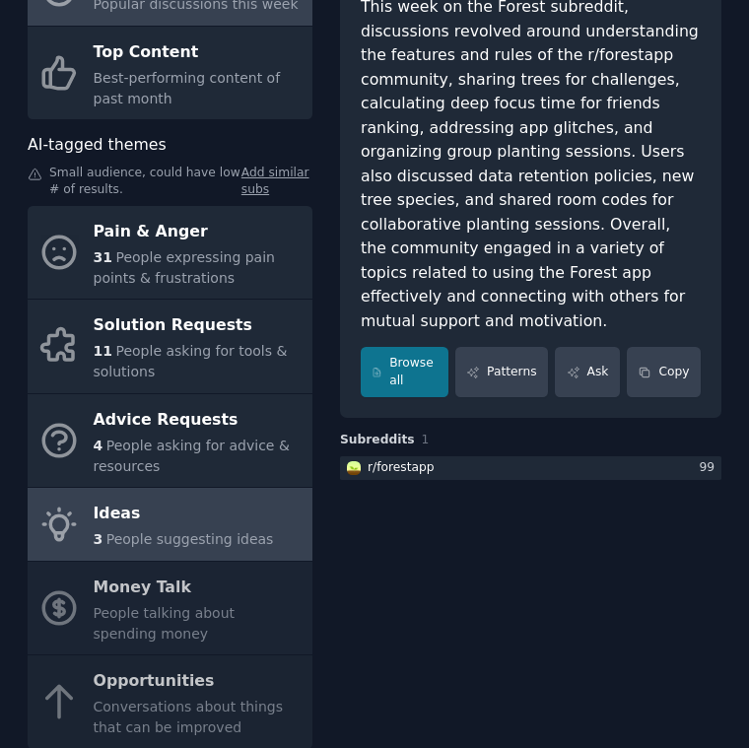
click at [114, 529] on div "3 People suggesting ideas" at bounding box center [184, 539] width 180 height 21
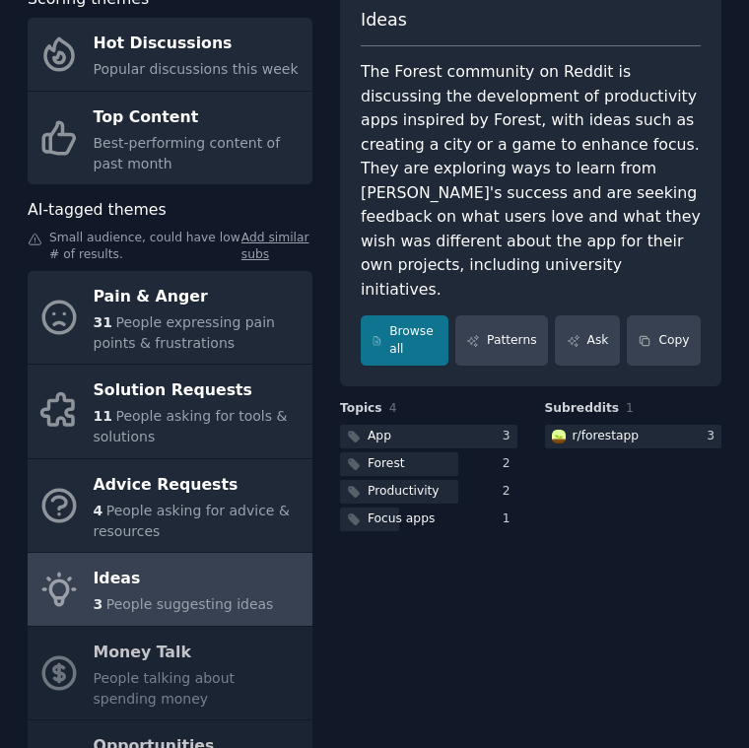
scroll to position [130, 0]
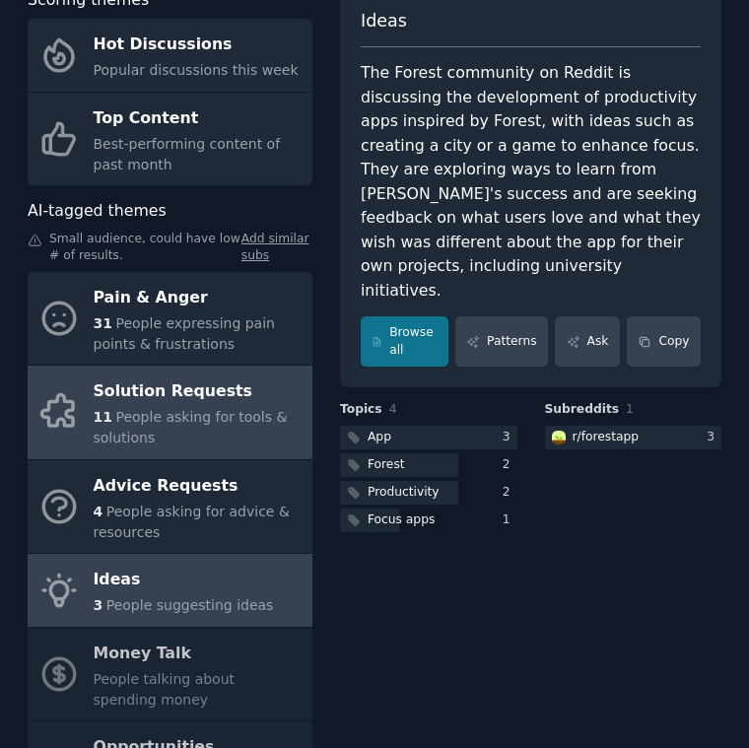
click at [236, 427] on div "11 People asking for tools & solutions" at bounding box center [198, 427] width 209 height 41
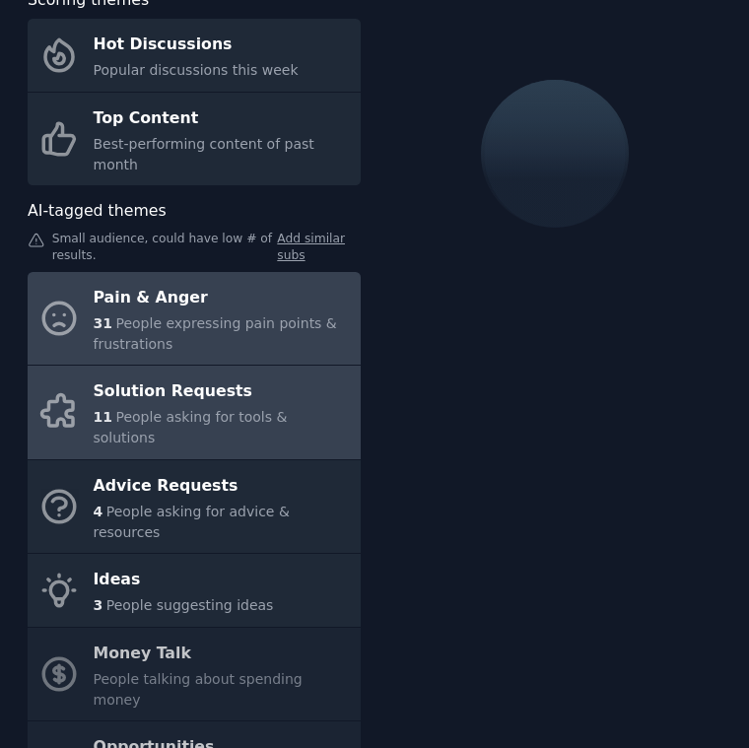
click at [262, 282] on div "Pain & Anger" at bounding box center [222, 298] width 257 height 32
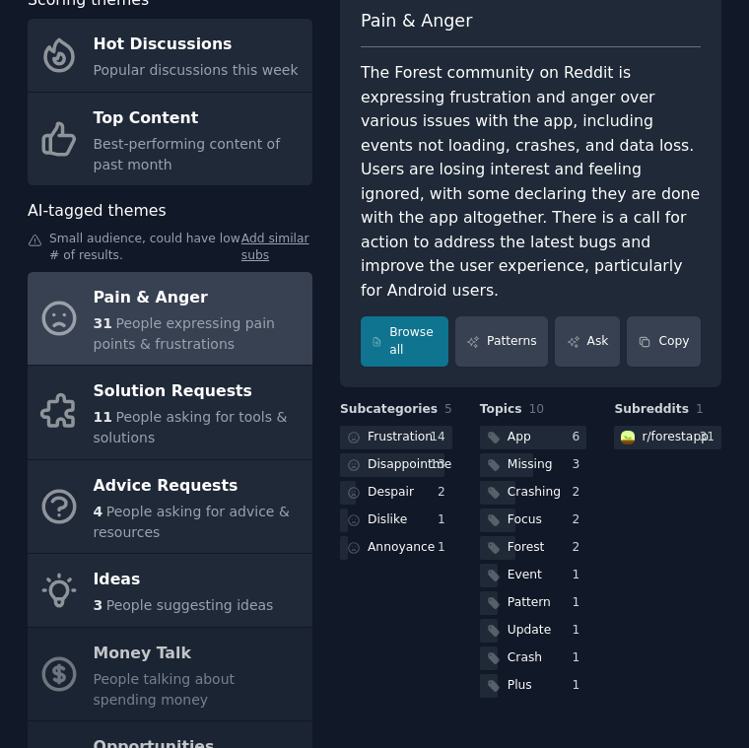
click at [481, 98] on div "The Forest community on Reddit is expressing frustration and anger over various…" at bounding box center [531, 181] width 340 height 241
drag, startPoint x: 402, startPoint y: 195, endPoint x: 552, endPoint y: 202, distance: 149.9
click at [553, 202] on div "The Forest community on Reddit is expressing frustration and anger over various…" at bounding box center [531, 181] width 340 height 241
click at [458, 212] on div "The Forest community on Reddit is expressing frustration and anger over various…" at bounding box center [531, 181] width 340 height 241
click at [627, 223] on div "The Forest community on Reddit is expressing frustration and anger over various…" at bounding box center [531, 181] width 340 height 241
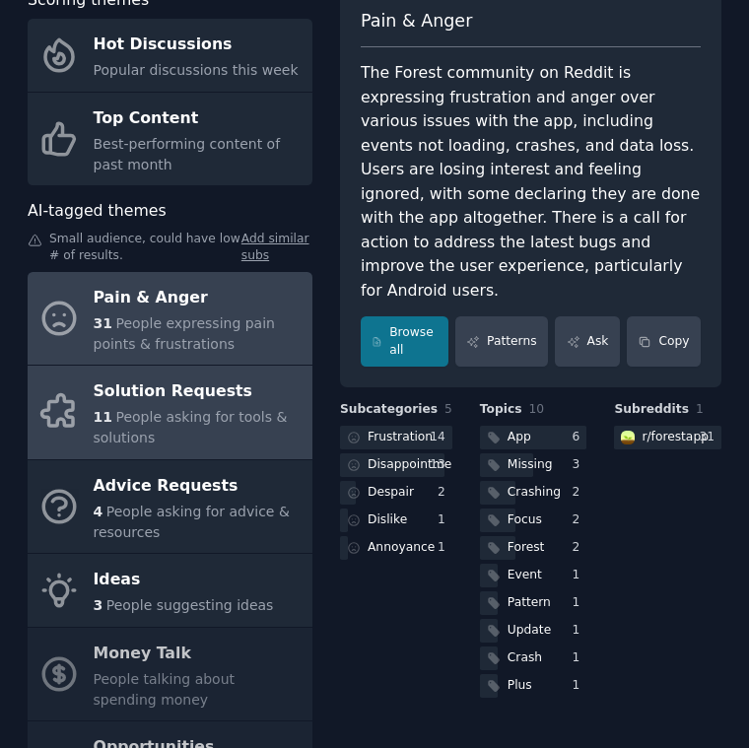
click at [166, 436] on div "11 People asking for tools & solutions" at bounding box center [198, 427] width 209 height 41
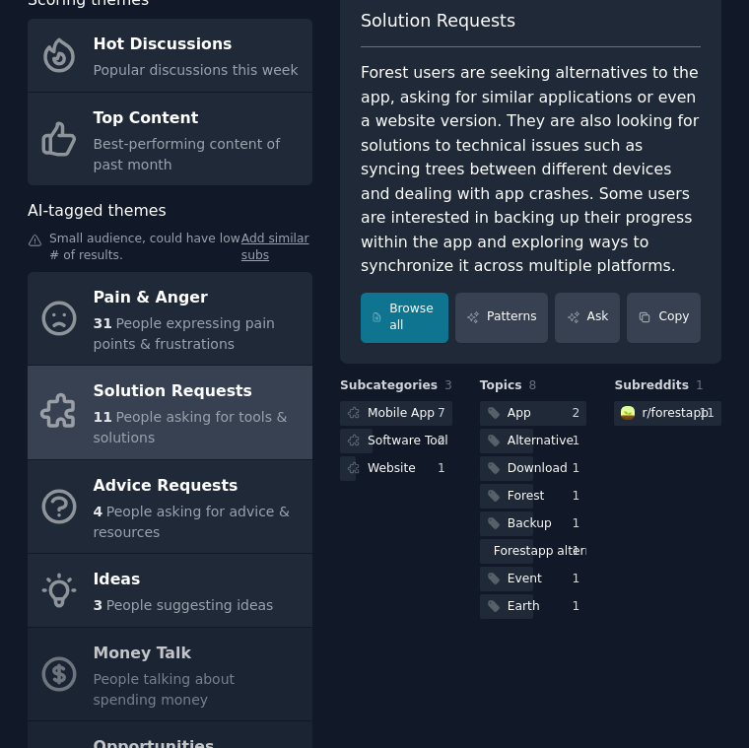
click at [464, 262] on div "Forest users are seeking alternatives to the app, asking for similar applicatio…" at bounding box center [531, 170] width 340 height 218
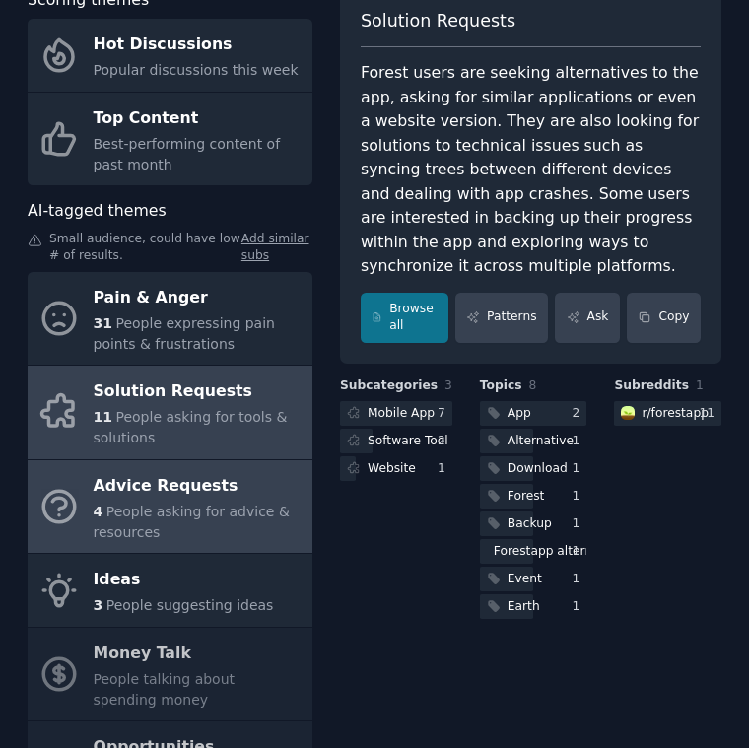
click at [219, 522] on div "4 People asking for advice & resources" at bounding box center [198, 521] width 209 height 41
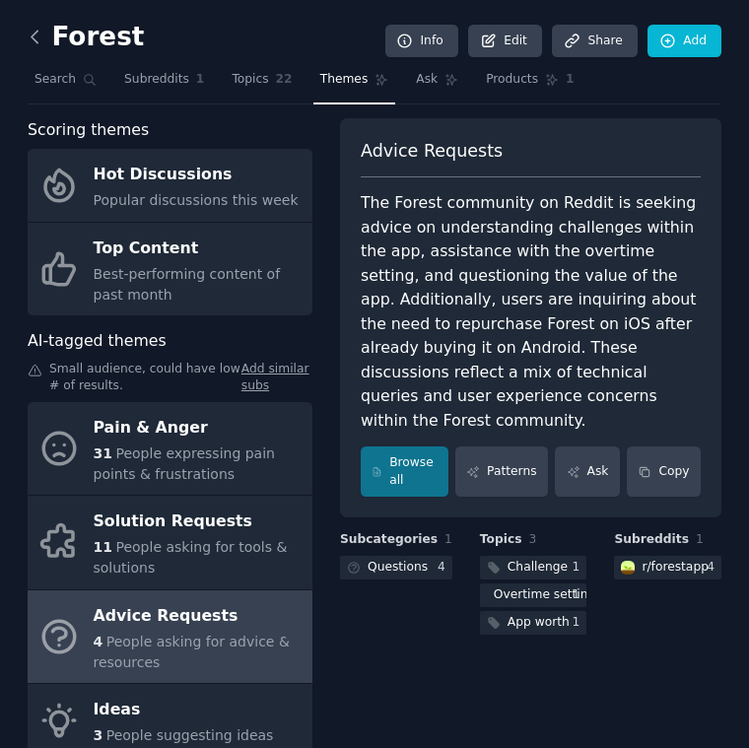
click at [38, 40] on icon at bounding box center [35, 37] width 21 height 21
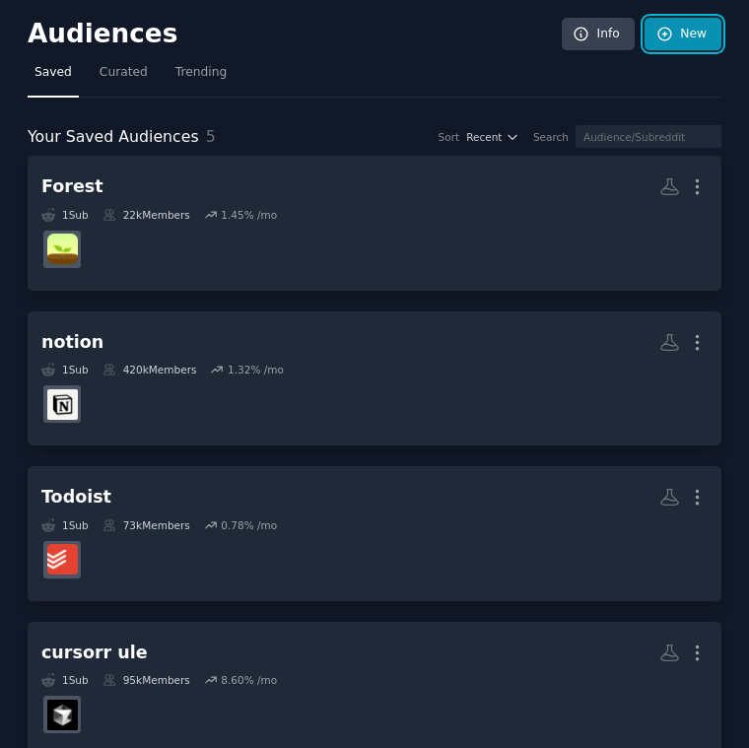
click at [692, 26] on link "New" at bounding box center [682, 34] width 77 height 33
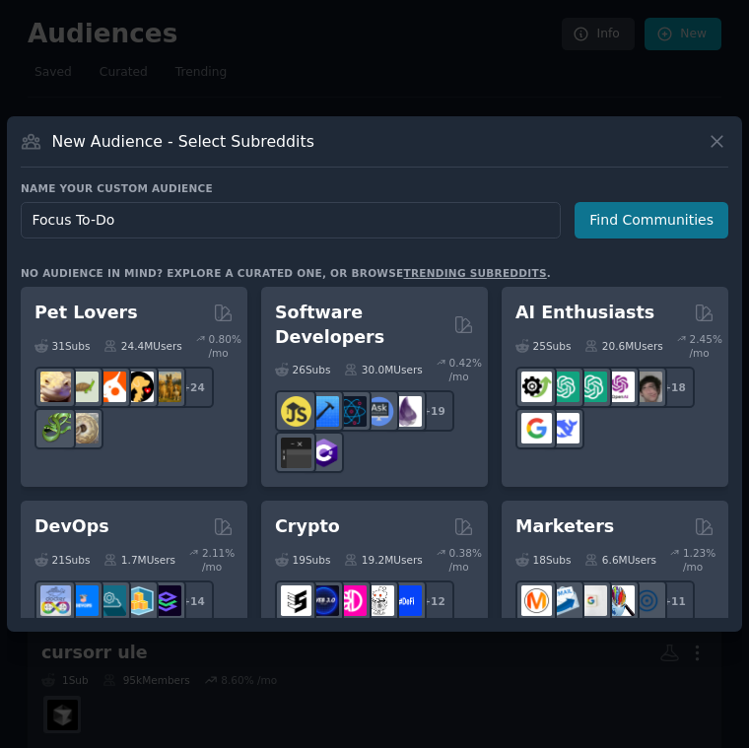
type input "Focus To-Do"
click at [646, 219] on button "Find Communities" at bounding box center [651, 220] width 154 height 36
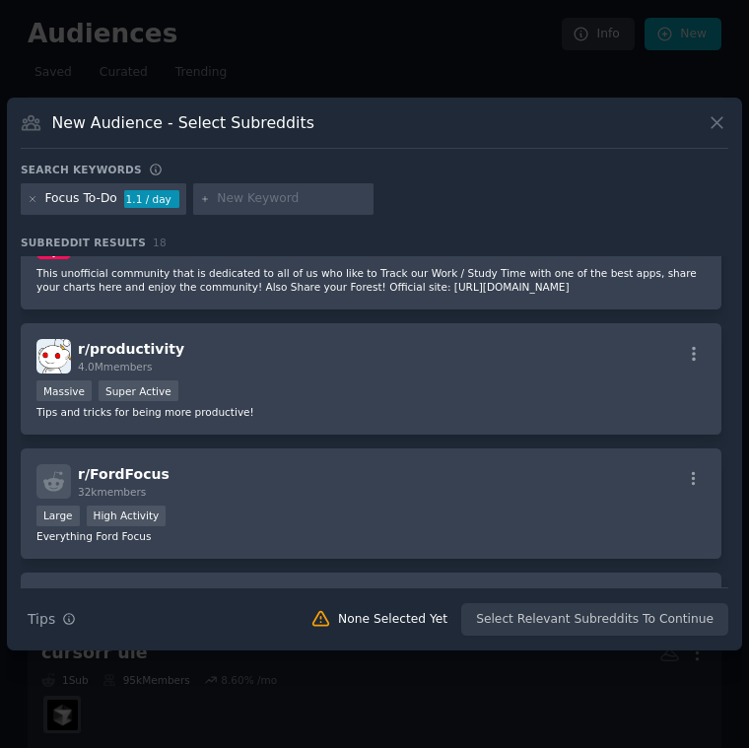
scroll to position [229, 0]
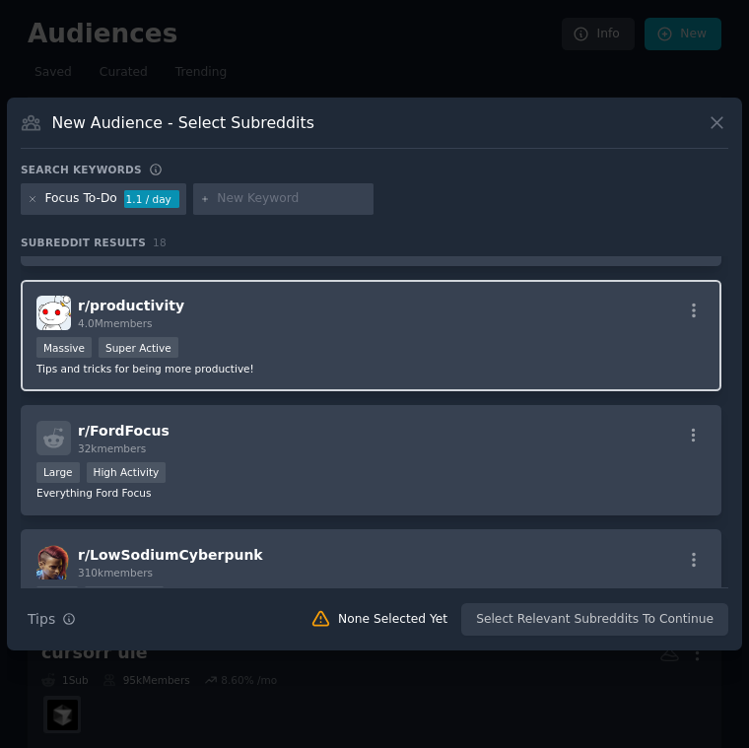
click at [427, 337] on div "Massive Super Active" at bounding box center [370, 349] width 669 height 25
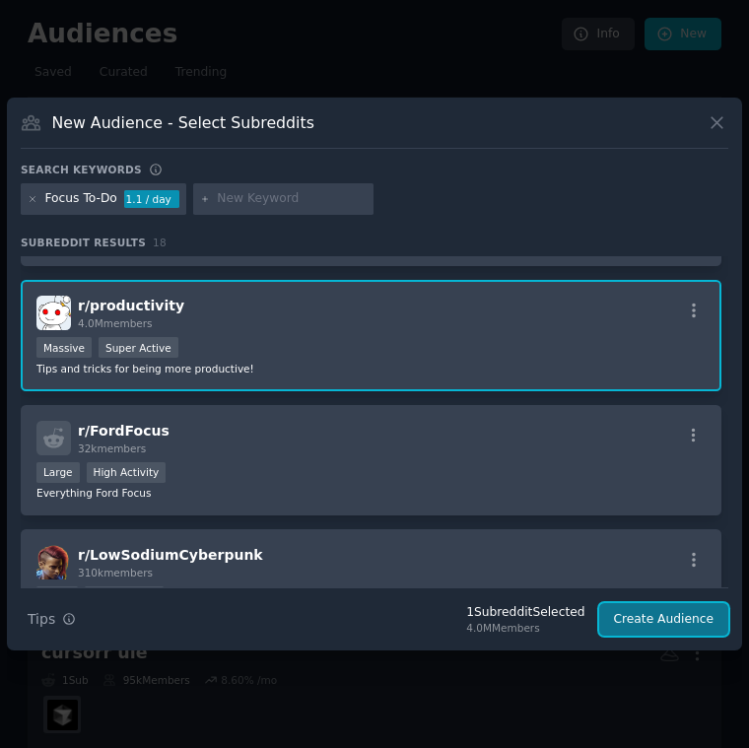
click at [664, 622] on button "Create Audience" at bounding box center [664, 619] width 130 height 33
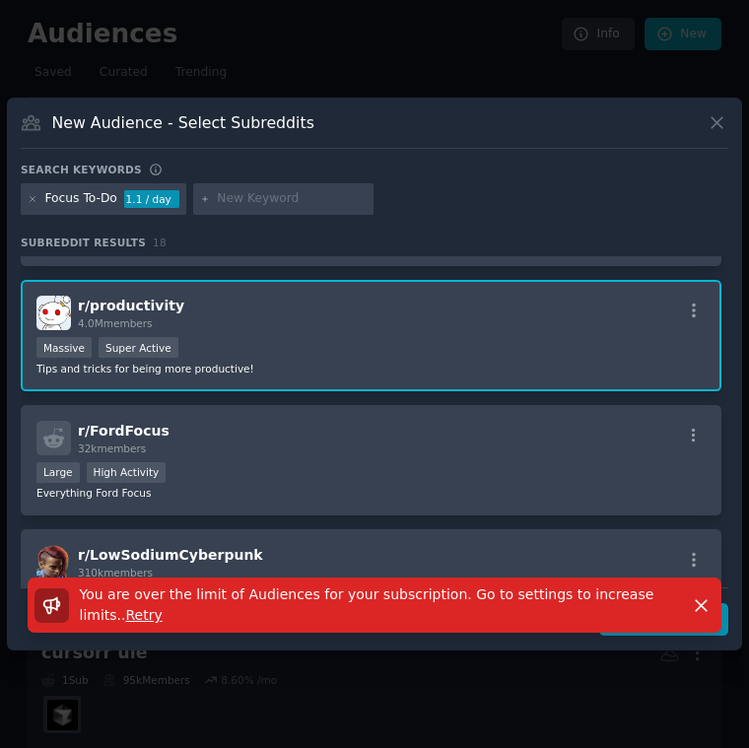
click at [592, 168] on div "Search keywords" at bounding box center [374, 173] width 707 height 21
click at [722, 118] on icon at bounding box center [716, 122] width 21 height 21
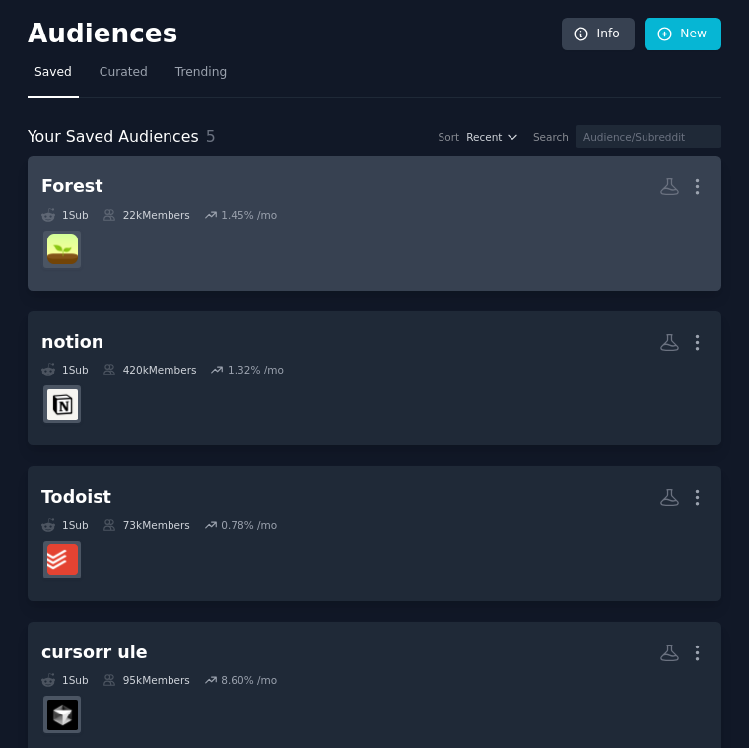
scroll to position [291, 0]
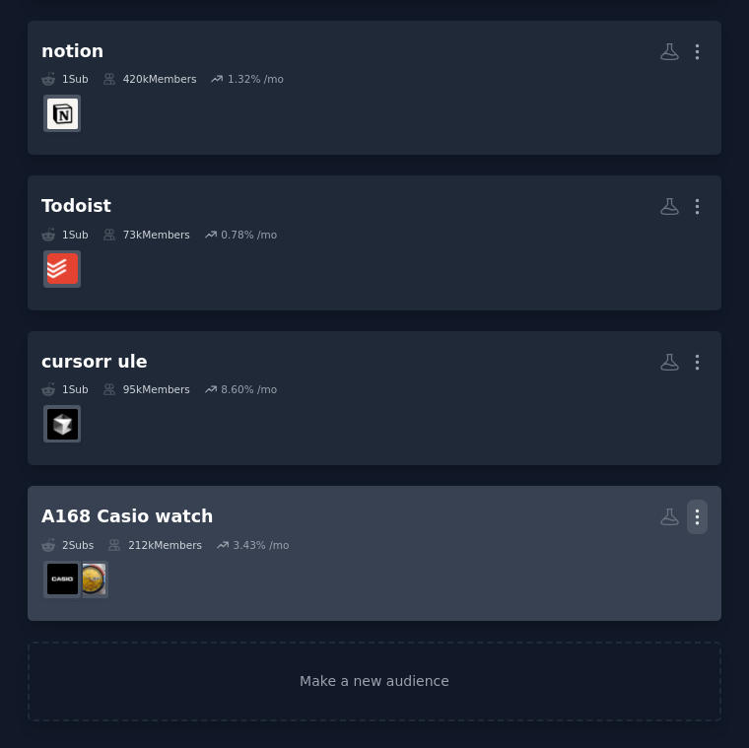
click at [693, 513] on icon "button" at bounding box center [697, 516] width 21 height 21
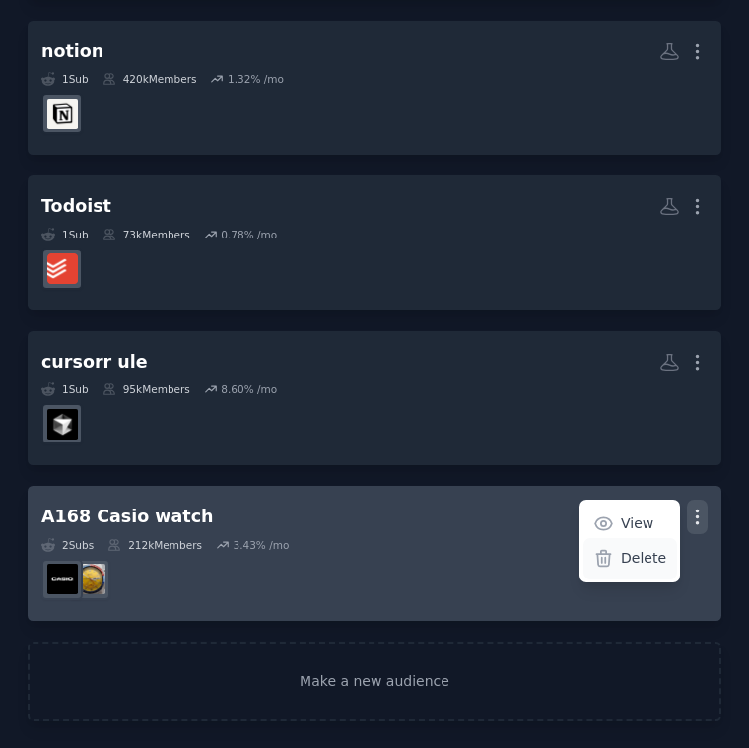
click at [628, 559] on p "Delete" at bounding box center [643, 558] width 45 height 21
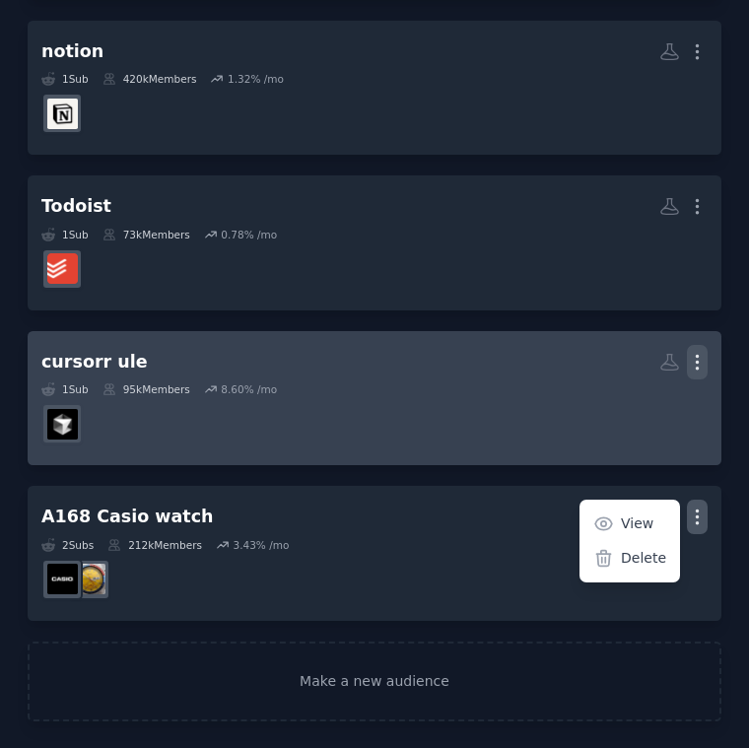
scroll to position [198, 0]
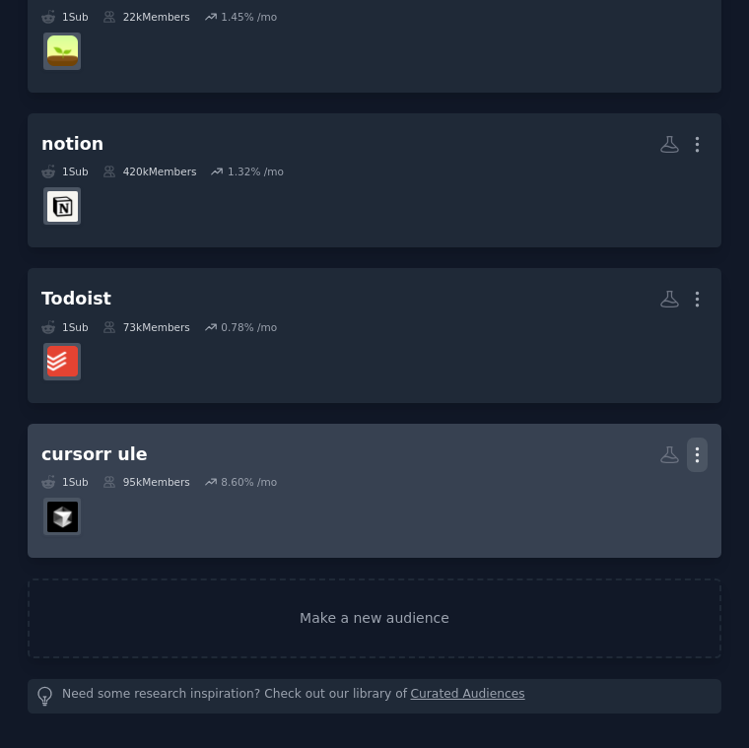
click at [691, 452] on icon "button" at bounding box center [697, 454] width 21 height 21
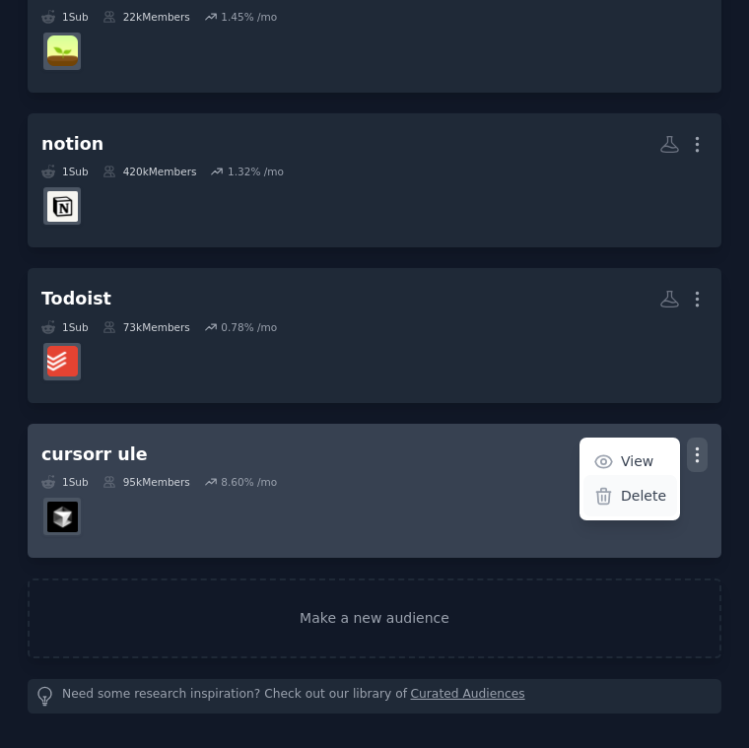
click at [634, 510] on div "Delete" at bounding box center [630, 495] width 94 height 41
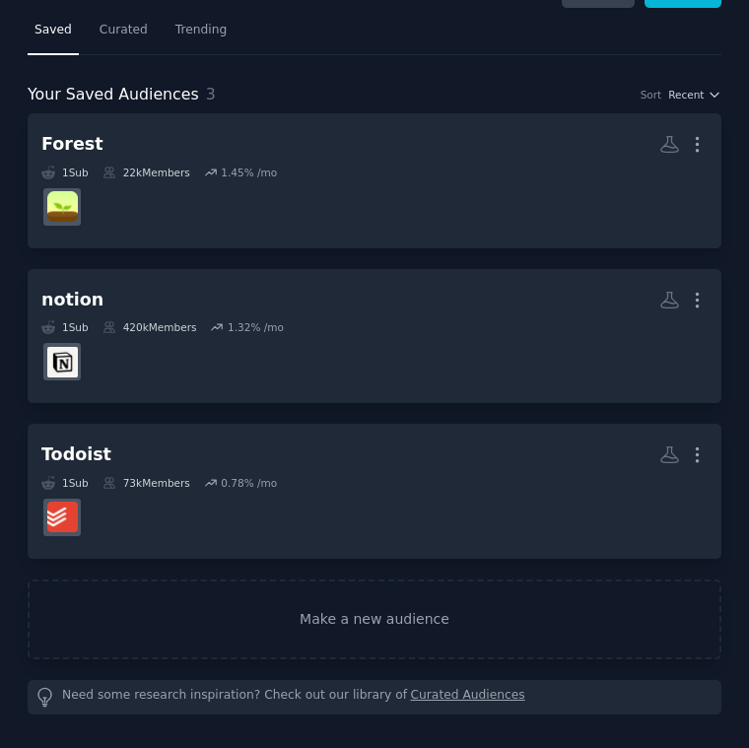
scroll to position [0, 0]
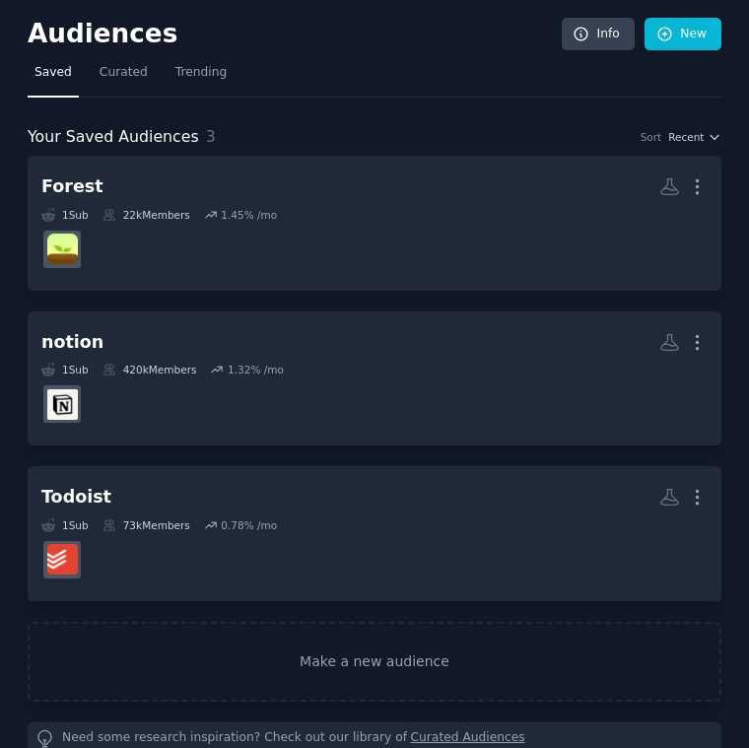
click at [677, 13] on div "Audiences Info New Saved Curated Trending Your Saved Audiences 3 Sort Recent Fo…" at bounding box center [374, 395] width 749 height 791
click at [677, 27] on link "New" at bounding box center [682, 34] width 77 height 33
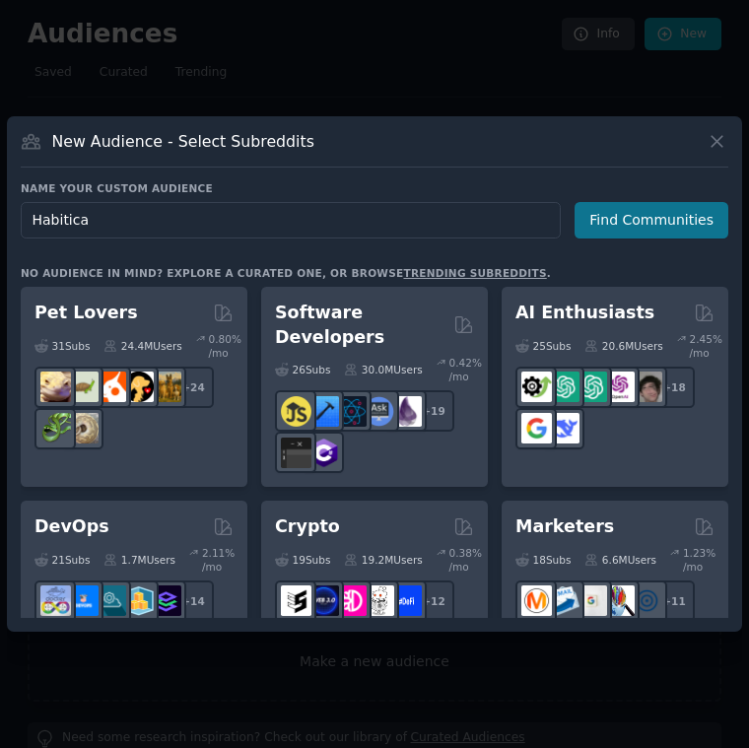
type input "Habitica"
click at [634, 222] on button "Find Communities" at bounding box center [651, 220] width 154 height 36
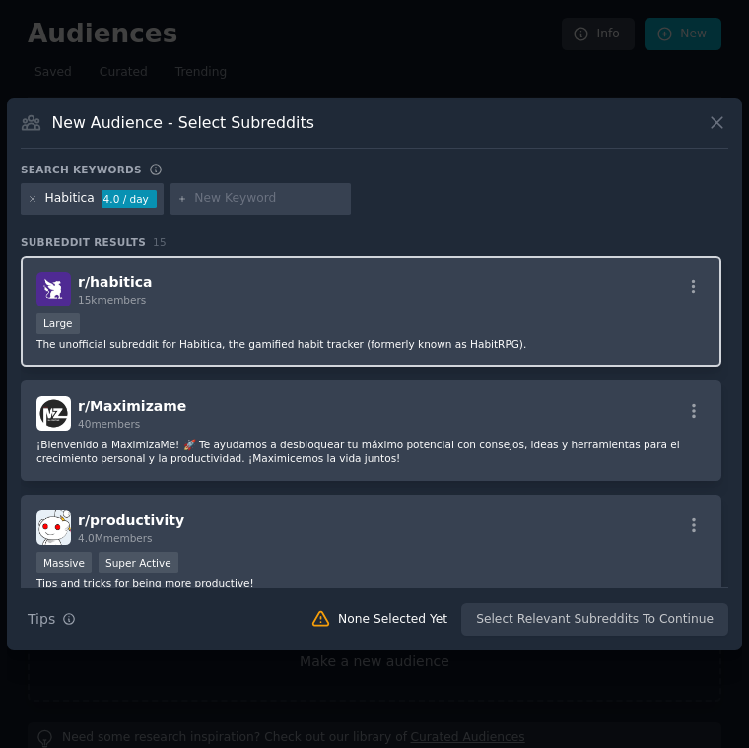
click at [600, 310] on div "r/ habitica 15k members Large The unofficial subreddit for Habitica, the gamifi…" at bounding box center [371, 311] width 700 height 111
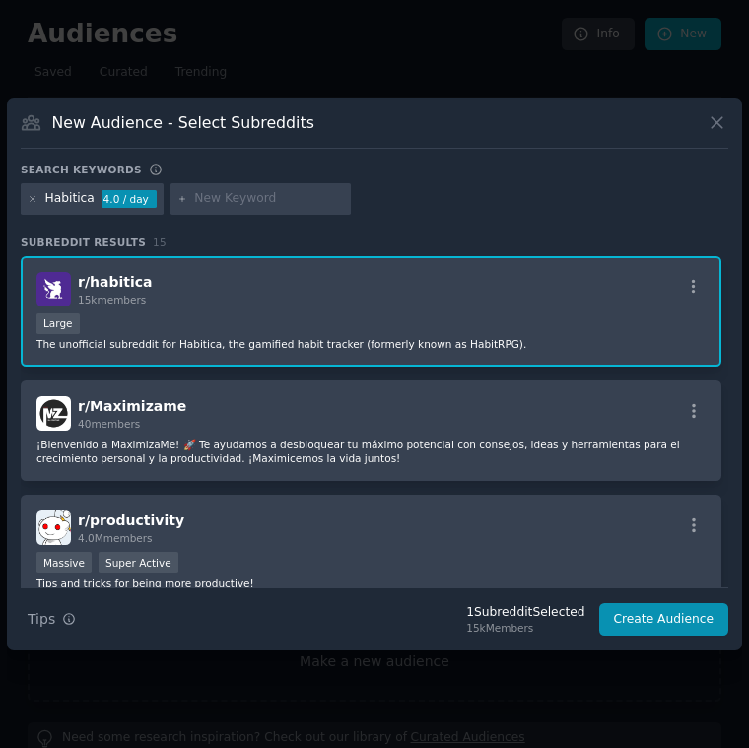
click at [686, 635] on div "New Audience - Select Subreddits Search keywords Habitica 4.0 / day Subreddit R…" at bounding box center [374, 374] width 735 height 553
click at [700, 620] on button "Create Audience" at bounding box center [664, 619] width 130 height 33
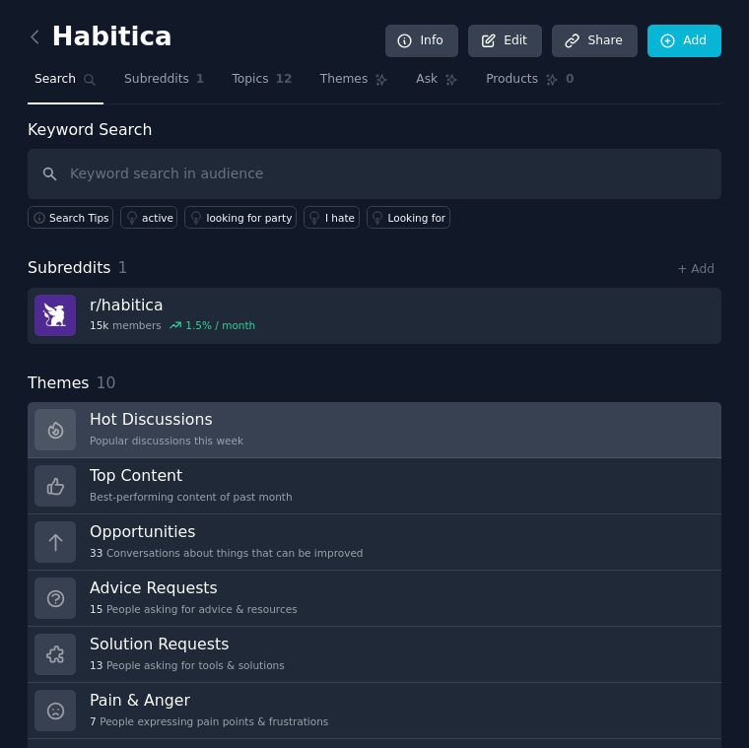
click at [462, 407] on link "Hot Discussions Popular discussions this week" at bounding box center [375, 430] width 694 height 56
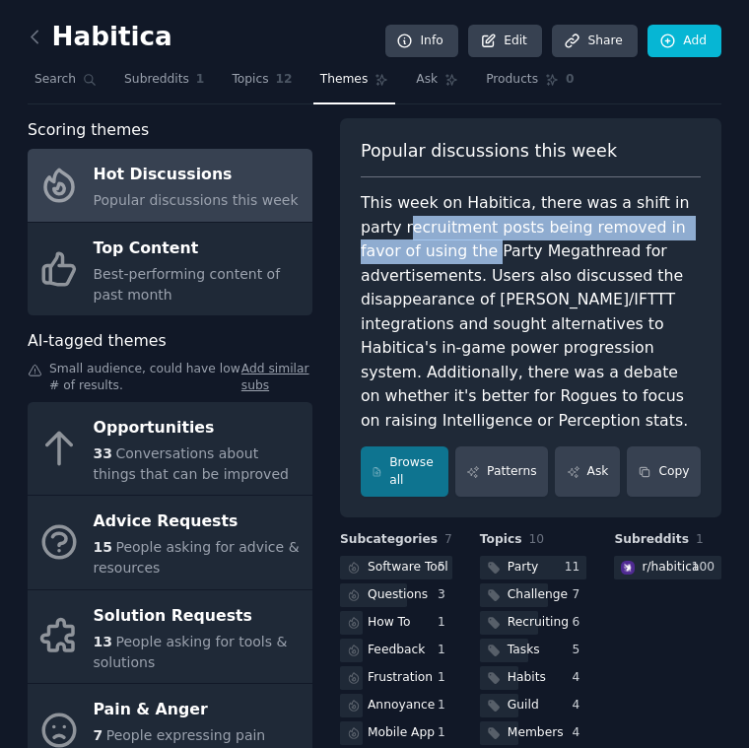
drag, startPoint x: 363, startPoint y: 232, endPoint x: 429, endPoint y: 245, distance: 67.4
click at [429, 245] on div "This week on Habitica, there was a shift in party recruitment posts being remov…" at bounding box center [531, 311] width 340 height 241
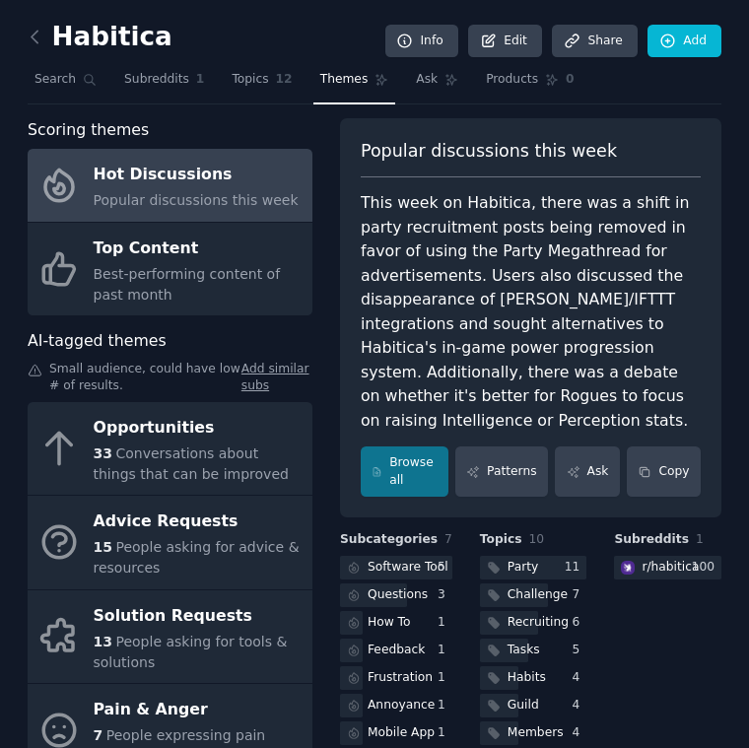
click at [573, 293] on div "This week on Habitica, there was a shift in party recruitment posts being remov…" at bounding box center [531, 311] width 340 height 241
click at [541, 348] on div "This week on Habitica, there was a shift in party recruitment posts being remov…" at bounding box center [531, 311] width 340 height 241
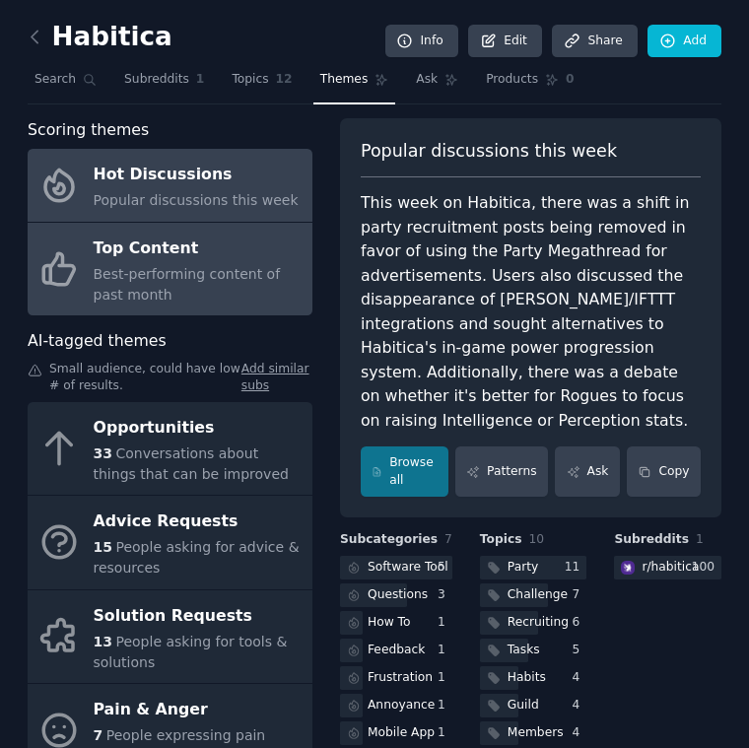
click at [174, 245] on div "Top Content" at bounding box center [198, 248] width 209 height 32
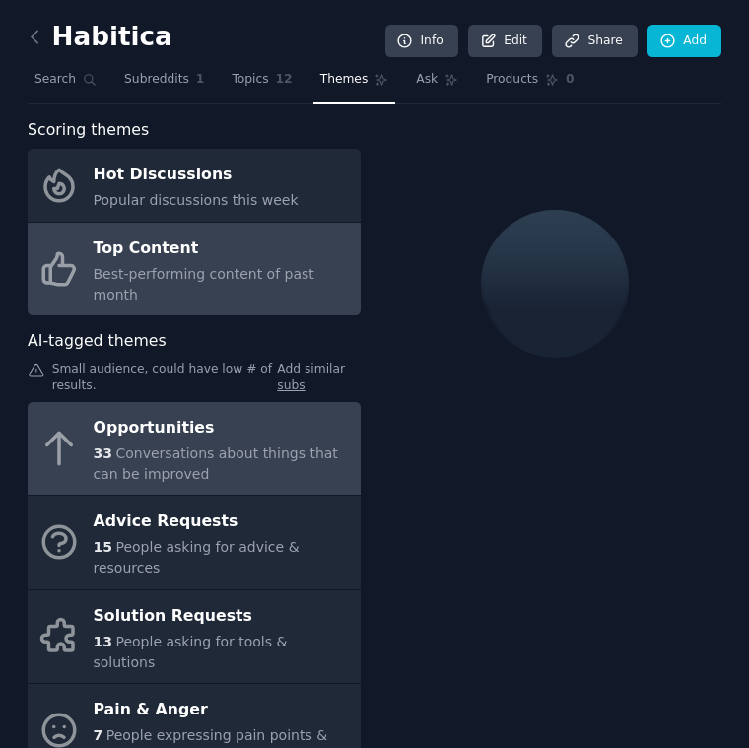
click at [336, 450] on div "33 Conversations about things that can be improved" at bounding box center [222, 463] width 257 height 41
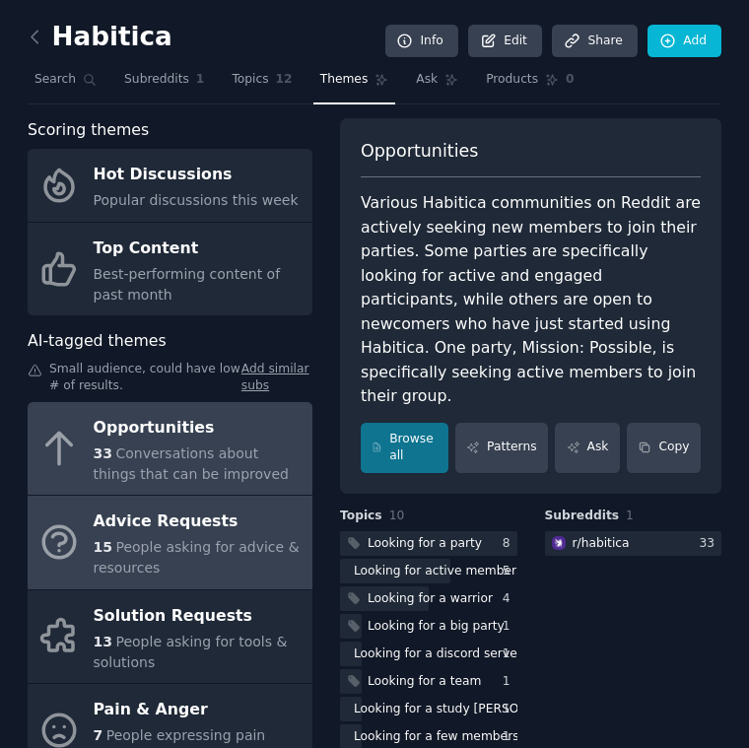
click at [177, 517] on div "Advice Requests" at bounding box center [198, 522] width 209 height 32
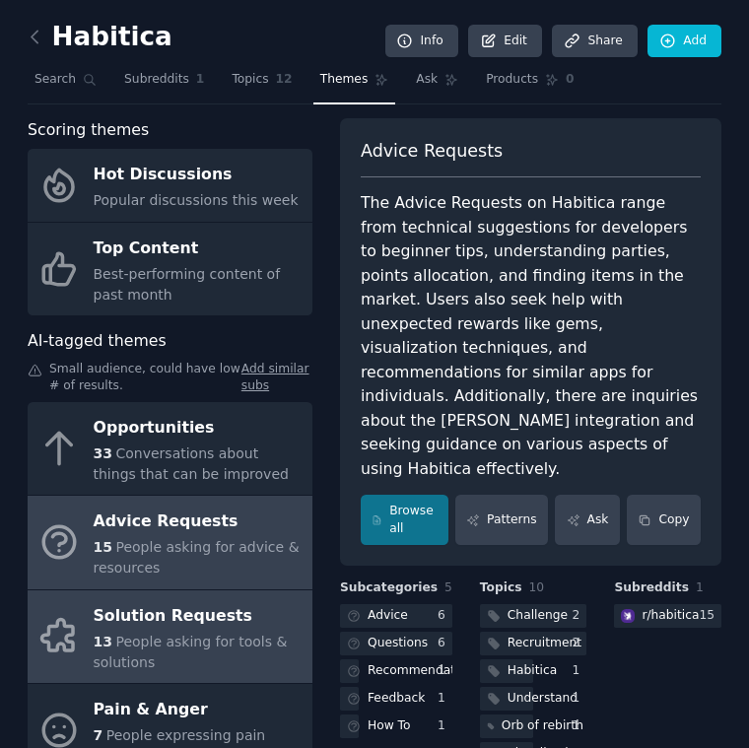
click at [176, 652] on div "13 People asking for tools & solutions" at bounding box center [198, 651] width 209 height 41
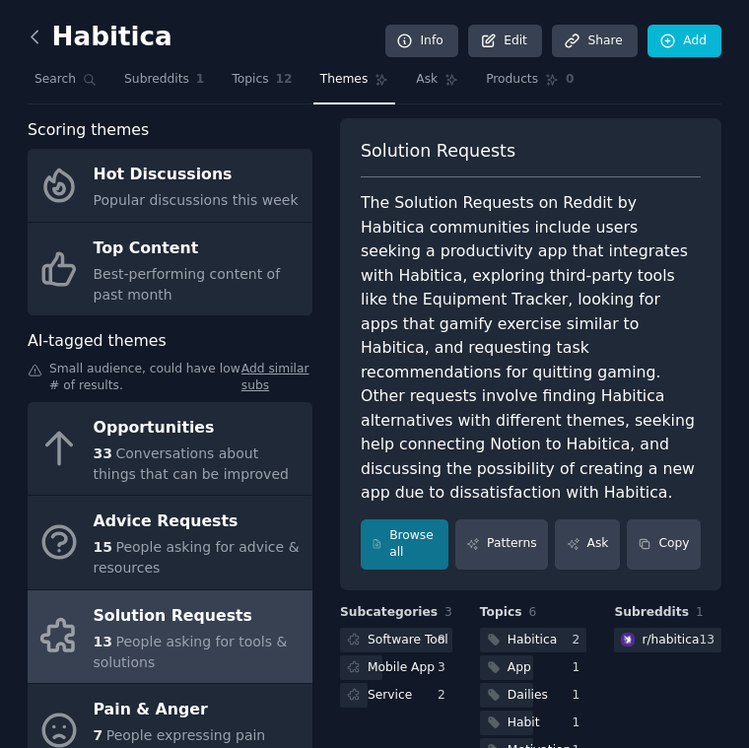
click at [34, 46] on icon at bounding box center [35, 37] width 21 height 21
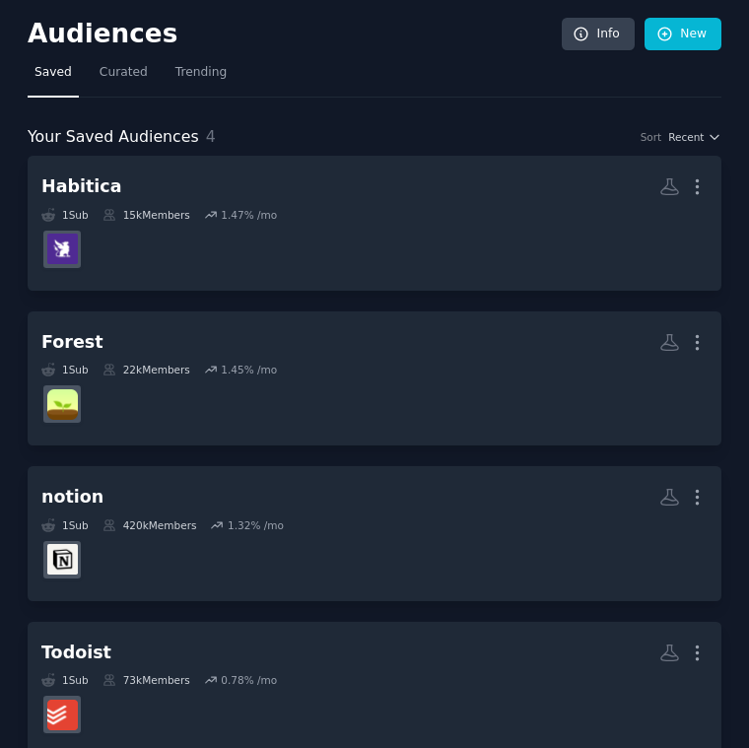
click at [310, 57] on nav "Saved Curated Trending" at bounding box center [375, 77] width 694 height 40
click at [392, 453] on div "Habitica More 1 Sub 15k Members 1.47 % /mo Forest More 1 Sub 22k Members 1.45 %…" at bounding box center [375, 506] width 694 height 700
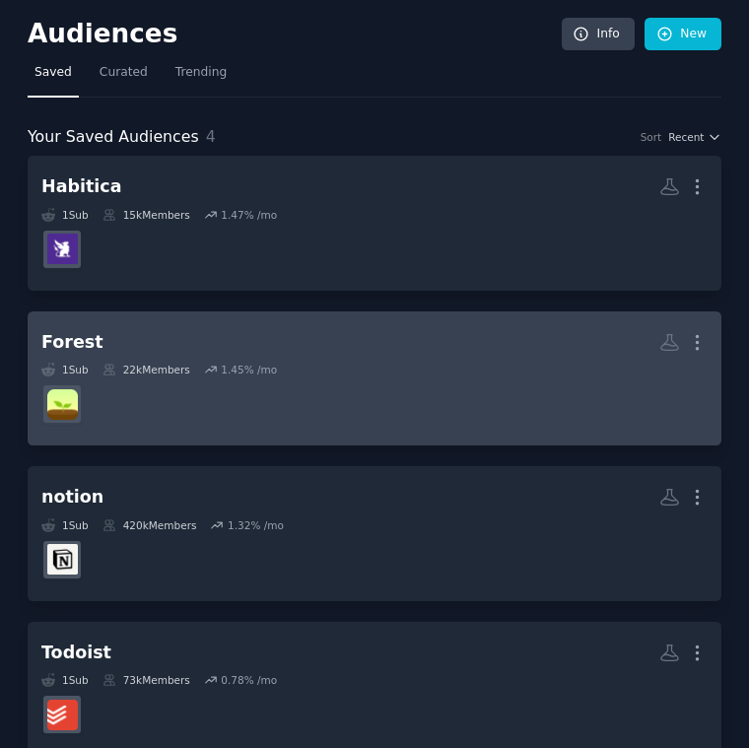
click at [435, 401] on dd at bounding box center [374, 403] width 666 height 55
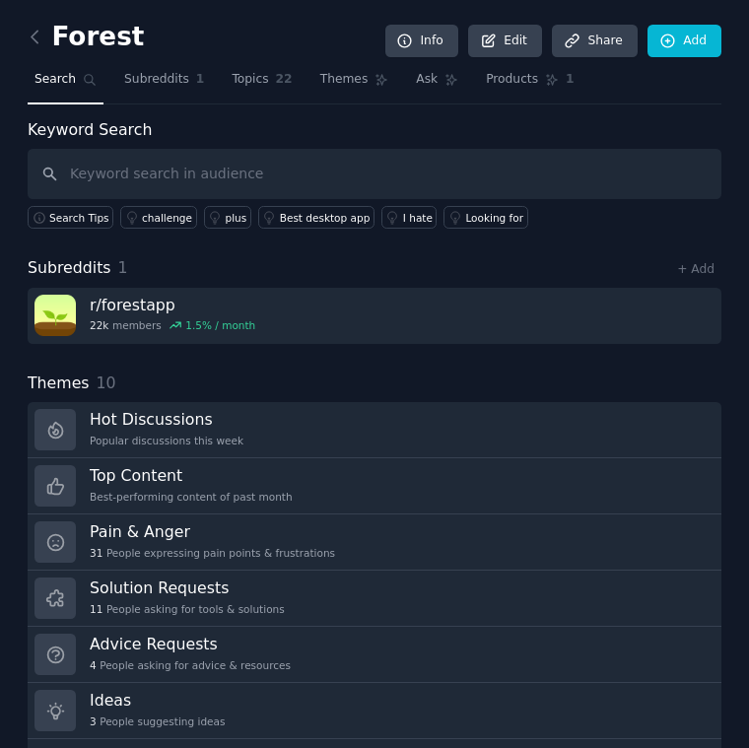
scroll to position [200, 0]
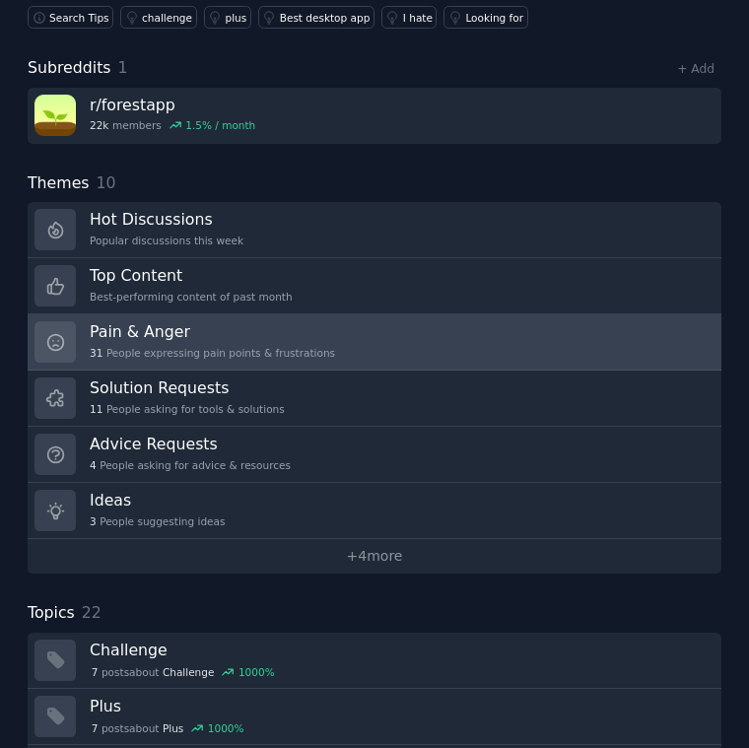
click at [345, 332] on link "Pain & Anger 31 People expressing pain points & frustrations" at bounding box center [375, 342] width 694 height 56
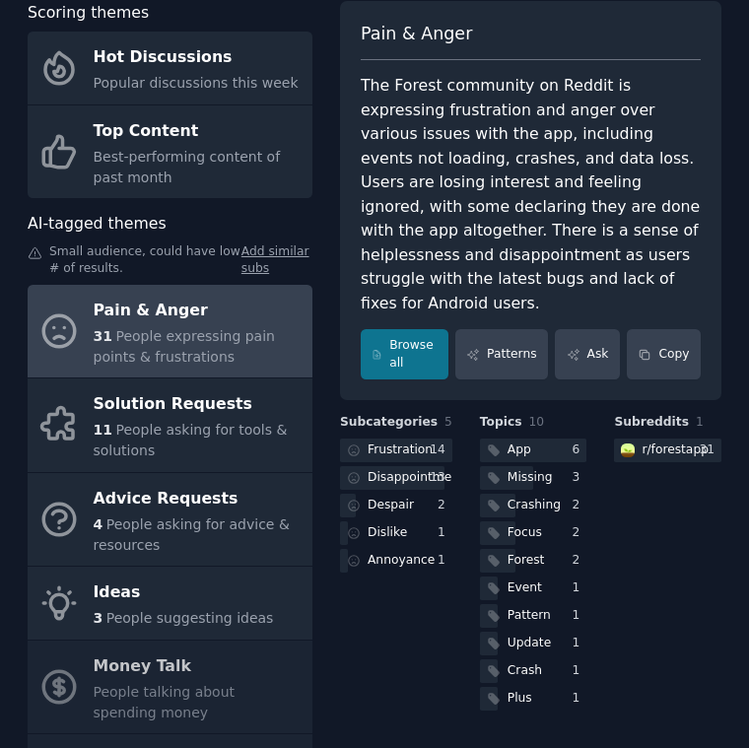
scroll to position [115, 0]
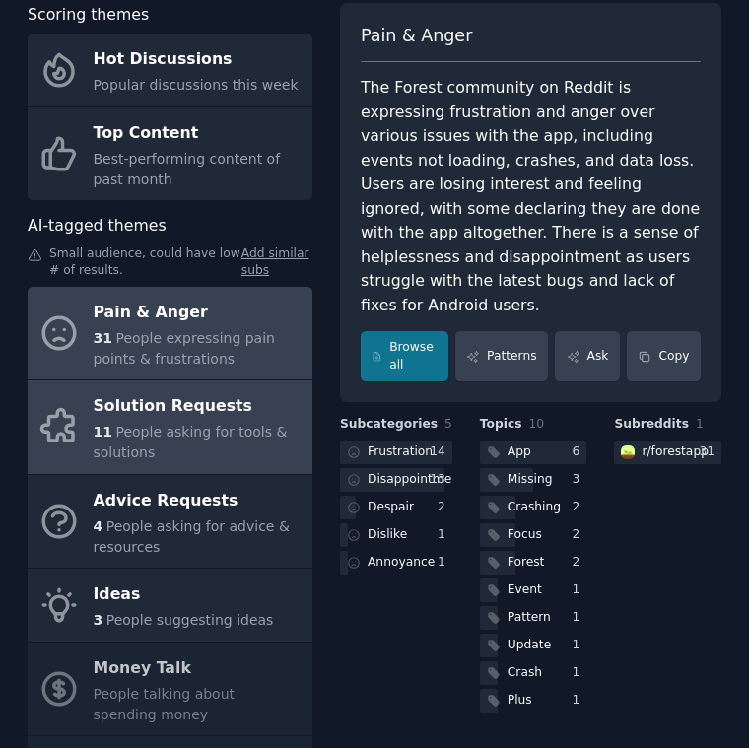
click at [152, 409] on div "Solution Requests" at bounding box center [198, 407] width 209 height 32
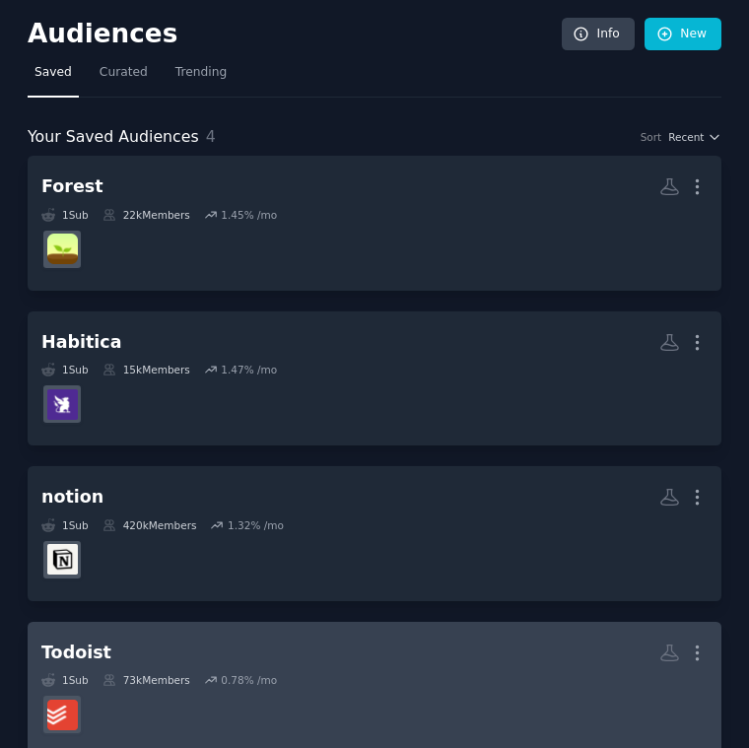
click at [171, 690] on dd at bounding box center [374, 714] width 666 height 55
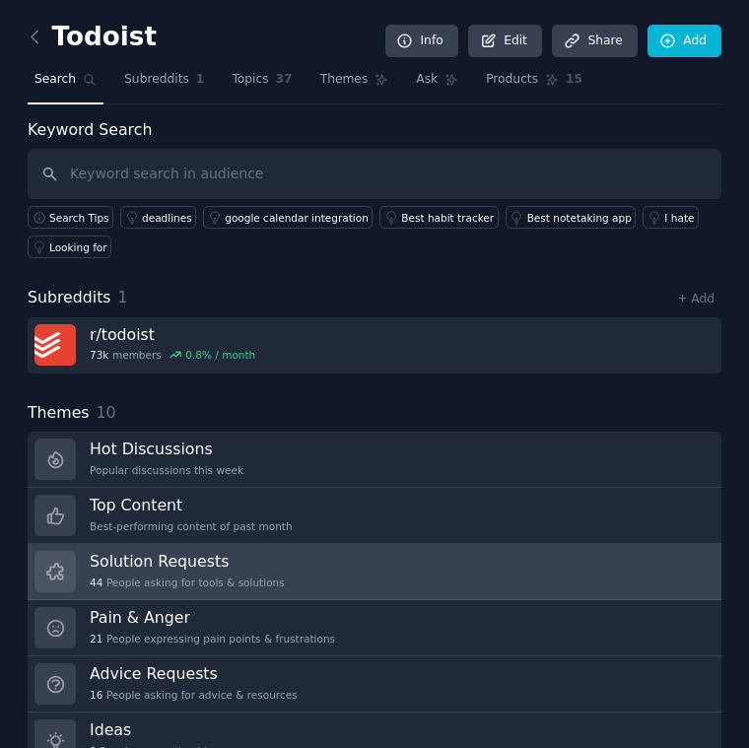
click at [234, 561] on h3 "Solution Requests" at bounding box center [187, 561] width 195 height 21
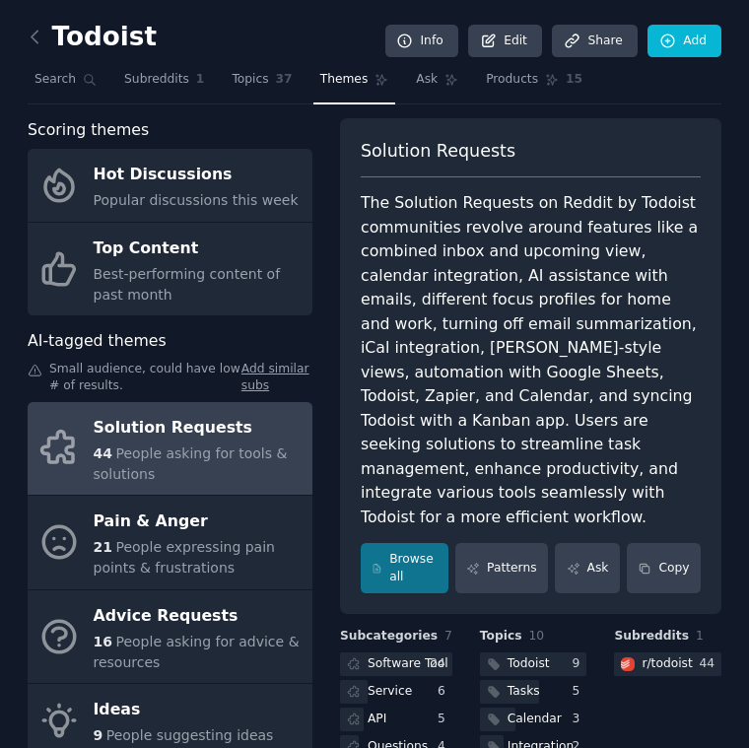
click at [485, 394] on div "The Solution Requests on Reddit by Todoist communities revolve around features …" at bounding box center [531, 360] width 340 height 338
copy div "Kanban"
click at [597, 314] on div "The Solution Requests on Reddit by Todoist communities revolve around features …" at bounding box center [531, 360] width 340 height 338
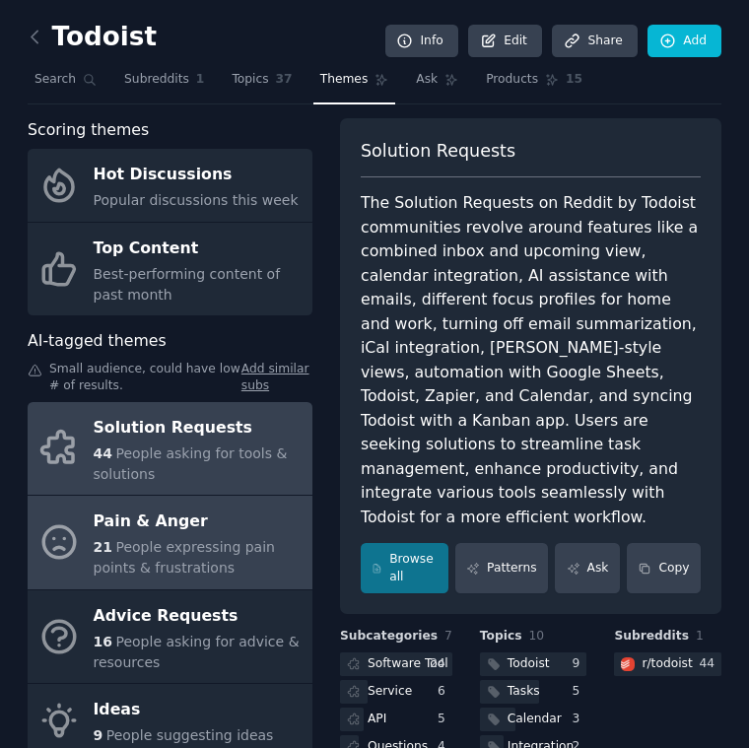
click at [278, 537] on div "21 People expressing pain points & frustrations" at bounding box center [198, 557] width 209 height 41
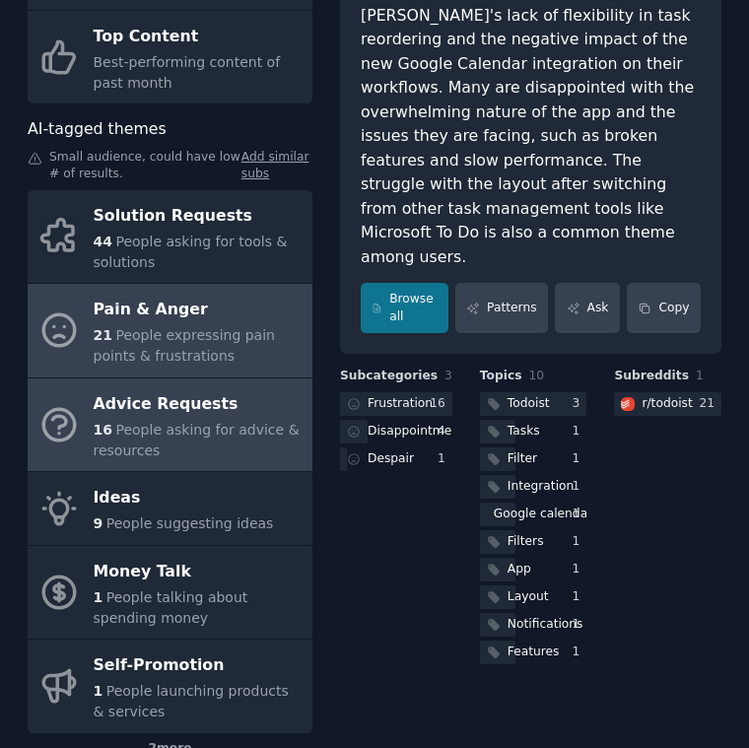
scroll to position [213, 0]
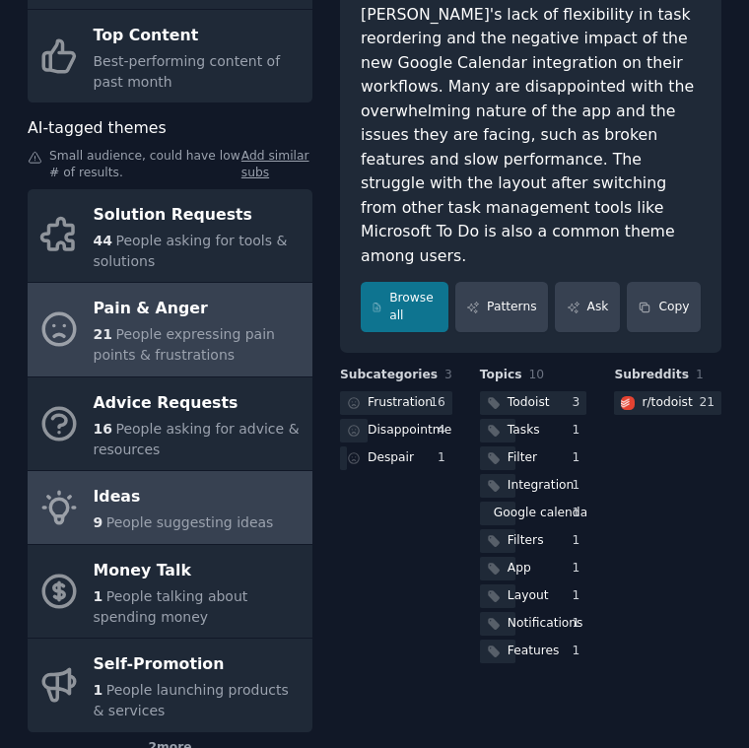
click at [186, 538] on link "Ideas 9 People suggesting ideas" at bounding box center [170, 507] width 285 height 73
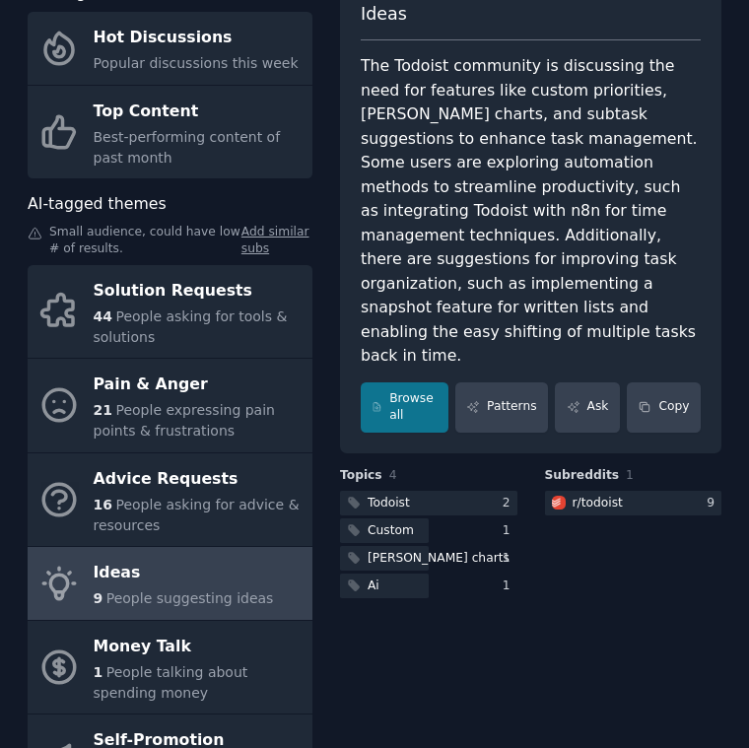
scroll to position [136, 0]
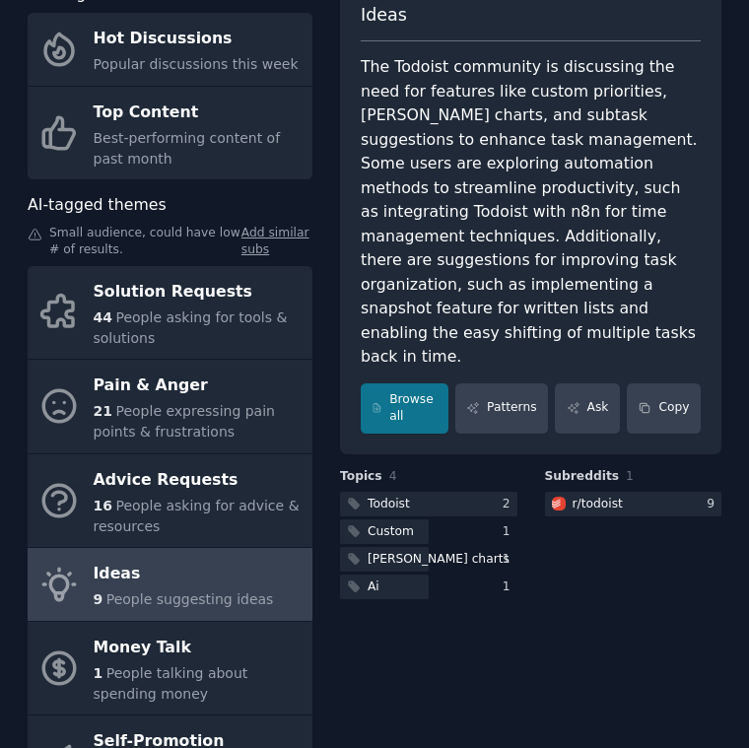
click at [461, 669] on div "Ideas The Todoist community is discussing the need for features like custom pri…" at bounding box center [530, 449] width 381 height 934
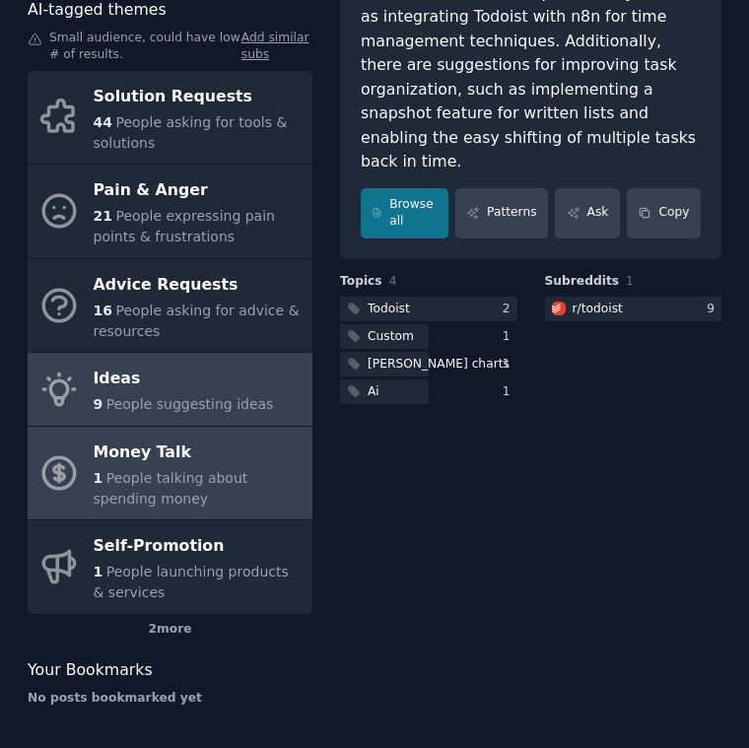
scroll to position [0, 0]
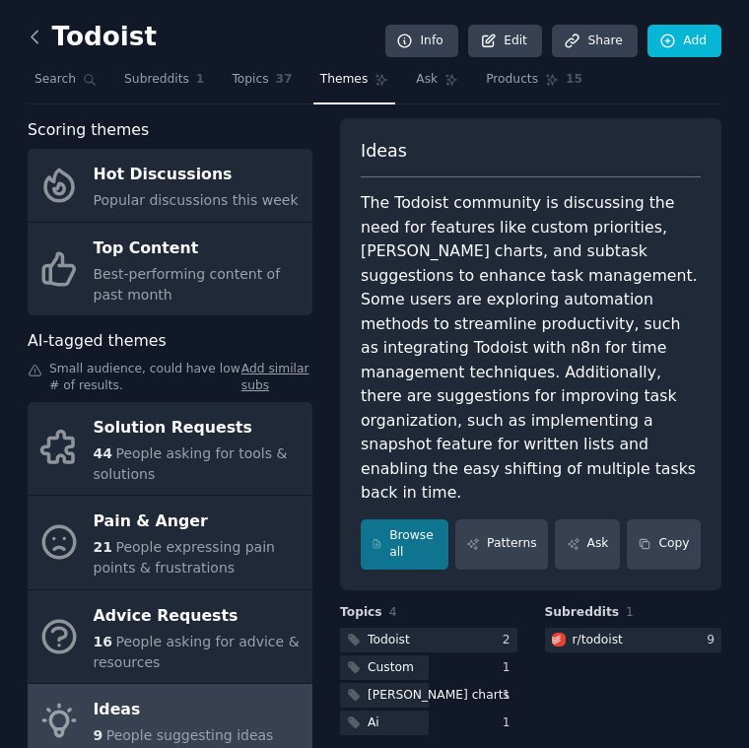
click at [29, 33] on icon at bounding box center [35, 37] width 21 height 21
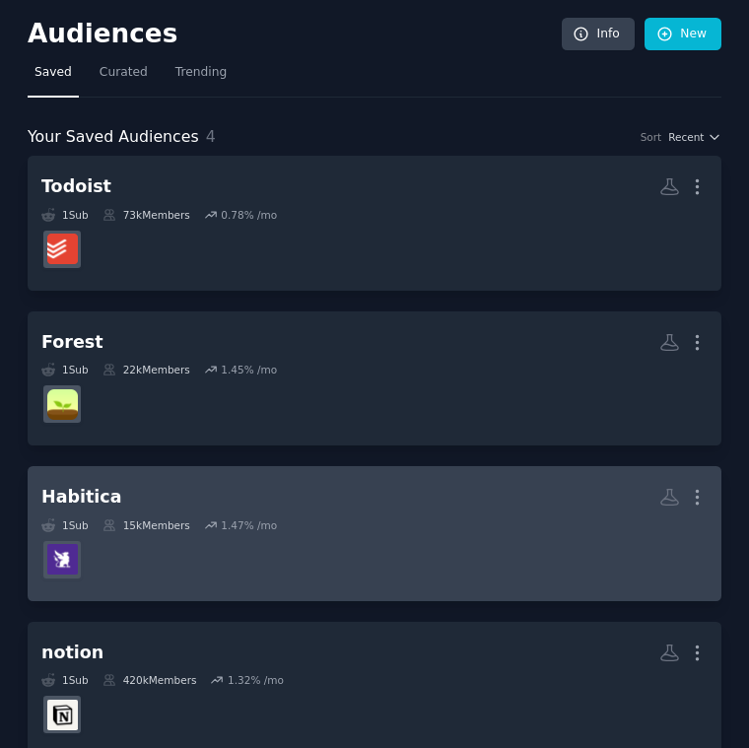
click at [126, 557] on dd at bounding box center [374, 559] width 666 height 55
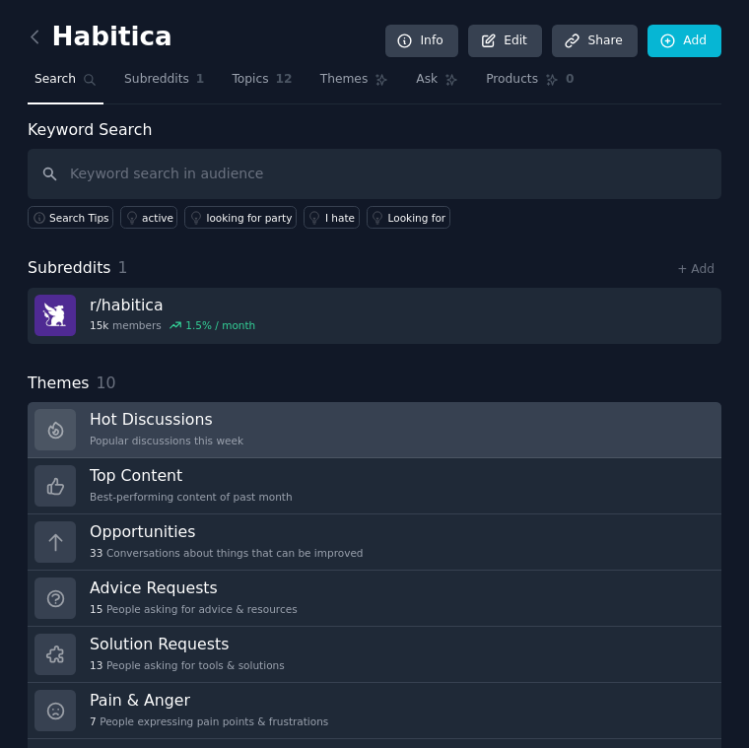
click at [280, 412] on link "Hot Discussions Popular discussions this week" at bounding box center [375, 430] width 694 height 56
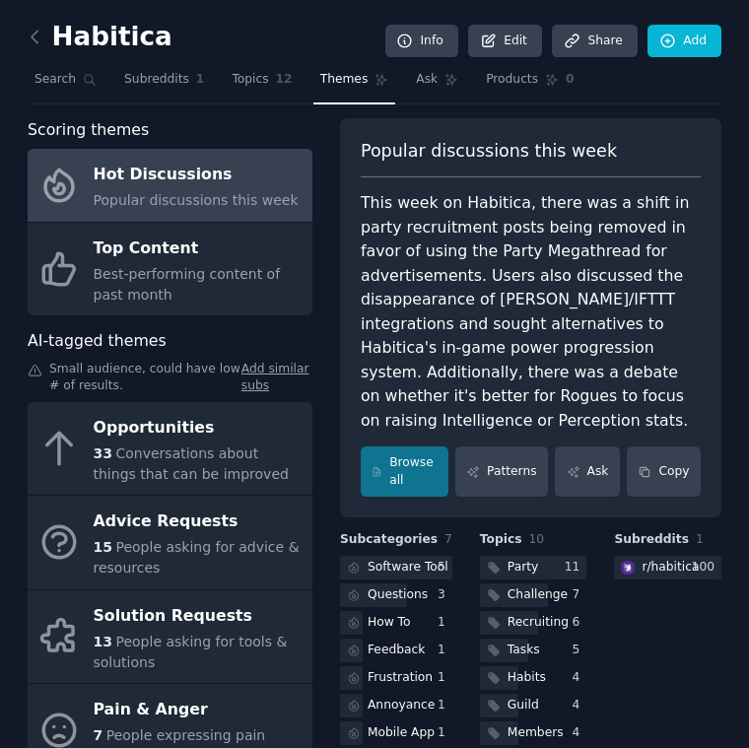
click at [586, 277] on div "This week on Habitica, there was a shift in party recruitment posts being remov…" at bounding box center [531, 311] width 340 height 241
click at [442, 358] on div "This week on Habitica, there was a shift in party recruitment posts being remov…" at bounding box center [531, 311] width 340 height 241
click at [490, 442] on div "Popular discussions this week This week on Habitica, there was a shift in party…" at bounding box center [530, 318] width 381 height 400
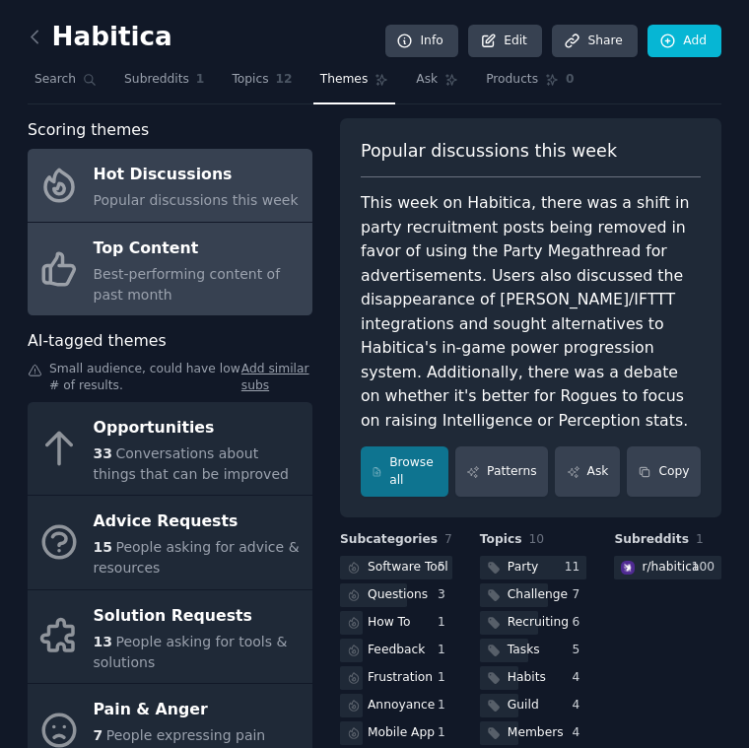
click at [150, 253] on div "Top Content" at bounding box center [198, 248] width 209 height 32
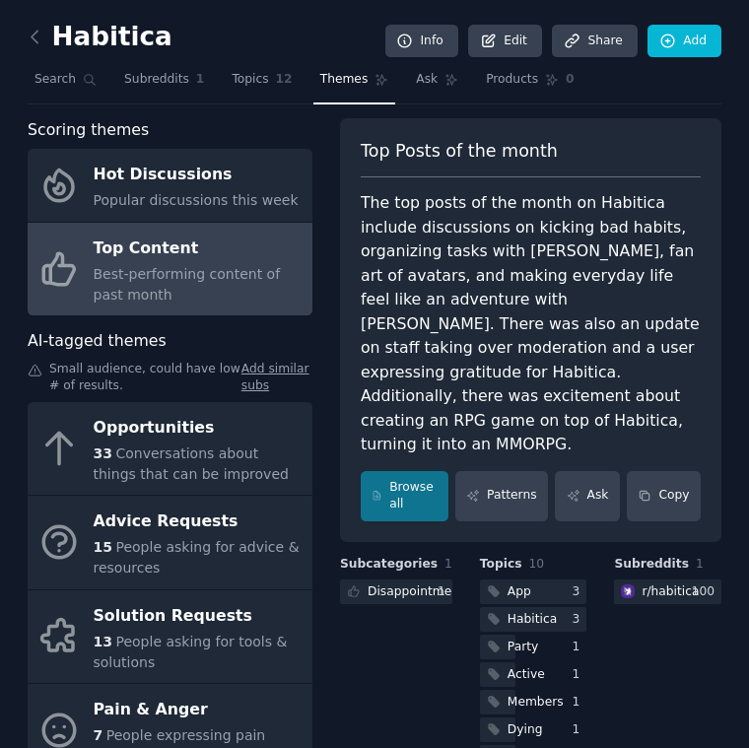
click at [524, 353] on div "The top posts of the month on Habitica include discussions on kicking bad habit…" at bounding box center [531, 324] width 340 height 266
drag, startPoint x: 596, startPoint y: 231, endPoint x: 434, endPoint y: 228, distance: 161.6
click at [434, 228] on div "The top posts of the month on Habitica include discussions on kicking bad habit…" at bounding box center [531, 324] width 340 height 266
click at [509, 363] on div "The top posts of the month on Habitica include discussions on kicking bad habit…" at bounding box center [531, 324] width 340 height 266
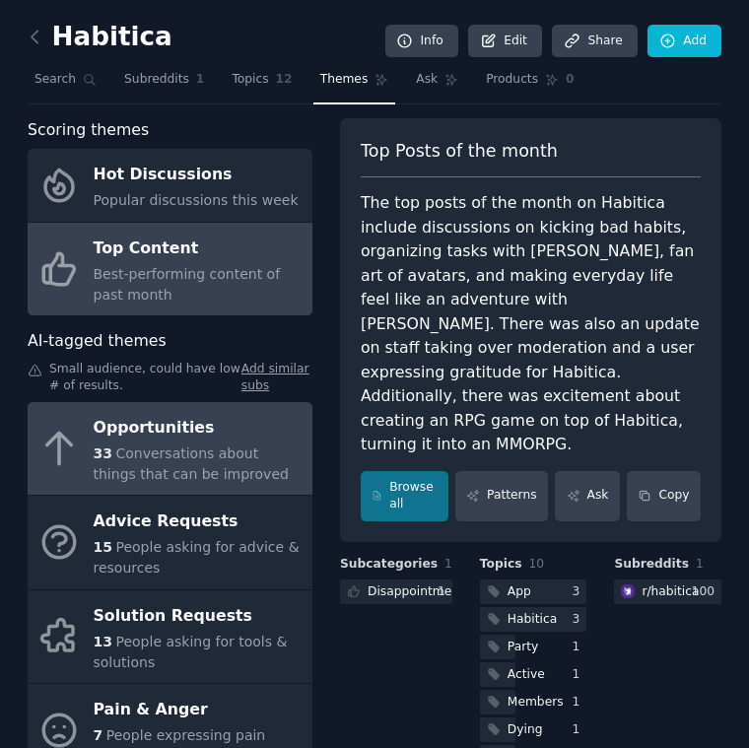
click at [160, 465] on span "Conversations about things that can be improved" at bounding box center [191, 463] width 195 height 36
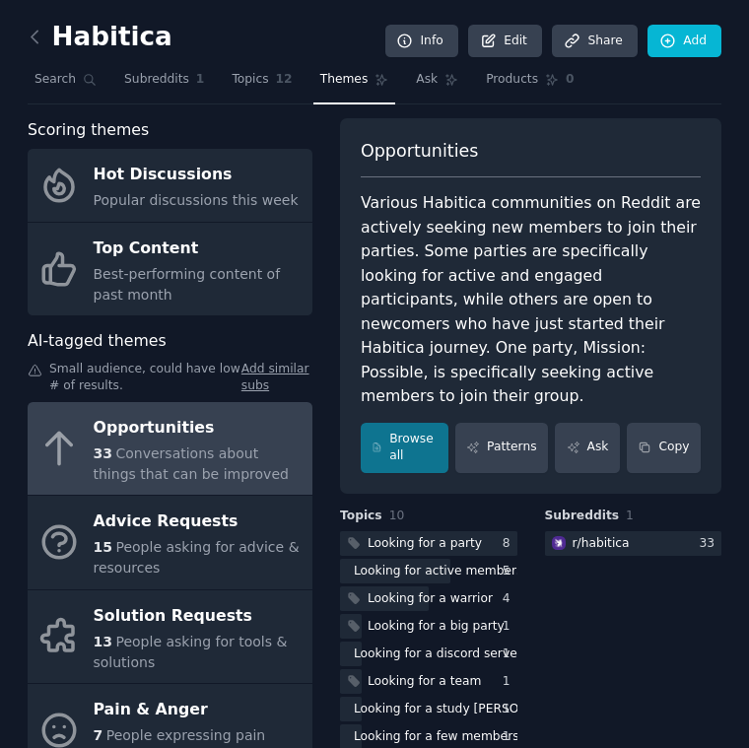
click at [653, 308] on div "Various Habitica communities on Reddit are actively seeking new members to join…" at bounding box center [531, 300] width 340 height 218
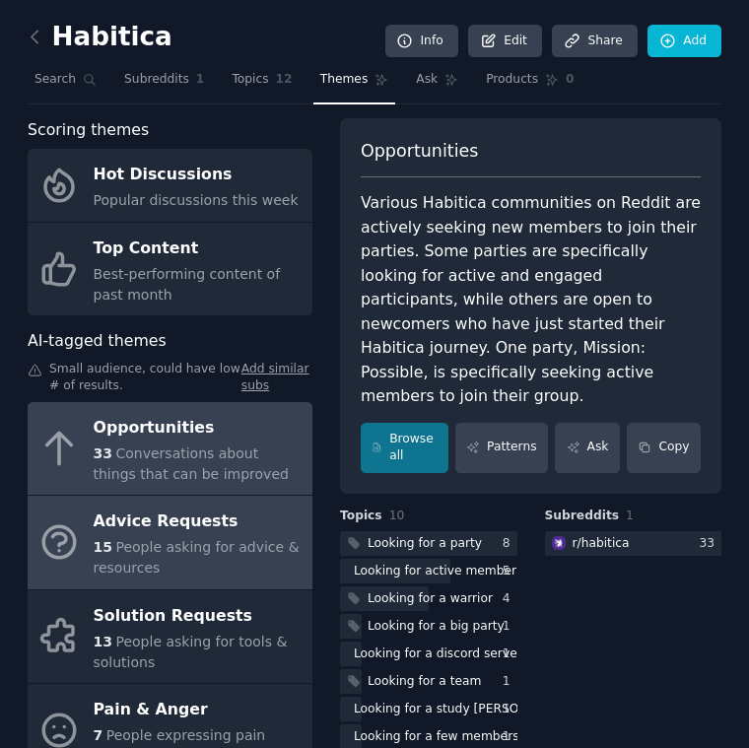
click at [195, 547] on span "People asking for advice & resources" at bounding box center [197, 557] width 206 height 36
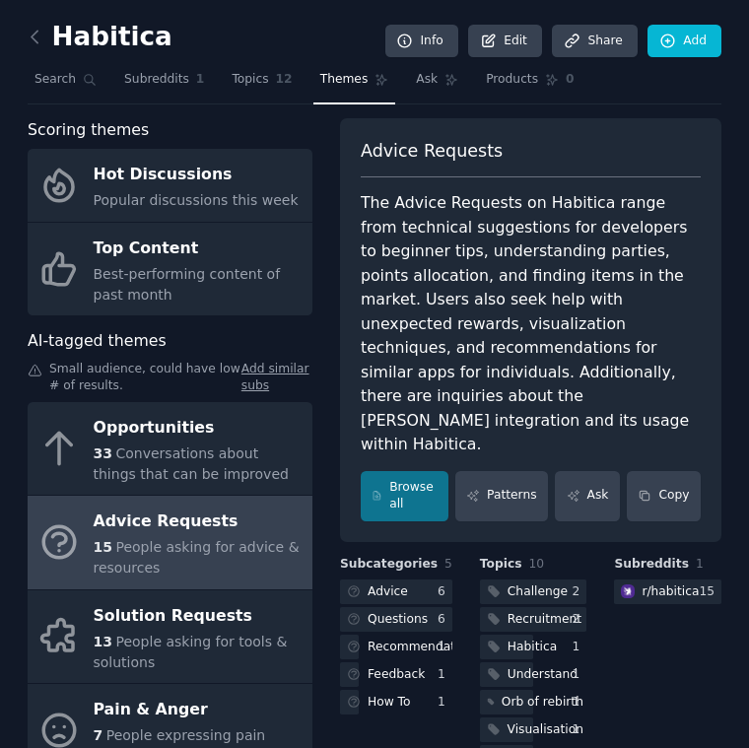
click at [541, 382] on div "The Advice Requests on Habitica range from technical suggestions for developers…" at bounding box center [531, 324] width 340 height 266
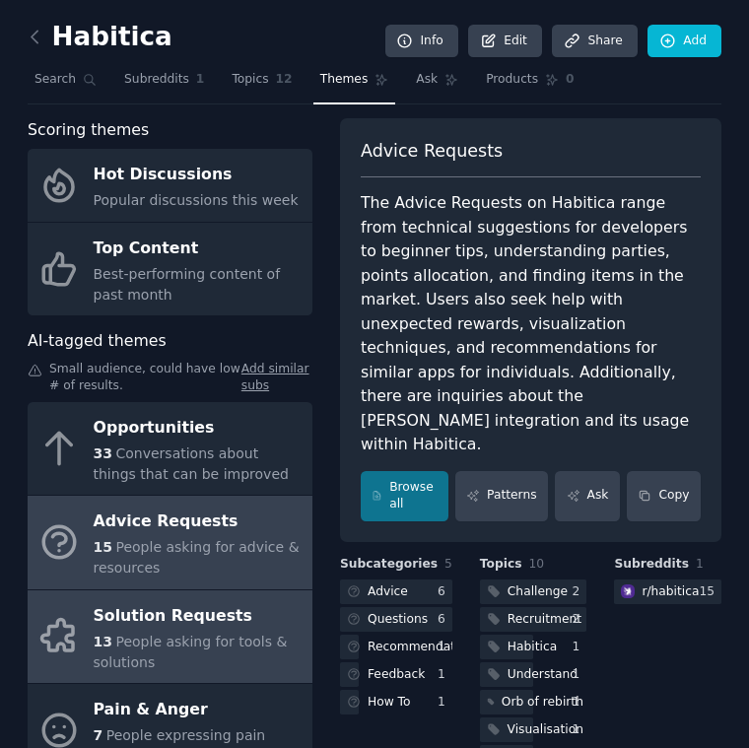
click at [147, 652] on div "13 People asking for tools & solutions" at bounding box center [198, 651] width 209 height 41
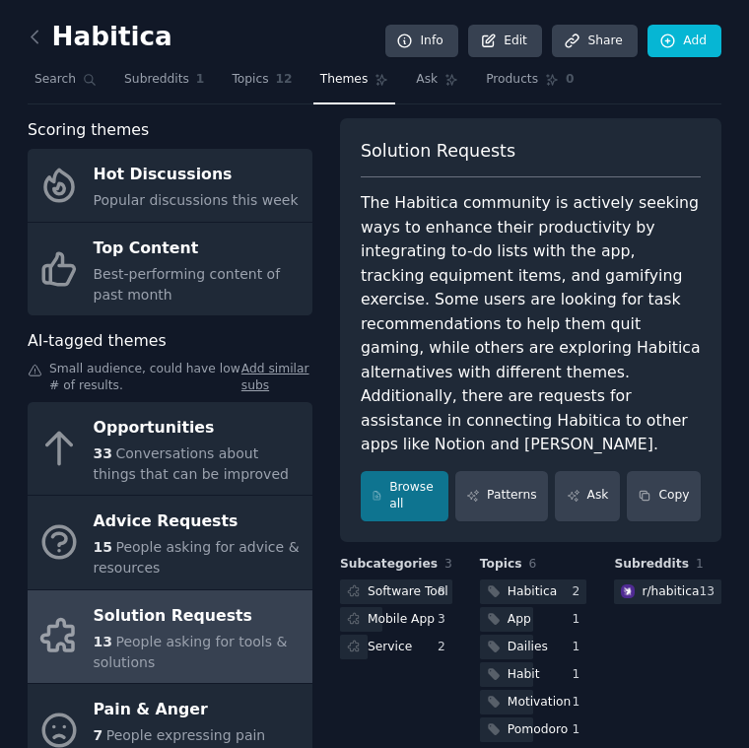
click at [535, 422] on div "The Habitica community is actively seeking ways to enhance their productivity b…" at bounding box center [531, 324] width 340 height 266
click at [33, 24] on link at bounding box center [40, 38] width 25 height 32
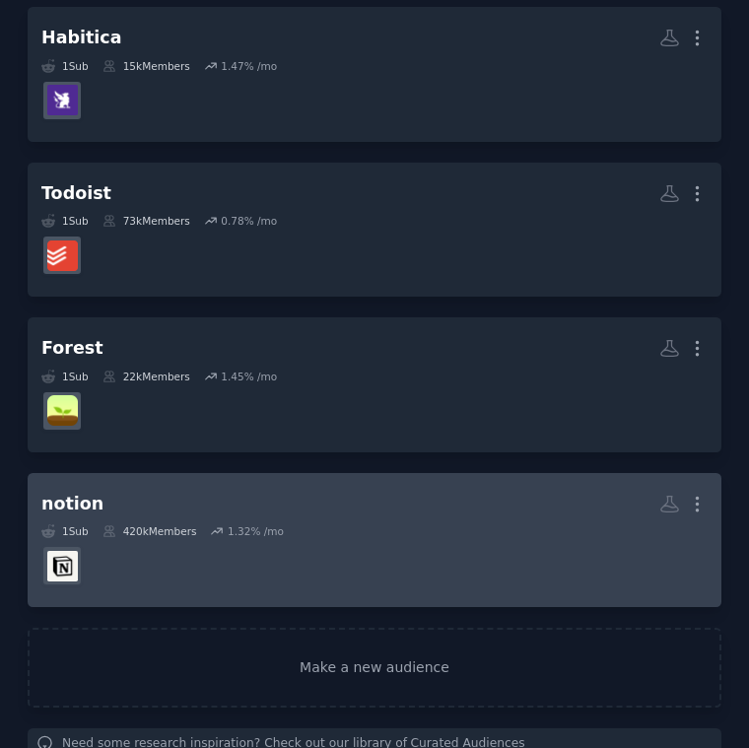
scroll to position [152, 0]
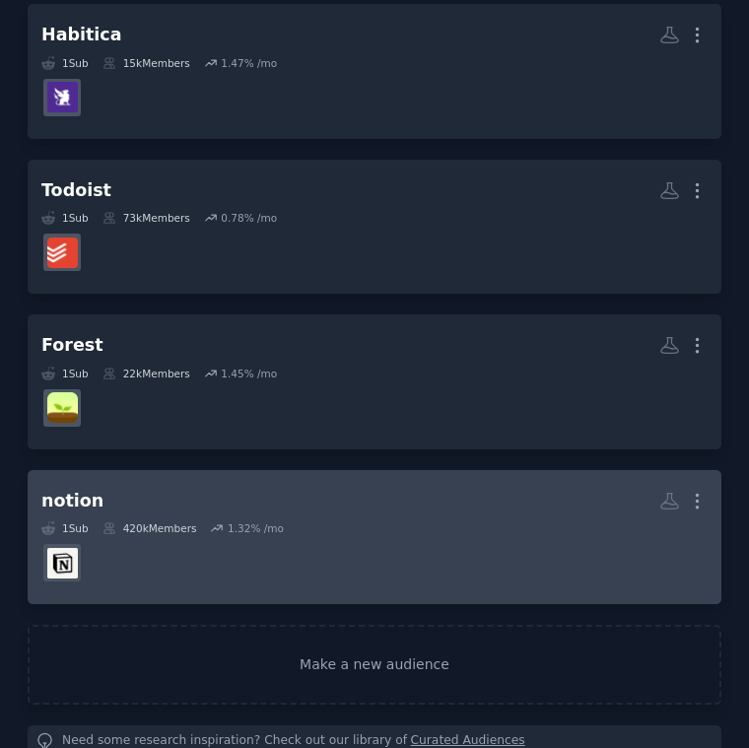
click at [560, 507] on h2 "notion More" at bounding box center [374, 501] width 666 height 34
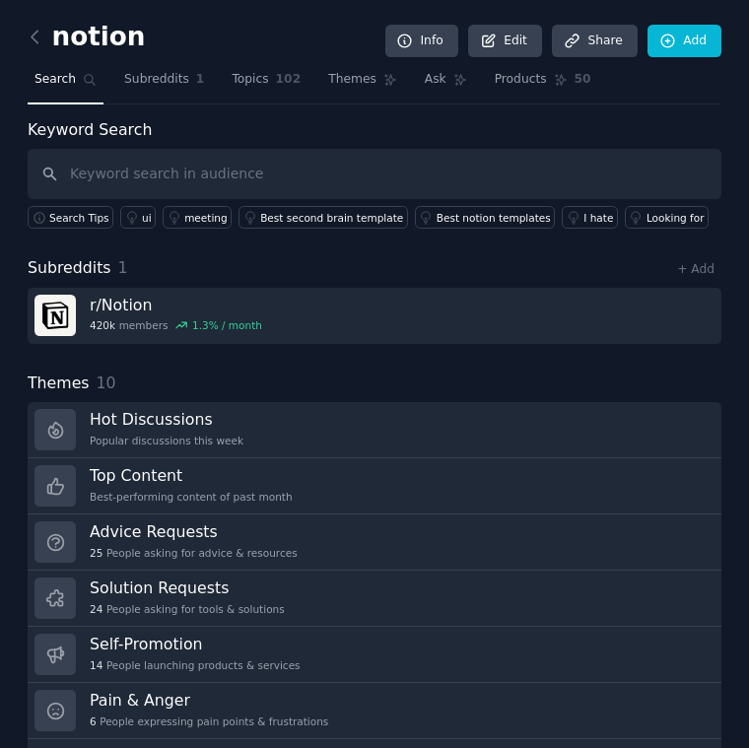
click at [639, 89] on nav "Search Subreddits 1 Topics 102 Themes Ask Products 50" at bounding box center [375, 84] width 694 height 40
